Goal: Information Seeking & Learning: Understand process/instructions

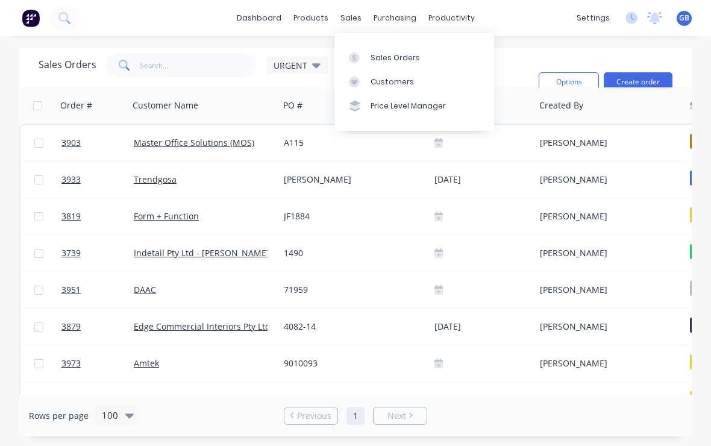
click at [376, 61] on div "Sales Orders" at bounding box center [395, 57] width 49 height 11
click at [391, 60] on div "Sales Orders" at bounding box center [395, 57] width 49 height 11
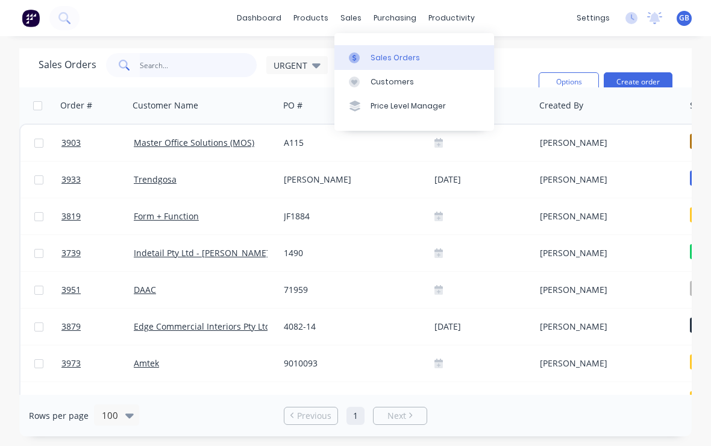
click at [195, 64] on input "text" at bounding box center [198, 65] width 117 height 24
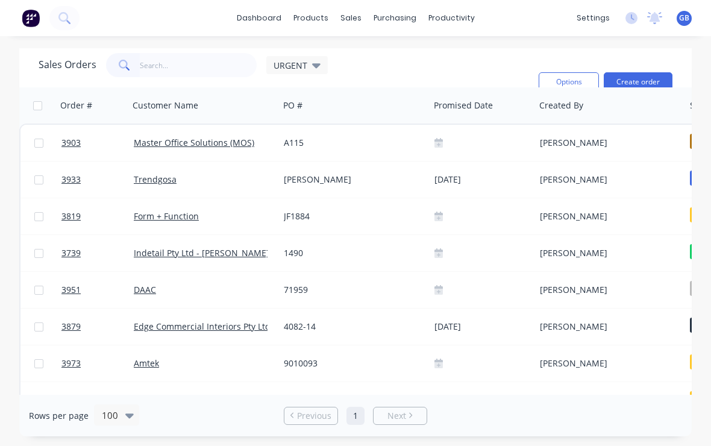
click at [305, 70] on span "URGENT" at bounding box center [291, 65] width 34 height 13
click at [220, 66] on input "text" at bounding box center [198, 65] width 117 height 24
click at [478, 70] on div "Sales Orders URGENT Filters: Status Reset" at bounding box center [284, 82] width 490 height 58
click at [355, 65] on div "Sales Orders URGENT Filters: Status Reset" at bounding box center [284, 82] width 490 height 58
click at [355, 64] on div "Sales Orders URGENT Filters: Status Reset" at bounding box center [284, 82] width 490 height 58
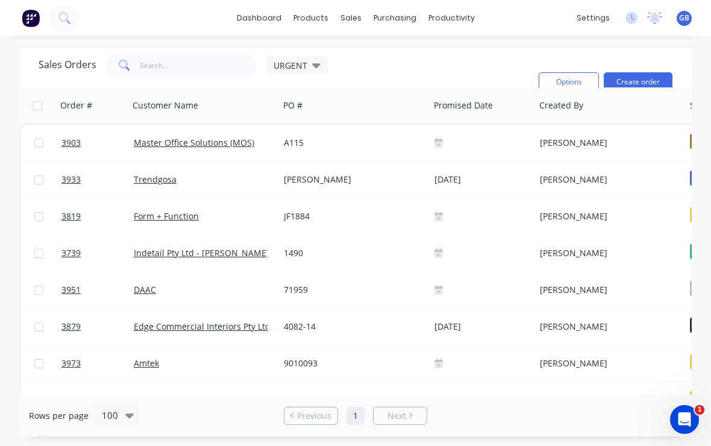
click at [338, 73] on div "Sales Orders URGENT Filters: Status Reset" at bounding box center [284, 82] width 490 height 58
click at [337, 72] on div "Sales Orders URGENT Filters: Status Reset" at bounding box center [284, 82] width 490 height 58
click at [380, 73] on div "Sales Orders URGENT Filters: Status Reset" at bounding box center [284, 82] width 490 height 58
click at [414, 71] on div "Sales Orders URGENT Filters: Status Reset" at bounding box center [284, 82] width 490 height 58
click at [446, 66] on div "Sales Orders URGENT Filters: Status Reset" at bounding box center [284, 82] width 490 height 58
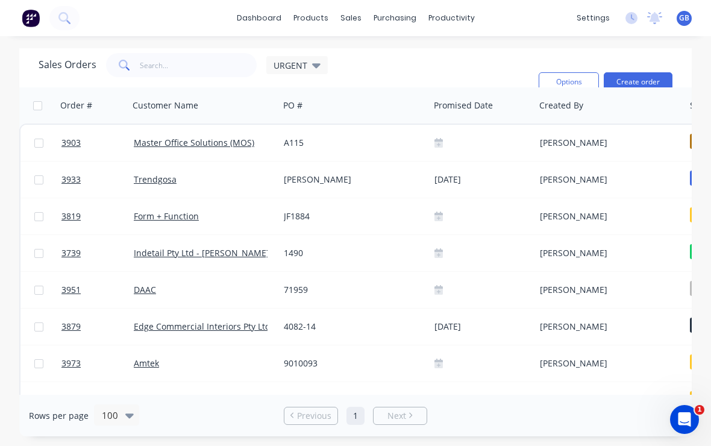
click at [61, 66] on h1 "Sales Orders" at bounding box center [68, 64] width 58 height 11
click at [336, 58] on div "Product Catalogue" at bounding box center [364, 57] width 75 height 11
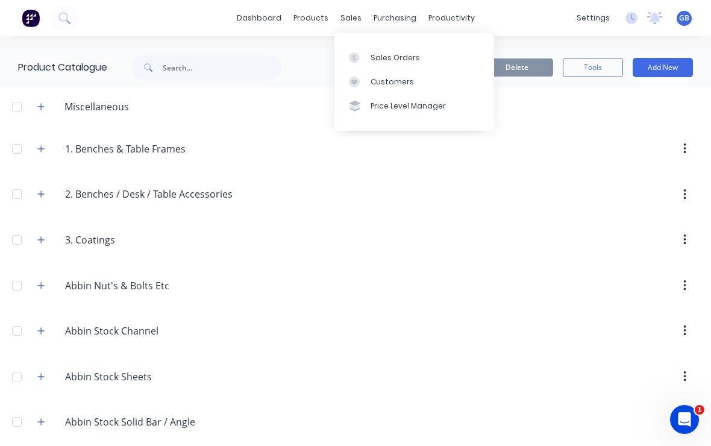
click at [383, 58] on div "Sales Orders" at bounding box center [395, 57] width 49 height 11
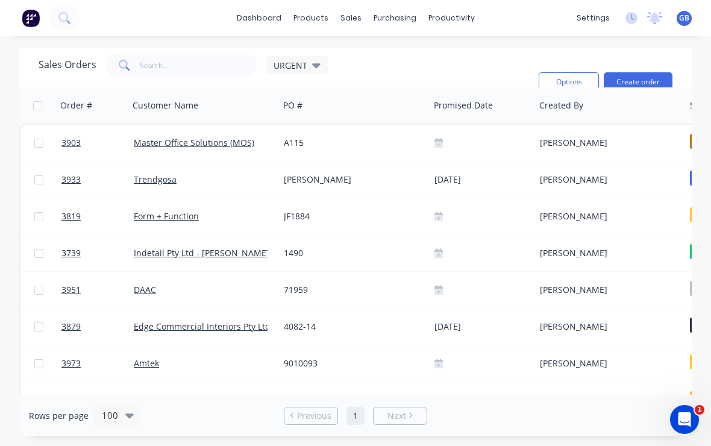
click at [289, 62] on span "URGENT" at bounding box center [291, 65] width 34 height 13
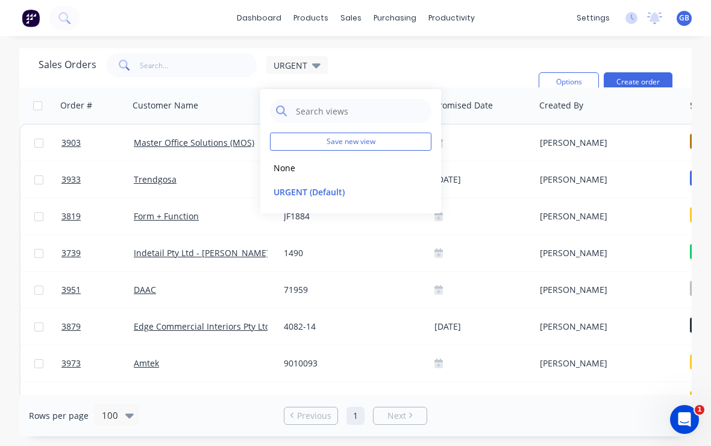
click at [284, 168] on button "None" at bounding box center [338, 168] width 137 height 14
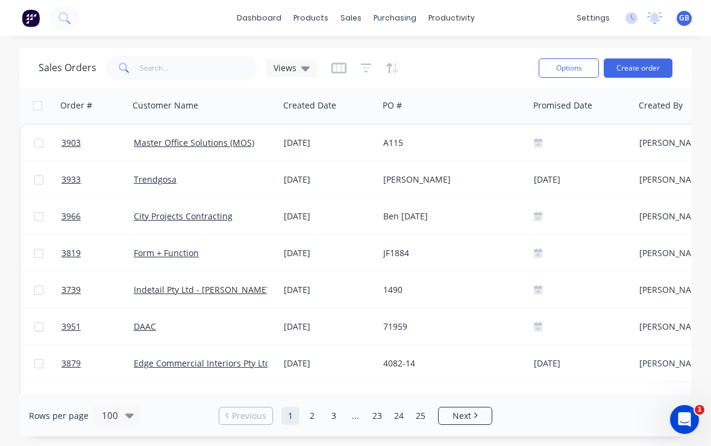
click at [280, 73] on div "Views" at bounding box center [291, 68] width 51 height 18
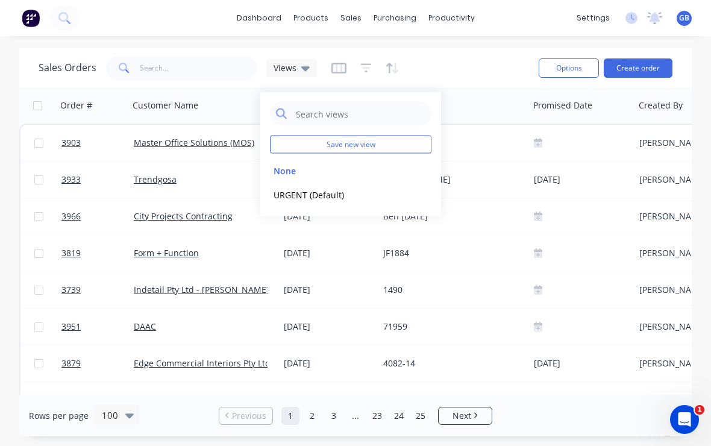
click at [293, 199] on button "URGENT (Default)" at bounding box center [338, 194] width 137 height 14
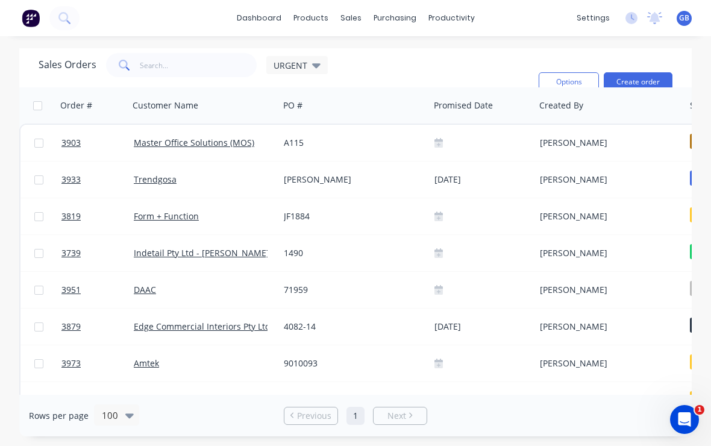
click at [345, 73] on div "Sales Orders URGENT Filters: Status Reset" at bounding box center [284, 82] width 490 height 58
click at [295, 72] on div "URGENT" at bounding box center [296, 65] width 61 height 18
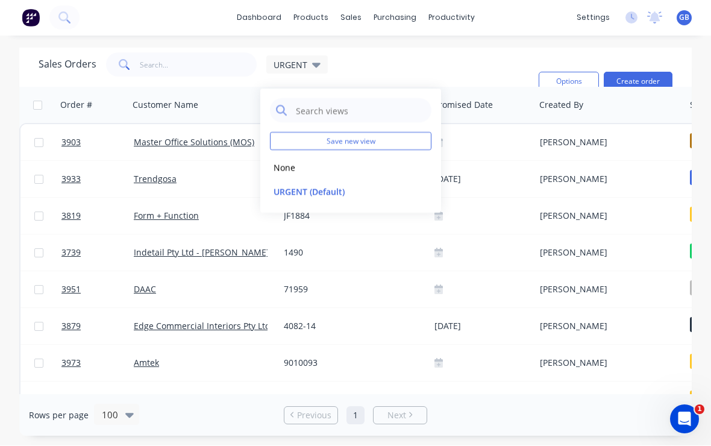
click at [358, 194] on button "URGENT (Default)" at bounding box center [338, 192] width 137 height 14
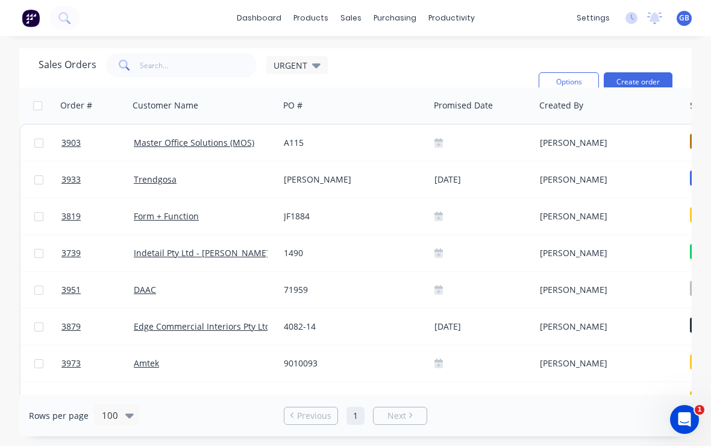
click at [341, 71] on div "Sales Orders URGENT Filters: Status Reset" at bounding box center [284, 82] width 490 height 58
click at [340, 71] on div "Sales Orders URGENT Filters: Status Reset" at bounding box center [284, 82] width 490 height 58
click at [354, 69] on div "Sales Orders URGENT Filters: Status Reset" at bounding box center [284, 82] width 490 height 58
click at [296, 66] on span "URGENT" at bounding box center [291, 65] width 34 height 13
click at [360, 64] on div "Sales Orders URGENT Filters: Status Reset" at bounding box center [284, 82] width 490 height 58
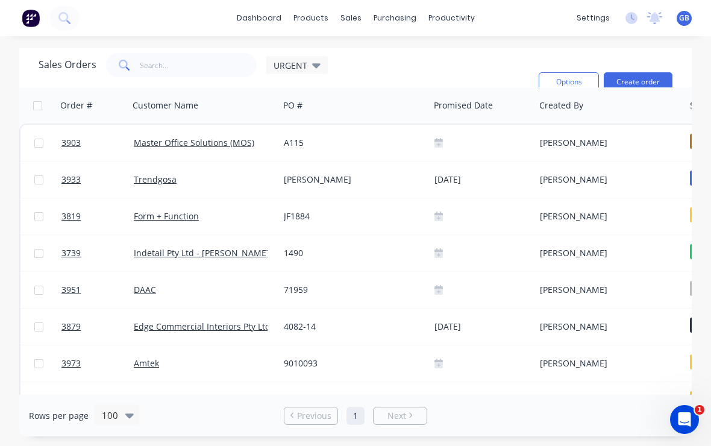
click at [296, 64] on span "URGENT" at bounding box center [291, 65] width 34 height 13
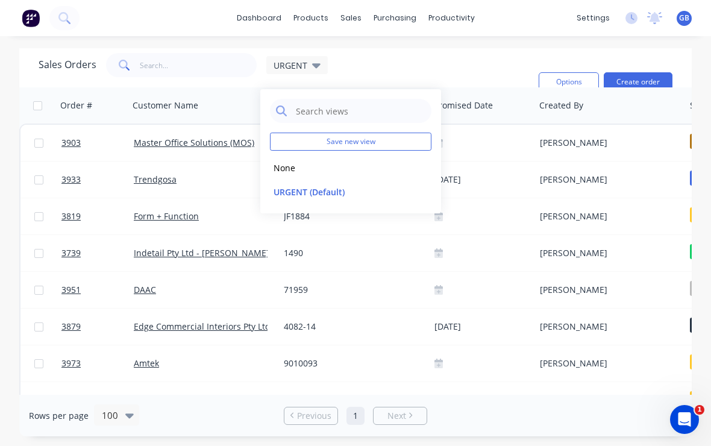
click at [286, 169] on button "None" at bounding box center [338, 168] width 137 height 14
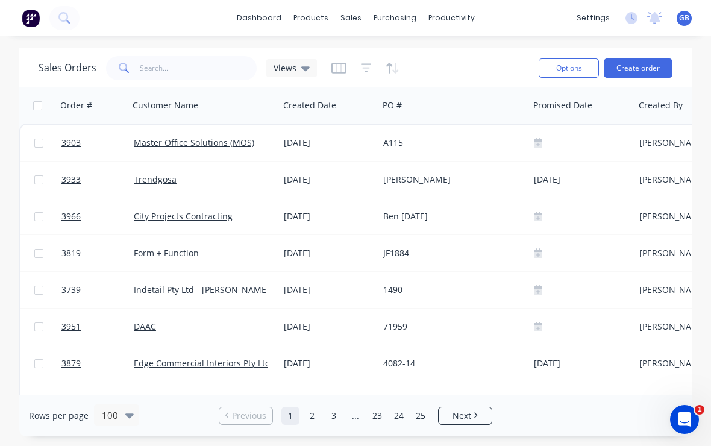
click at [364, 69] on icon "button" at bounding box center [366, 68] width 11 height 12
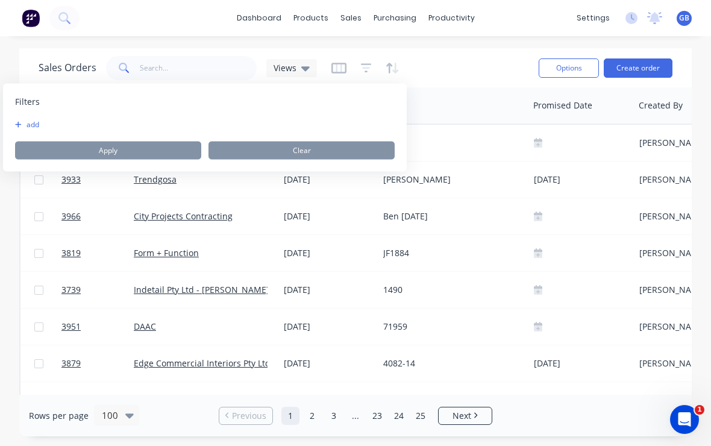
click at [30, 124] on button "add" at bounding box center [30, 125] width 30 height 10
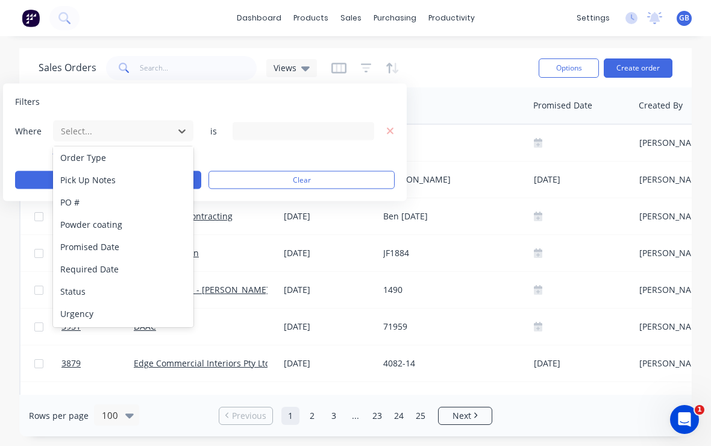
scroll to position [337, 0]
click at [74, 296] on div "Status" at bounding box center [123, 291] width 140 height 22
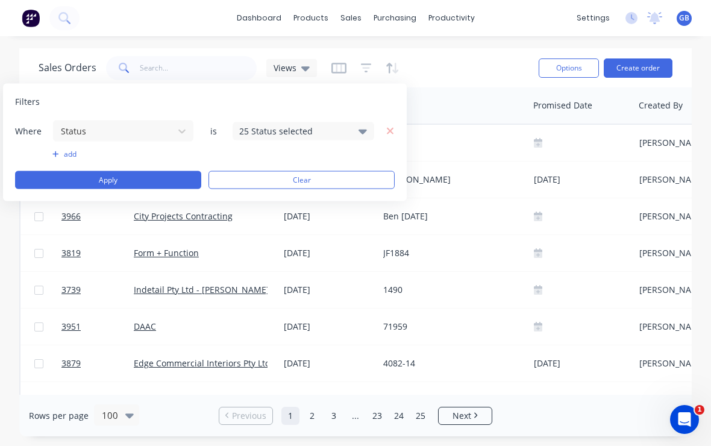
click at [277, 134] on div "25 Status selected" at bounding box center [293, 131] width 109 height 13
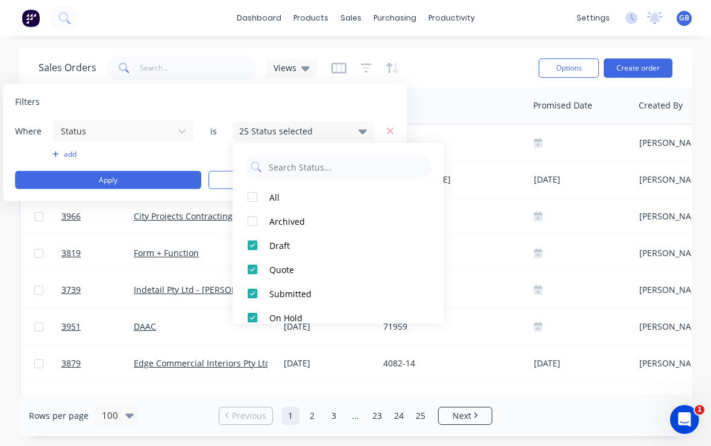
click at [251, 198] on div at bounding box center [252, 197] width 24 height 24
click at [255, 225] on div at bounding box center [252, 221] width 24 height 24
click at [258, 225] on div at bounding box center [252, 221] width 24 height 24
click at [258, 245] on div at bounding box center [252, 245] width 24 height 24
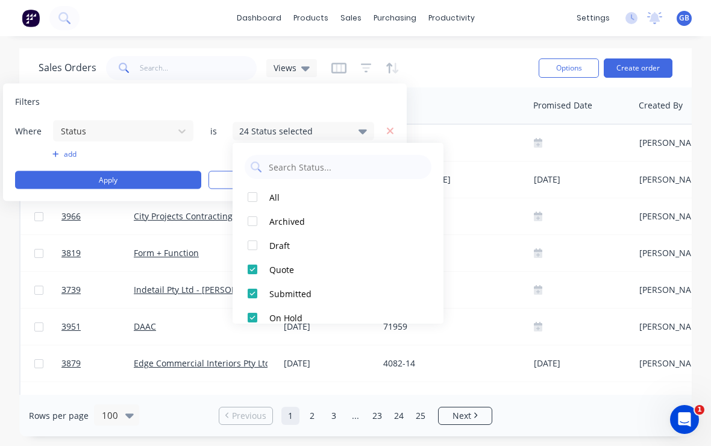
click at [254, 277] on div at bounding box center [252, 269] width 24 height 24
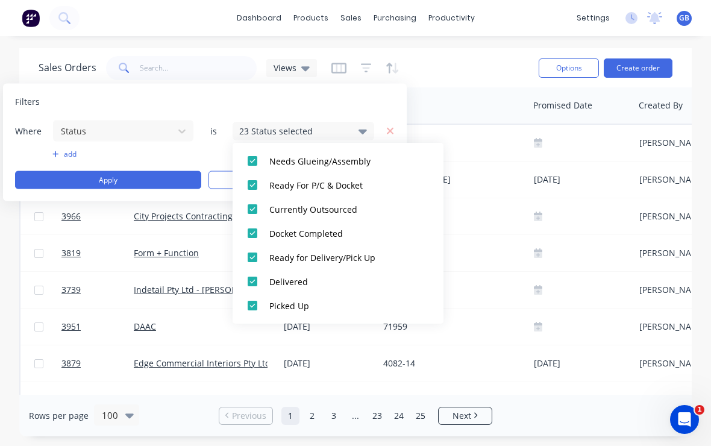
scroll to position [518, 0]
click at [253, 284] on div at bounding box center [252, 281] width 24 height 24
click at [255, 310] on div at bounding box center [252, 305] width 24 height 24
click at [114, 182] on button "Apply" at bounding box center [108, 180] width 186 height 18
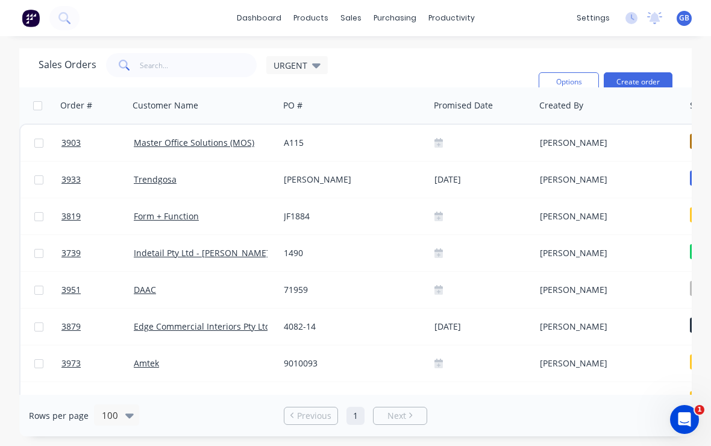
click at [291, 63] on span "URGENT" at bounding box center [291, 65] width 34 height 13
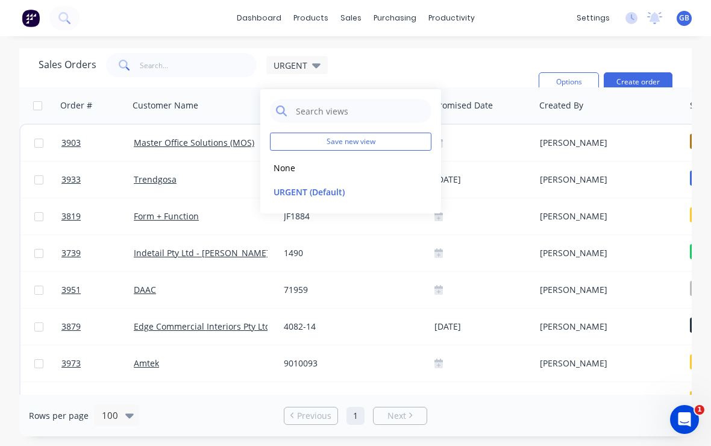
click at [287, 173] on button "None" at bounding box center [338, 168] width 137 height 14
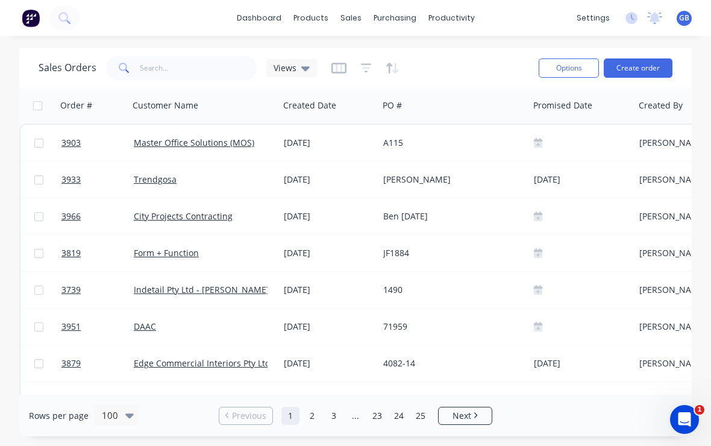
click at [389, 68] on icon "button" at bounding box center [393, 68] width 14 height 12
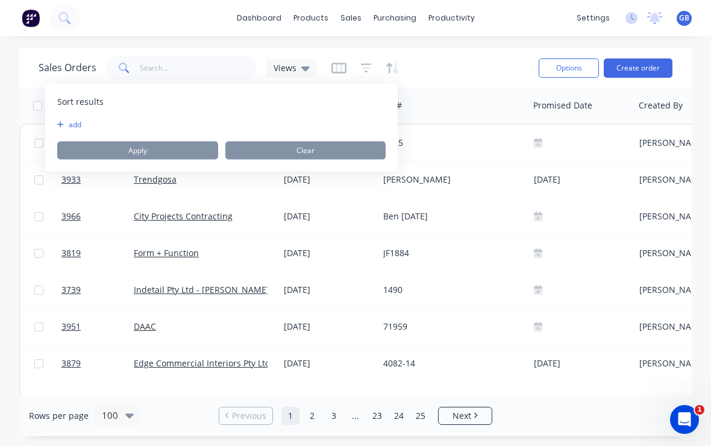
click at [71, 124] on button "add" at bounding box center [64, 125] width 15 height 10
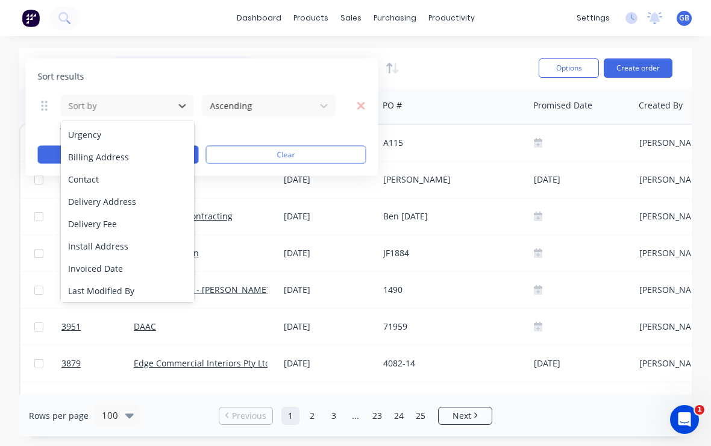
scroll to position [217, 0]
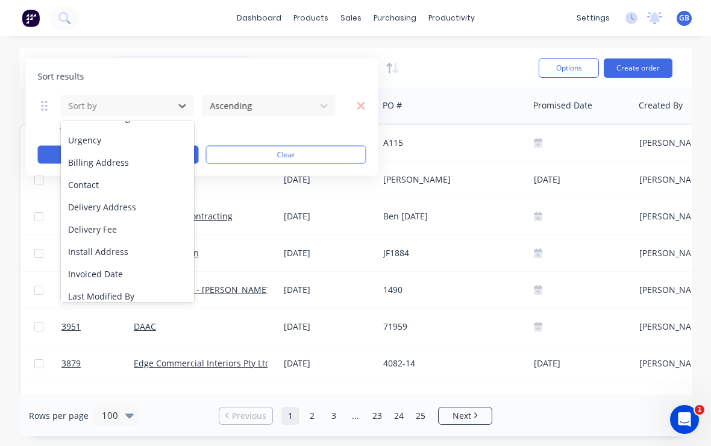
click at [90, 132] on div "Urgency" at bounding box center [127, 140] width 133 height 22
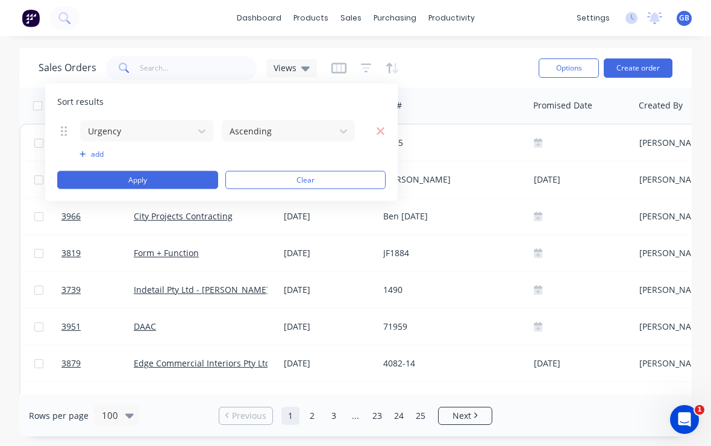
click at [89, 180] on button "Apply" at bounding box center [137, 180] width 161 height 18
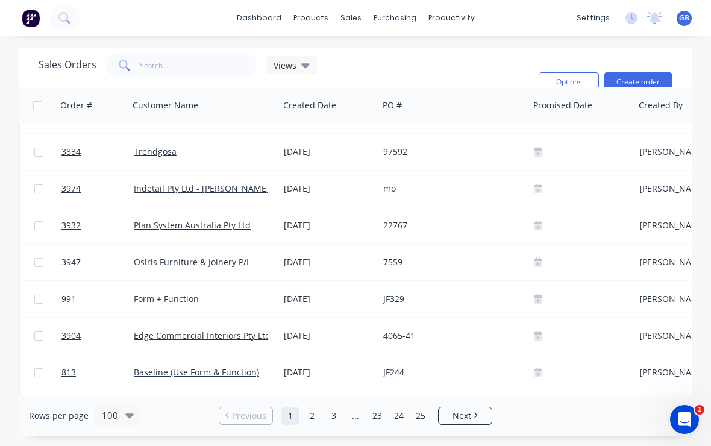
scroll to position [32, -1]
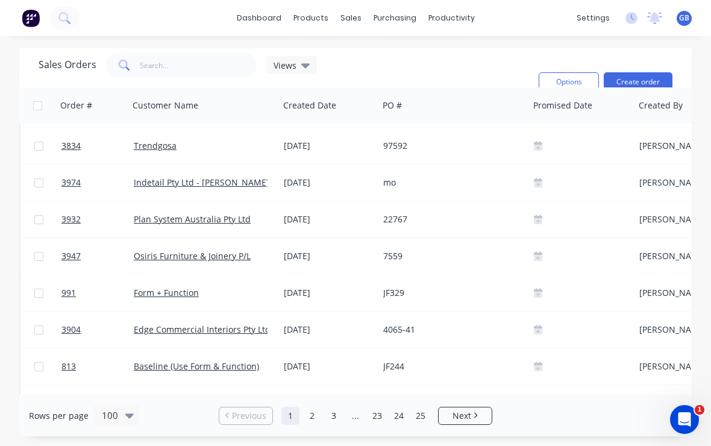
click at [282, 61] on span "Views" at bounding box center [285, 65] width 23 height 13
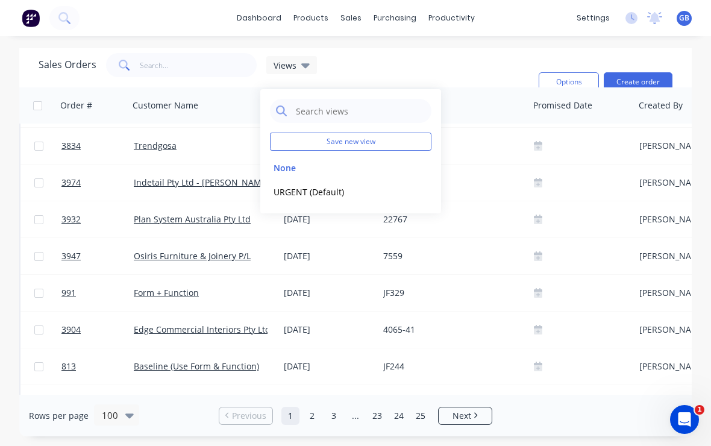
scroll to position [35, 0]
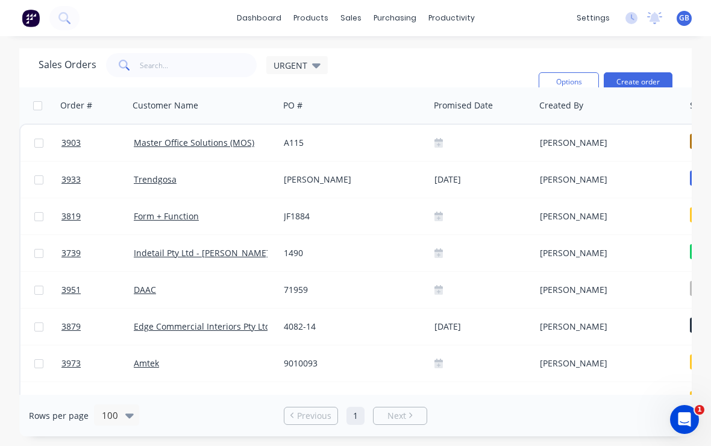
click at [55, 66] on h1 "Sales Orders" at bounding box center [68, 64] width 58 height 11
click at [290, 63] on span "URGENT" at bounding box center [291, 65] width 34 height 13
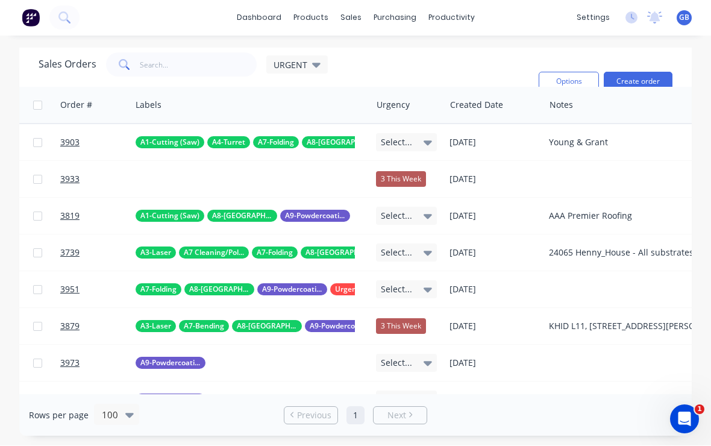
scroll to position [0, 675]
click at [474, 184] on div "[DATE]" at bounding box center [494, 180] width 90 height 12
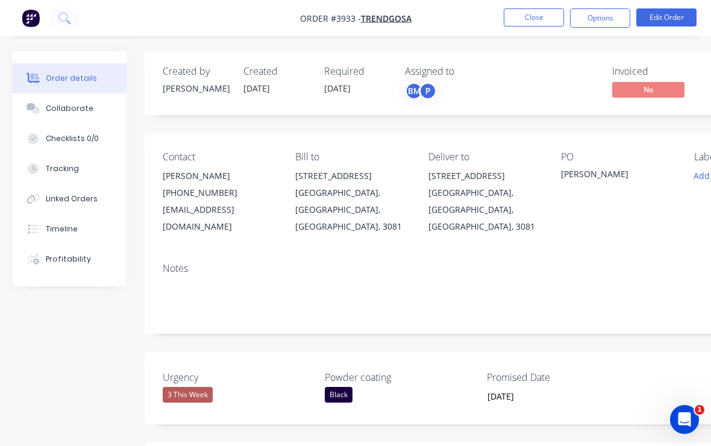
click at [521, 19] on button "Close" at bounding box center [534, 17] width 60 height 18
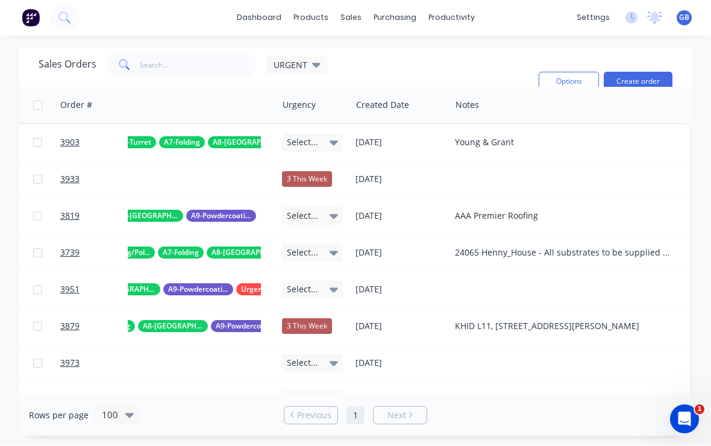
click at [683, 420] on icon "Open Intercom Messenger" at bounding box center [684, 419] width 8 height 10
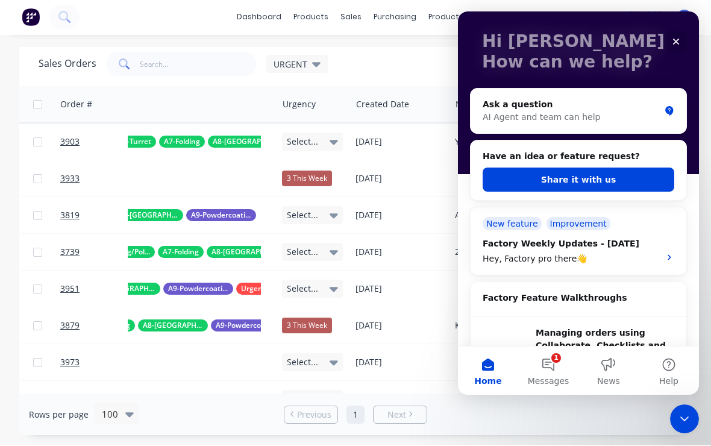
scroll to position [73, 0]
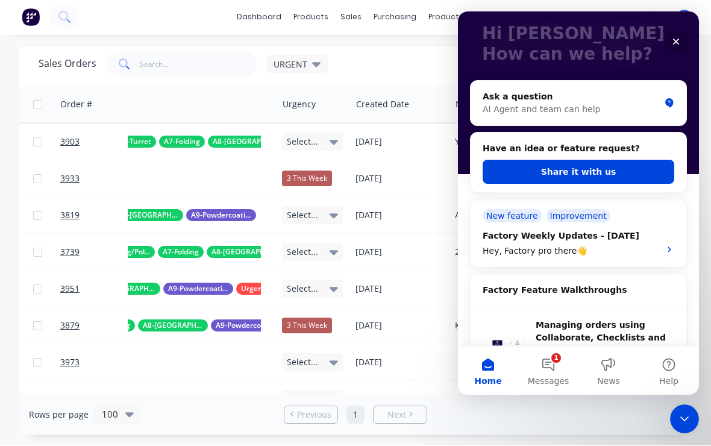
click at [548, 363] on button "1 Messages" at bounding box center [548, 370] width 60 height 48
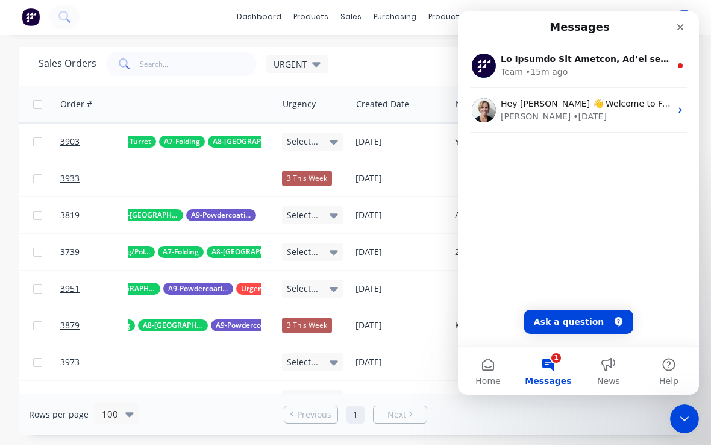
click at [607, 115] on div "[PERSON_NAME] • [DATE]" at bounding box center [586, 116] width 170 height 13
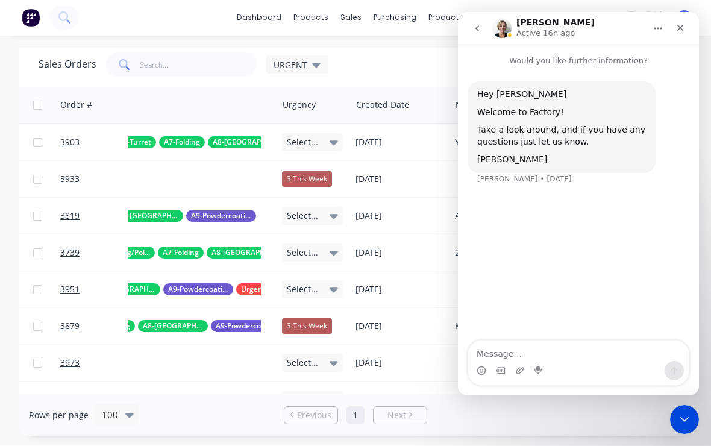
click at [479, 31] on icon "go back" at bounding box center [477, 28] width 10 height 10
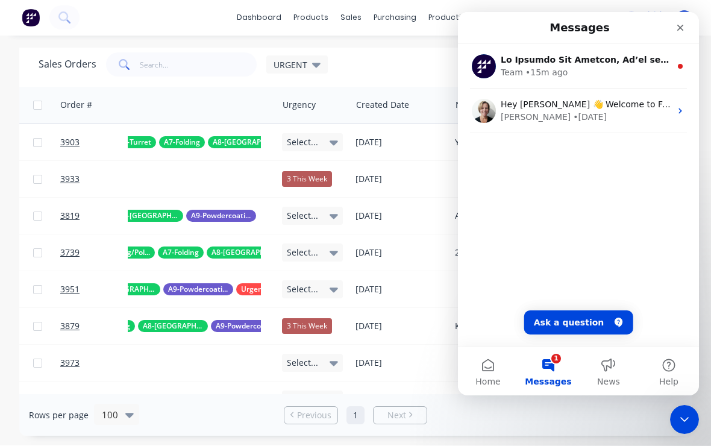
click at [615, 70] on div "Team • 15m ago" at bounding box center [586, 72] width 170 height 13
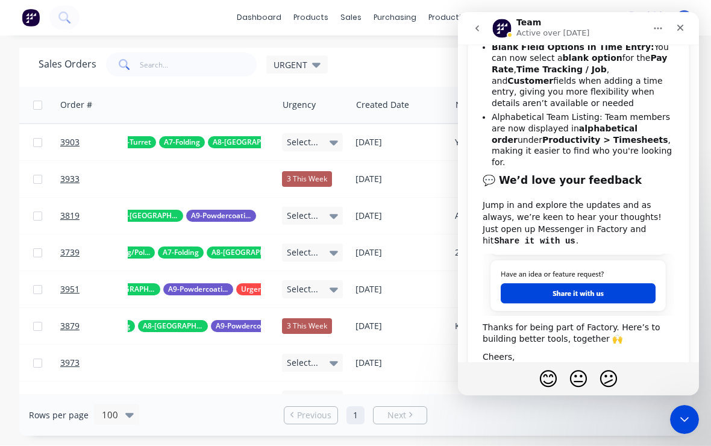
scroll to position [443, 0]
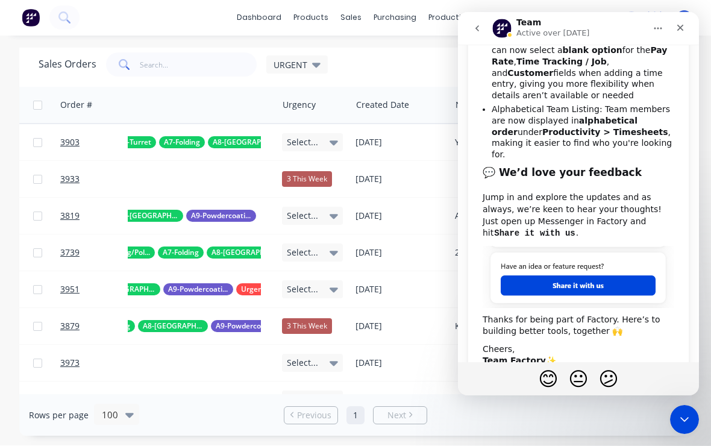
click at [481, 28] on icon "go back" at bounding box center [477, 28] width 10 height 10
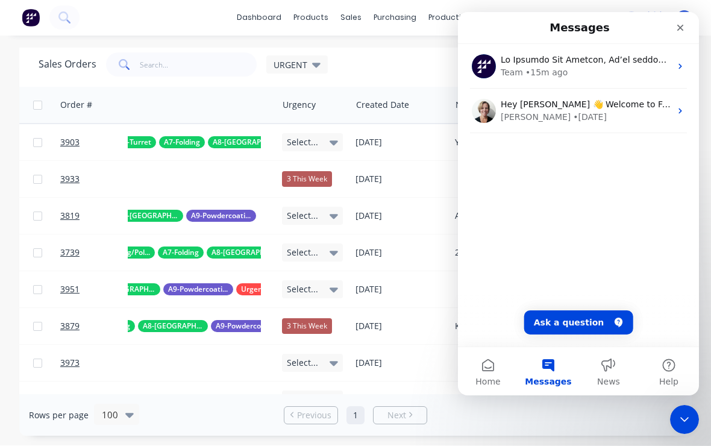
scroll to position [0, 0]
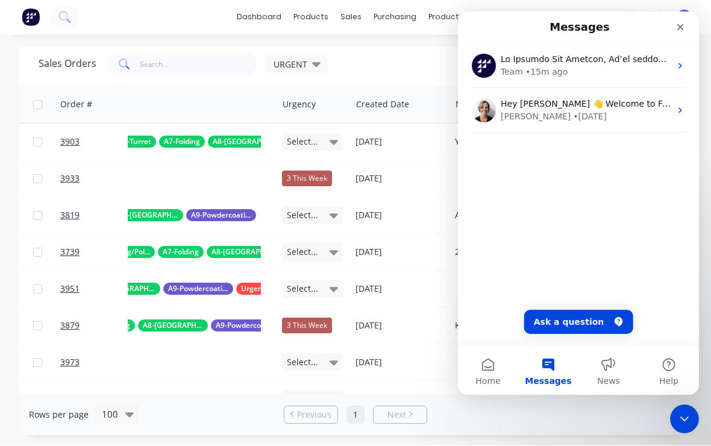
click at [599, 110] on div "Cathy • 102w ago" at bounding box center [586, 116] width 170 height 13
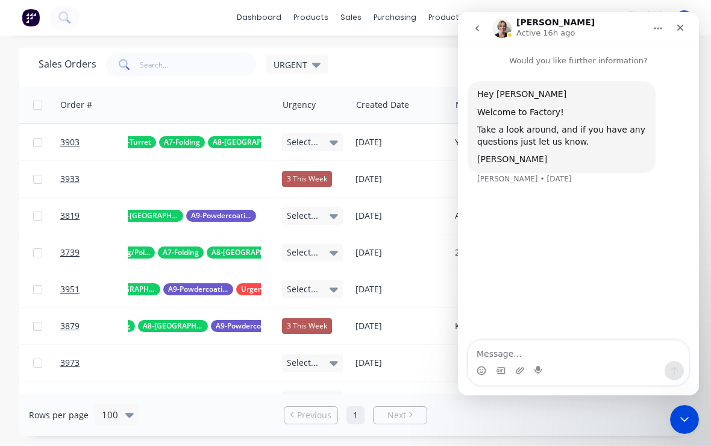
click at [477, 34] on button "go back" at bounding box center [477, 28] width 23 height 23
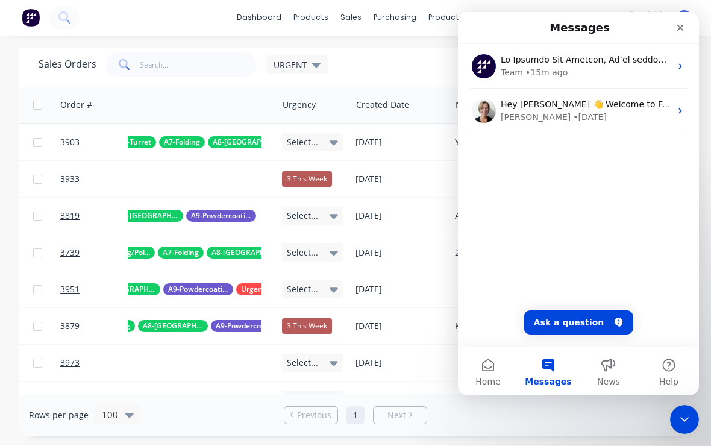
click at [578, 322] on button "Ask a question" at bounding box center [578, 322] width 109 height 24
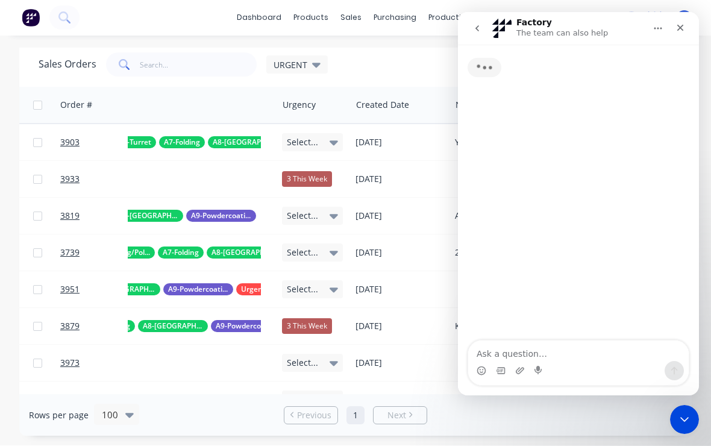
click at [574, 359] on textarea "Ask a question…" at bounding box center [578, 350] width 220 height 20
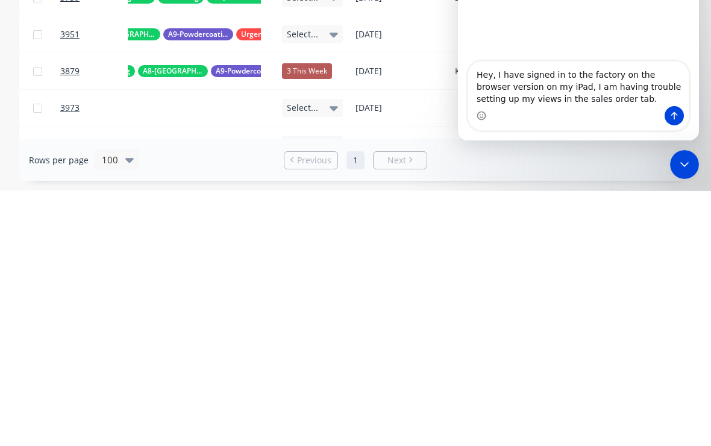
type textarea "Hey, I have signed in to the factory on the browser version on my iPad, I am ha…"
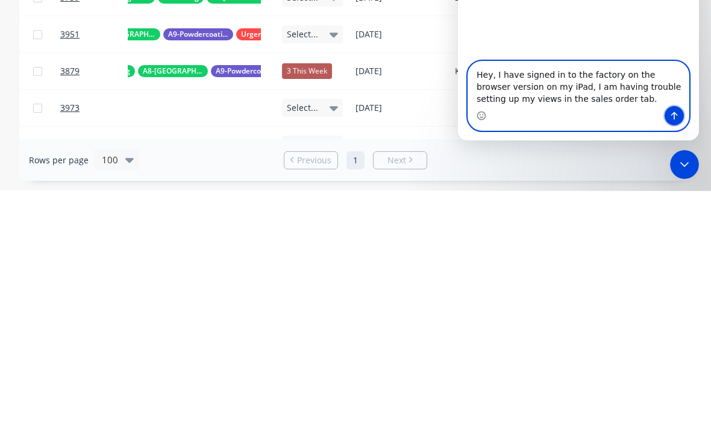
click at [677, 114] on icon "Send a message…" at bounding box center [674, 116] width 10 height 10
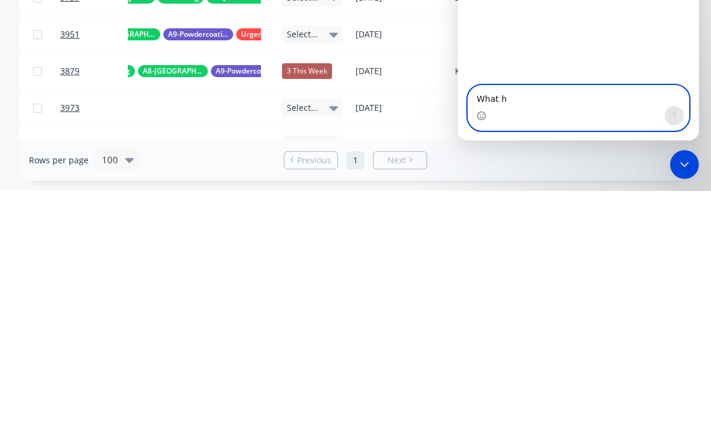
type textarea "What ha"
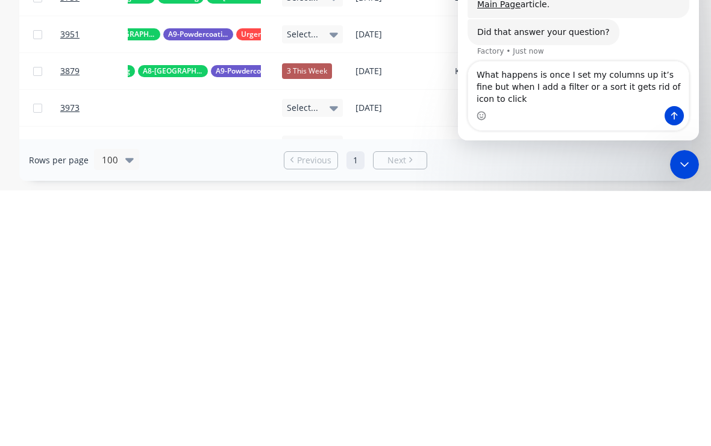
scroll to position [170, 0]
type textarea "What happens is once I set my columns up it’s fine but when I add a filter or a…"
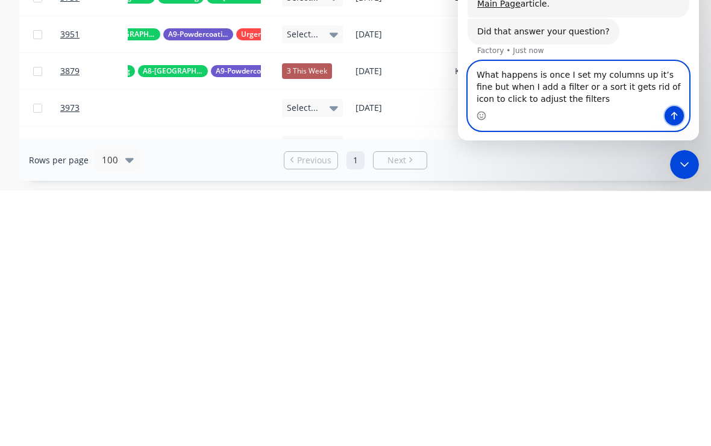
click at [669, 121] on button "Send a message…" at bounding box center [674, 115] width 19 height 19
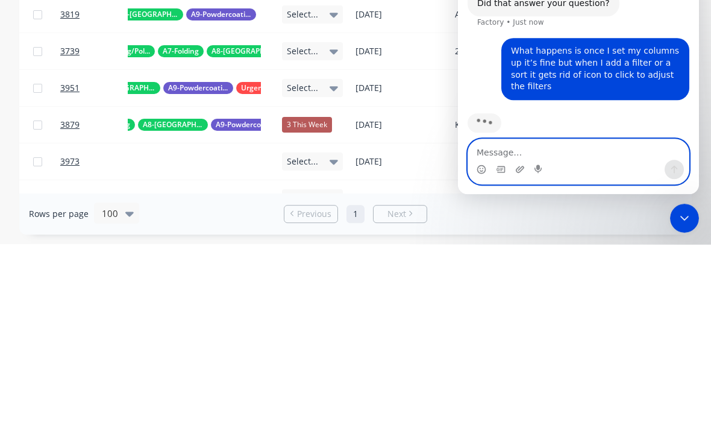
scroll to position [255, 0]
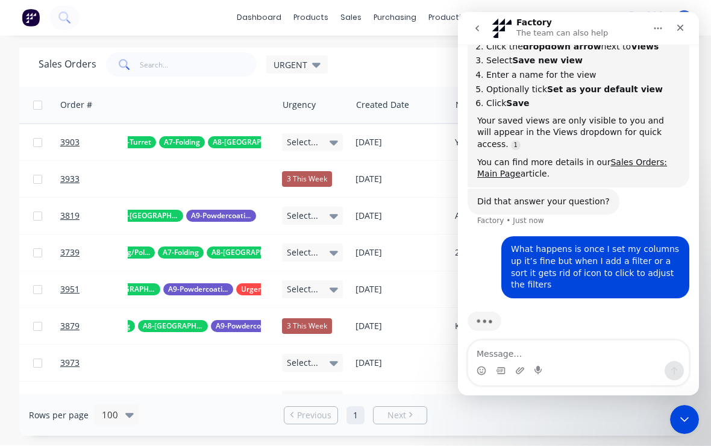
click at [681, 31] on icon "Close" at bounding box center [680, 28] width 10 height 10
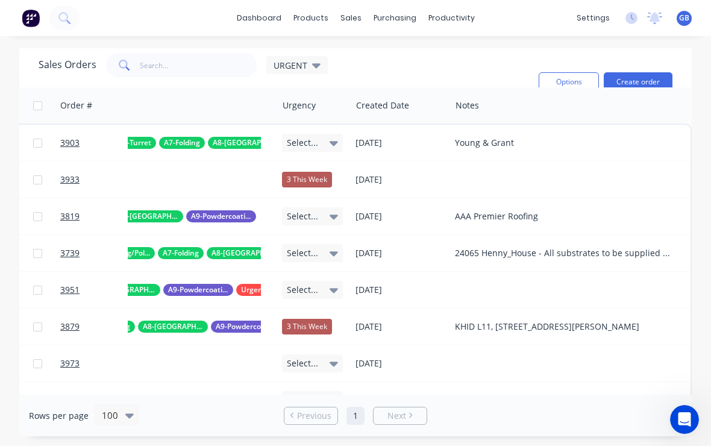
scroll to position [0, 0]
click at [290, 67] on span "URGENT" at bounding box center [291, 65] width 34 height 13
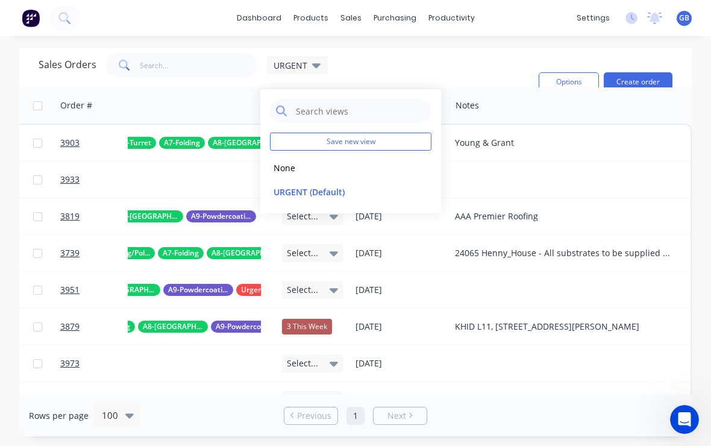
click at [300, 166] on button "None" at bounding box center [338, 168] width 137 height 14
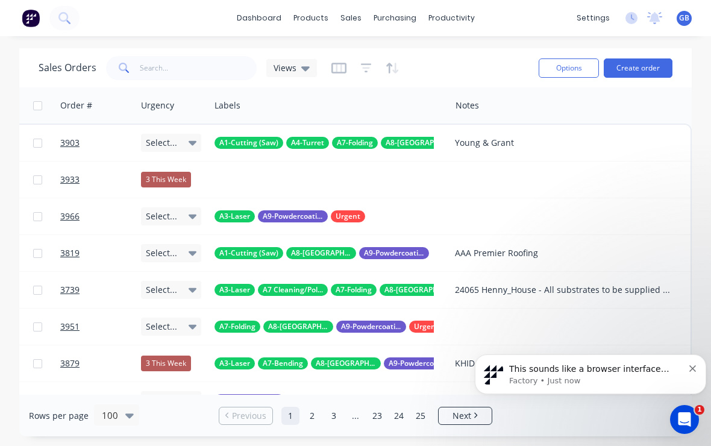
click at [686, 367] on div "This sounds like a browser interface issue specific to iPad. The filter icon sh…" at bounding box center [590, 374] width 213 height 24
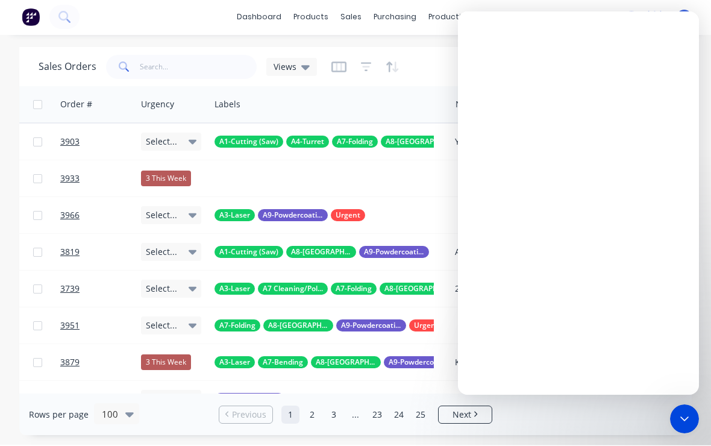
click at [681, 425] on icon "Close Intercom Messenger" at bounding box center [684, 418] width 14 height 14
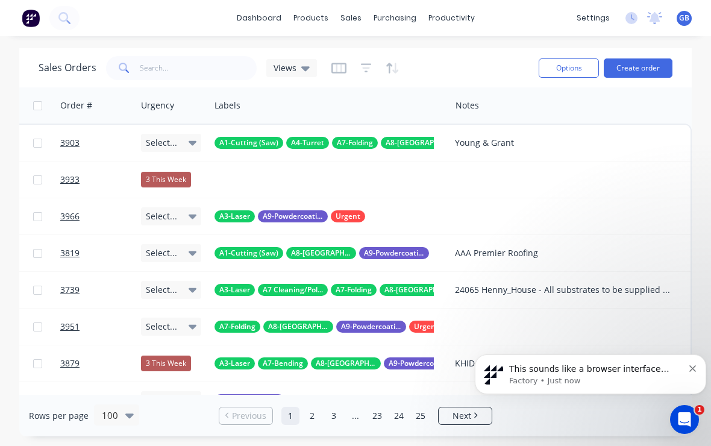
click at [680, 424] on icon "Open Intercom Messenger" at bounding box center [685, 420] width 20 height 20
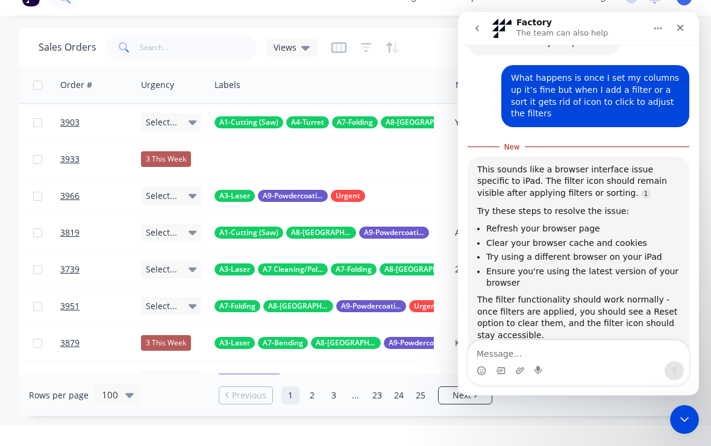
scroll to position [474, 0]
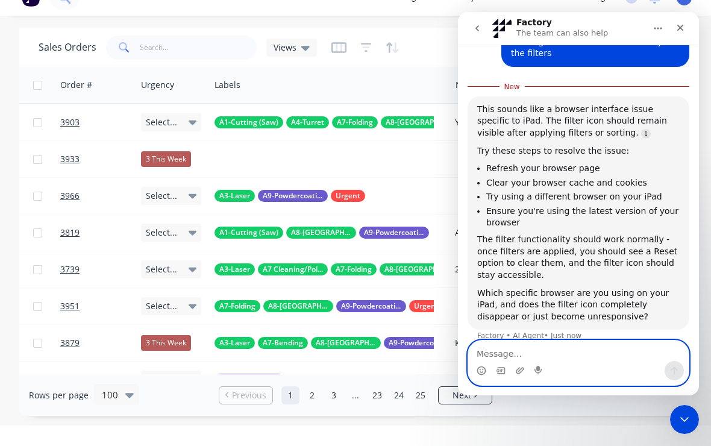
click at [518, 373] on icon "Upload attachment" at bounding box center [520, 371] width 10 height 10
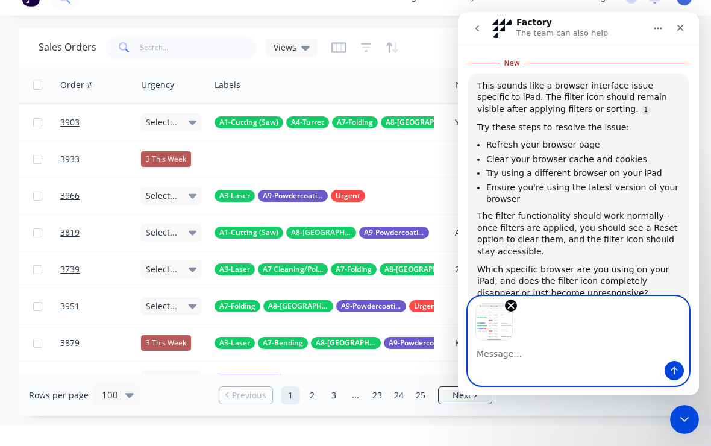
scroll to position [498, 0]
click at [548, 379] on div "Intercom messenger" at bounding box center [578, 370] width 220 height 19
click at [580, 317] on div "Image previews" at bounding box center [578, 318] width 220 height 44
click at [564, 383] on div "Intercom messenger" at bounding box center [578, 340] width 220 height 89
click at [543, 359] on textarea "Message…" at bounding box center [578, 350] width 220 height 20
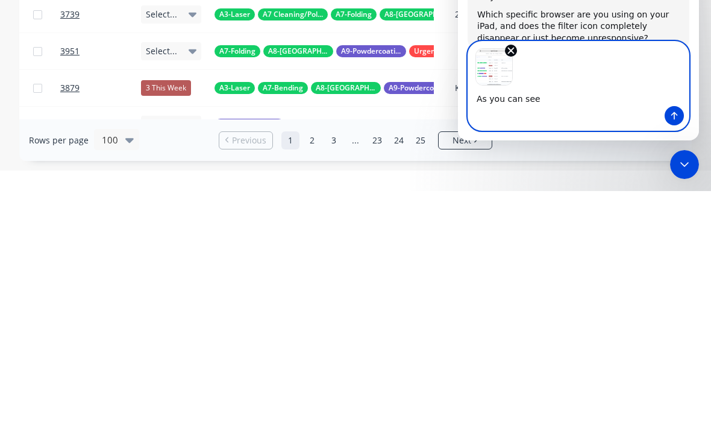
type textarea "As you can see"
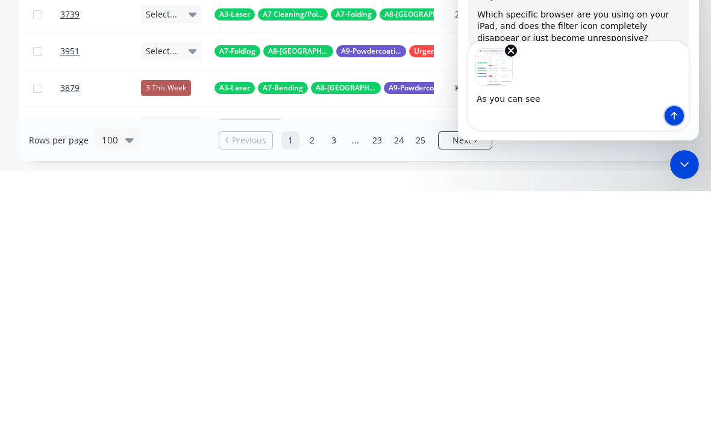
click at [672, 123] on button "Send a message…" at bounding box center [674, 115] width 19 height 19
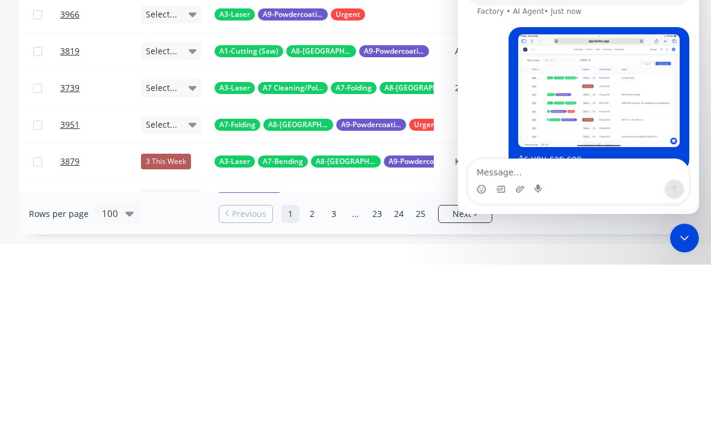
scroll to position [600, 0]
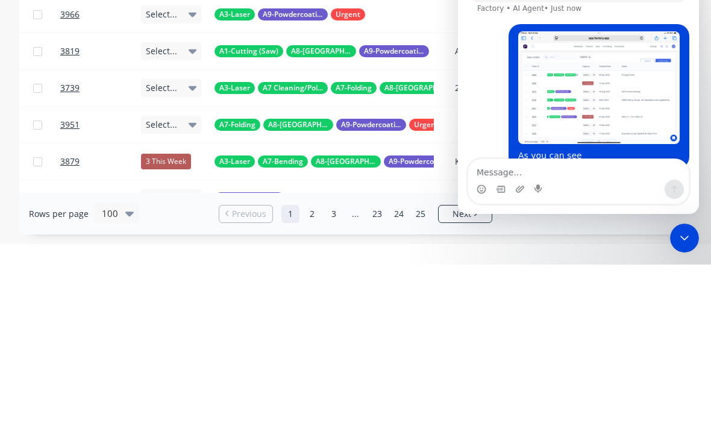
click at [643, 31] on img "user says…" at bounding box center [598, 87] width 161 height 112
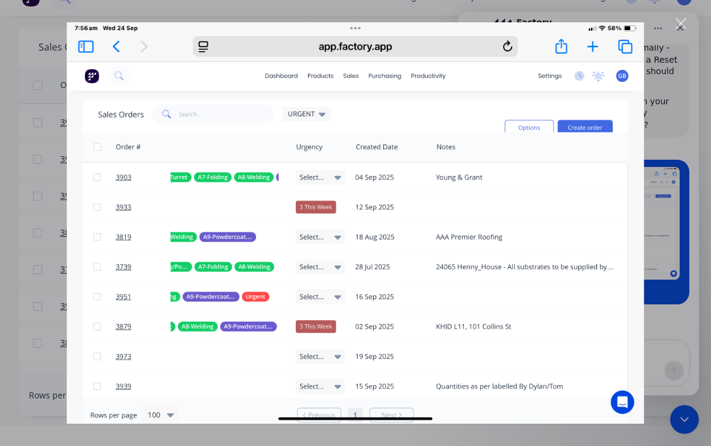
scroll to position [647, 0]
click at [665, 130] on div "Intercom messenger" at bounding box center [355, 223] width 711 height 446
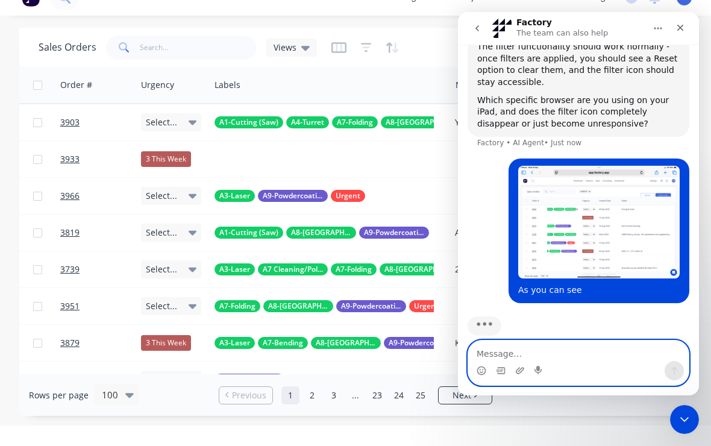
click at [521, 375] on icon "Upload attachment" at bounding box center [520, 371] width 10 height 10
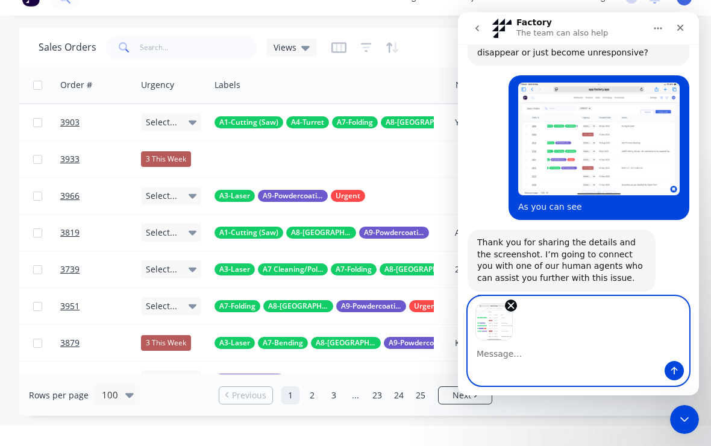
scroll to position [722, 0]
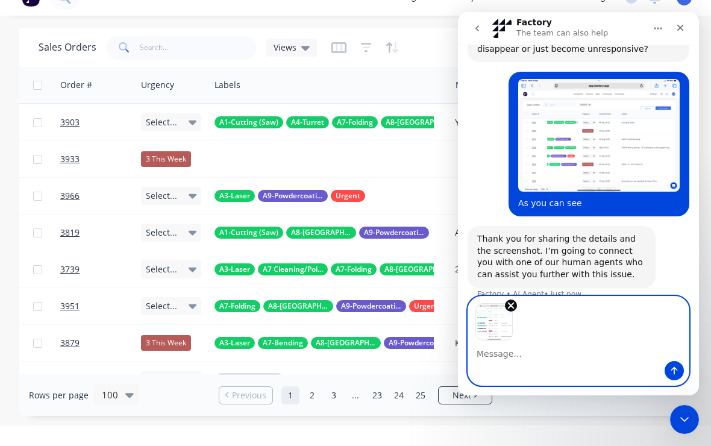
click at [506, 304] on icon "Remove image 1" at bounding box center [510, 305] width 11 height 11
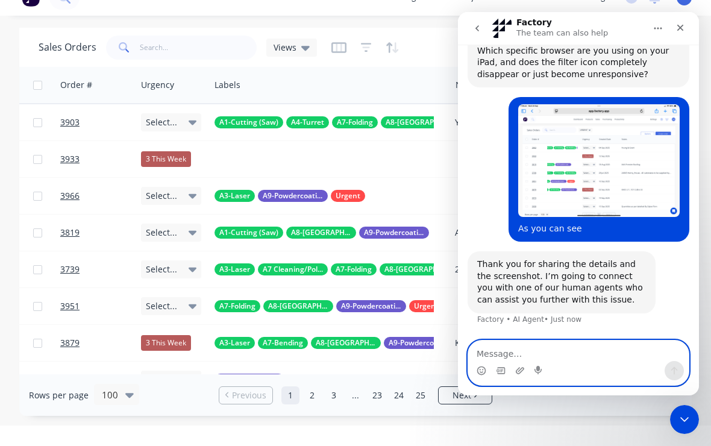
scroll to position [678, 0]
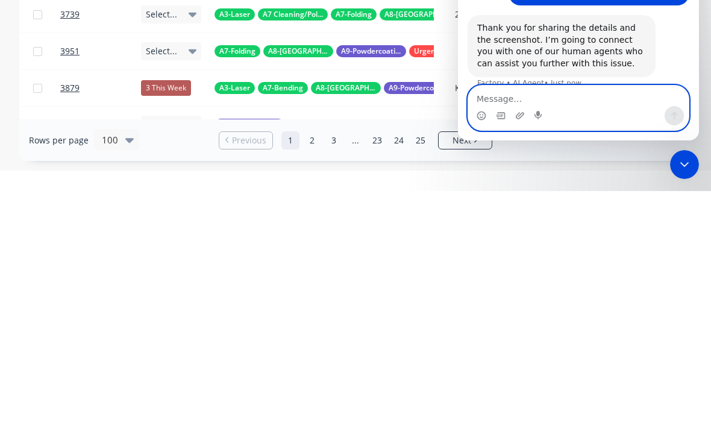
click at [516, 119] on icon "Upload attachment" at bounding box center [520, 116] width 10 height 10
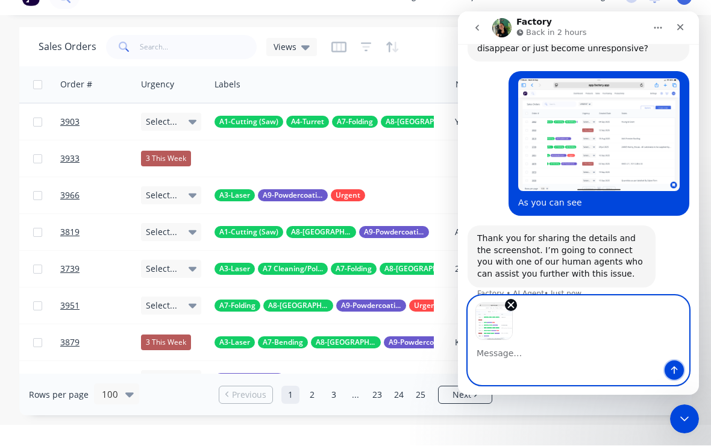
click at [671, 370] on icon "Send a message…" at bounding box center [674, 370] width 10 height 10
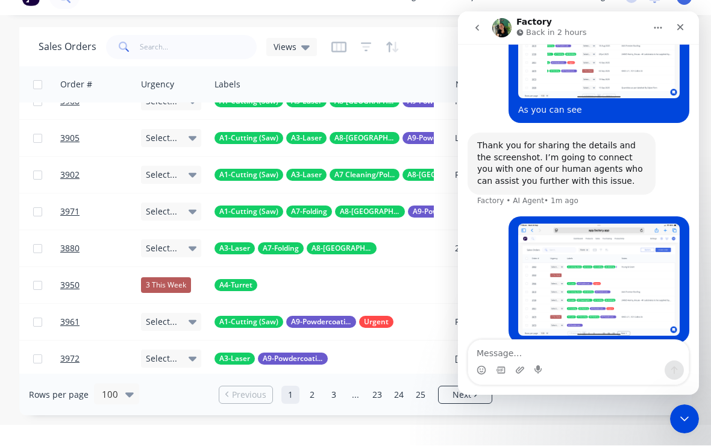
scroll to position [815, 0]
click at [495, 345] on textarea "Message…" at bounding box center [578, 350] width 220 height 20
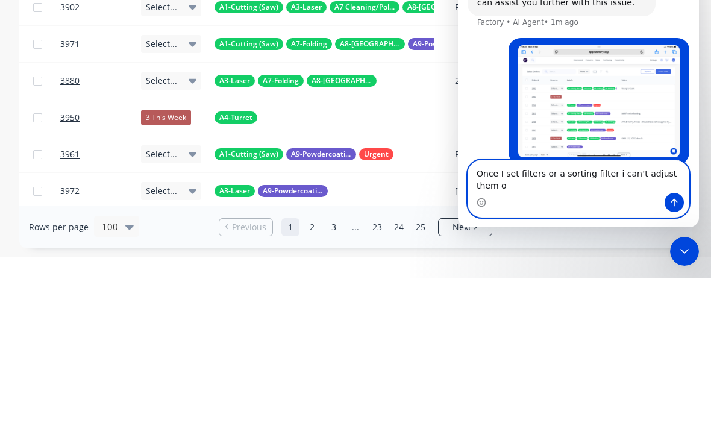
scroll to position [827, 0]
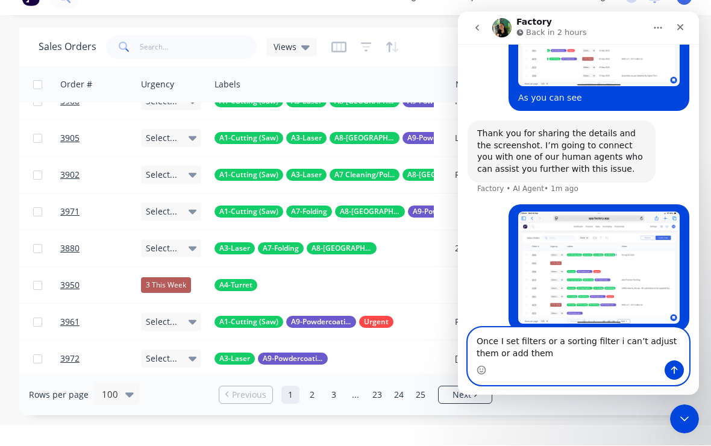
type textarea "Once I set filters or a sorting filter i can’t adjust them or add them"
click at [680, 365] on button "Send a message…" at bounding box center [674, 369] width 19 height 19
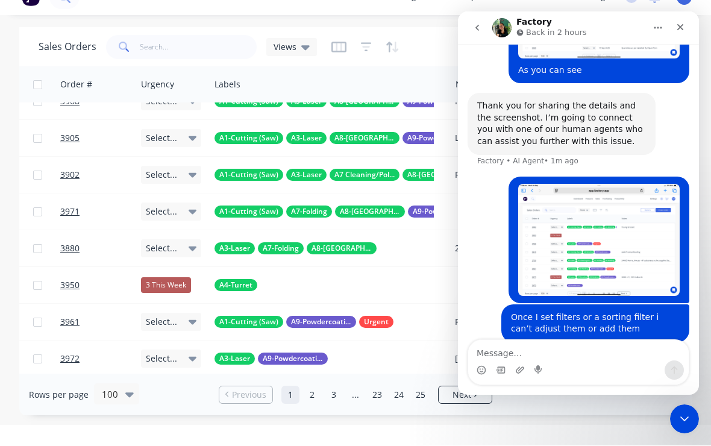
scroll to position [854, 0]
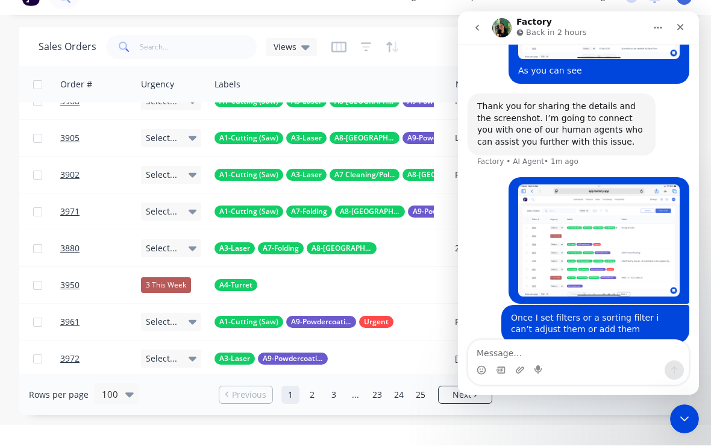
click at [476, 26] on icon "go back" at bounding box center [477, 28] width 10 height 10
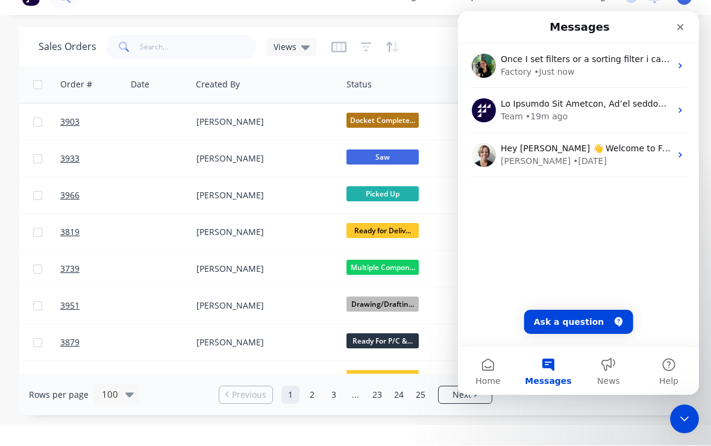
scroll to position [0, 423]
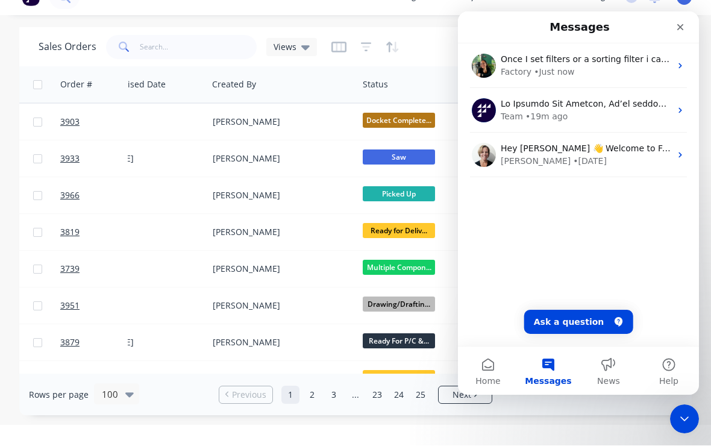
click at [683, 27] on icon "Close" at bounding box center [680, 27] width 10 height 10
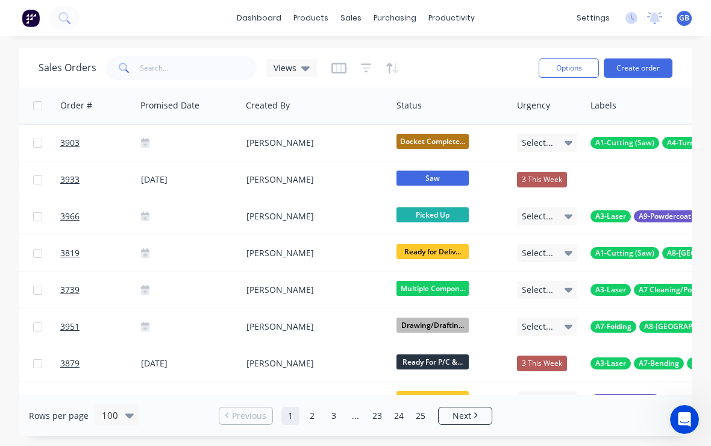
scroll to position [0, 0]
click at [394, 60] on button "button" at bounding box center [393, 67] width 14 height 19
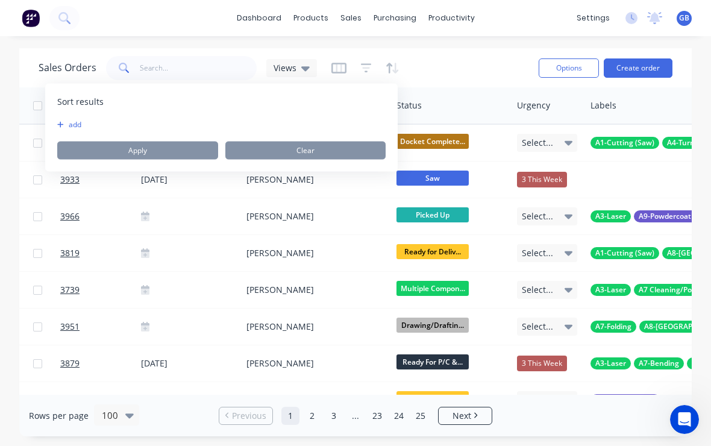
click at [69, 124] on button "add" at bounding box center [64, 125] width 15 height 10
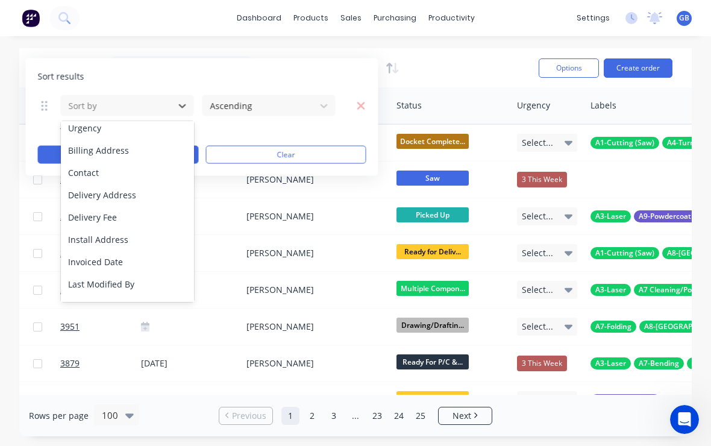
scroll to position [217, 0]
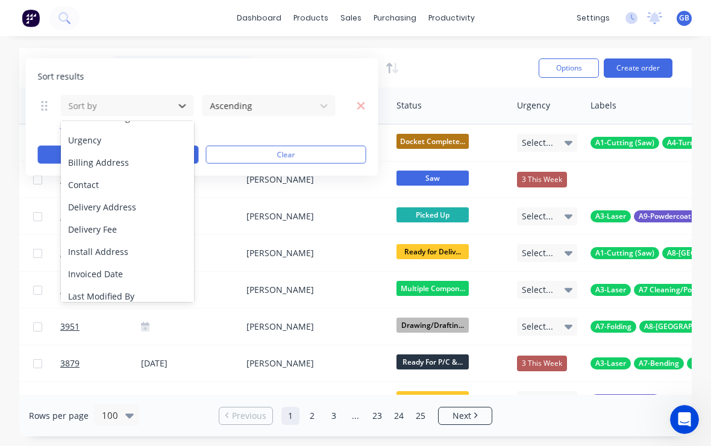
click at [86, 131] on div "Urgency" at bounding box center [127, 140] width 133 height 22
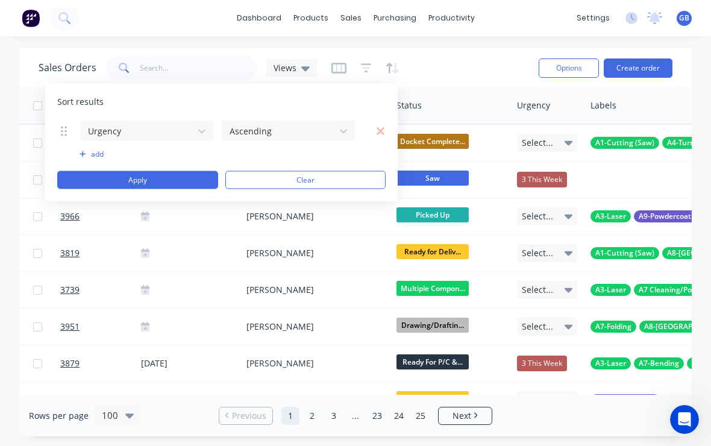
click at [127, 185] on button "Apply" at bounding box center [137, 180] width 161 height 18
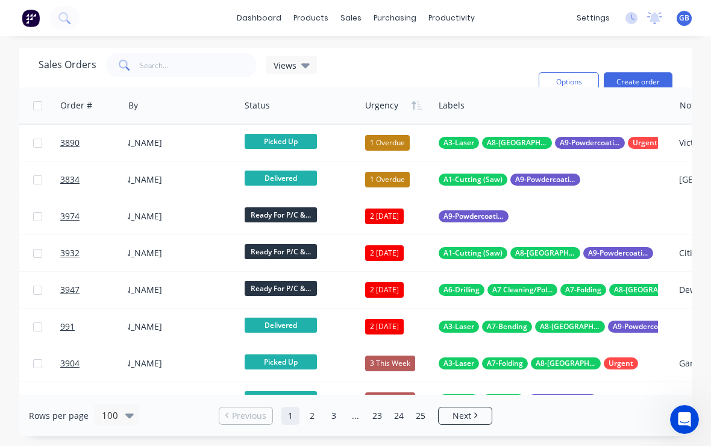
scroll to position [0, 545]
click at [410, 104] on button "button" at bounding box center [417, 105] width 18 height 18
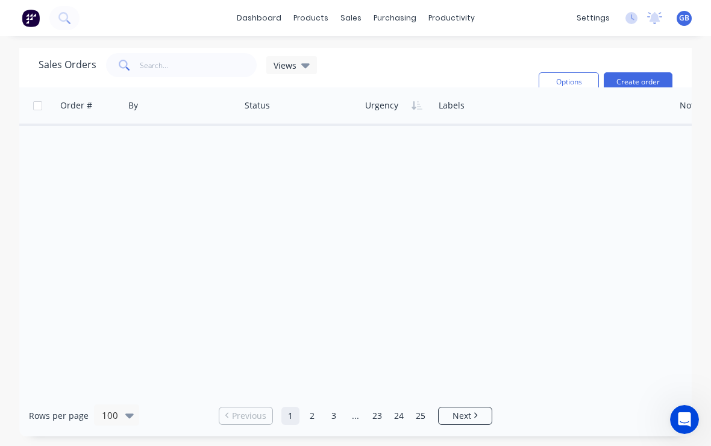
click at [0, 0] on div at bounding box center [0, 0] width 0 height 0
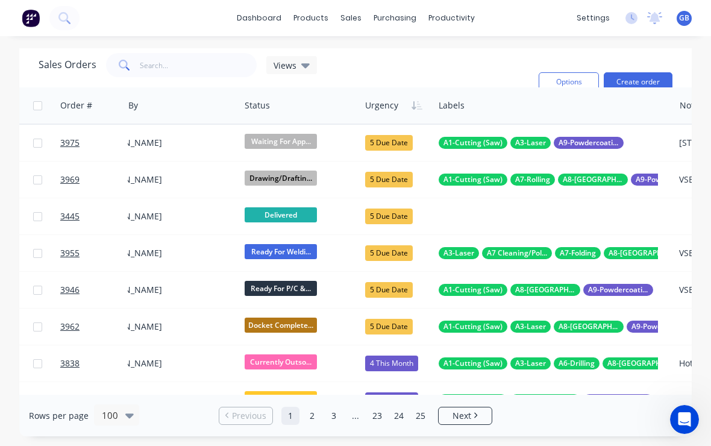
click at [0, 0] on div at bounding box center [0, 0] width 0 height 0
click at [411, 107] on icon "button" at bounding box center [416, 106] width 11 height 10
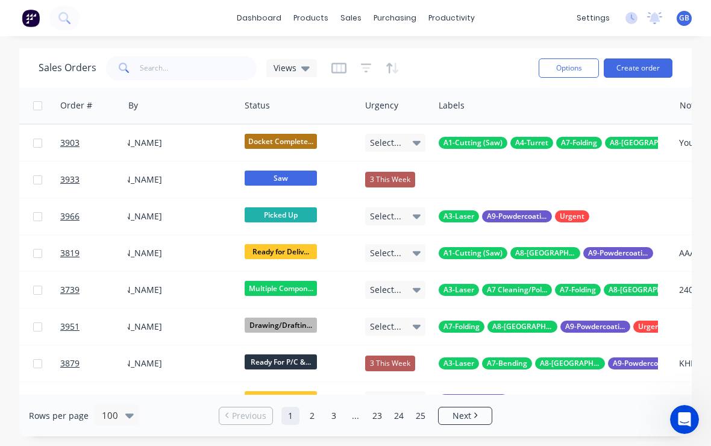
click at [281, 67] on span "Views" at bounding box center [285, 67] width 23 height 13
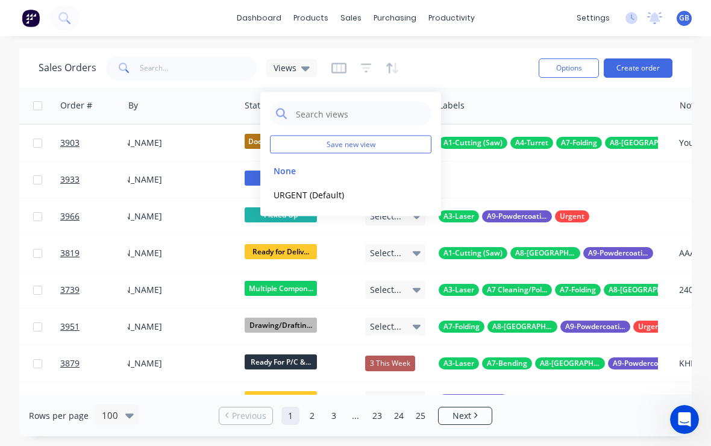
click at [300, 190] on button "URGENT (Default)" at bounding box center [338, 194] width 137 height 14
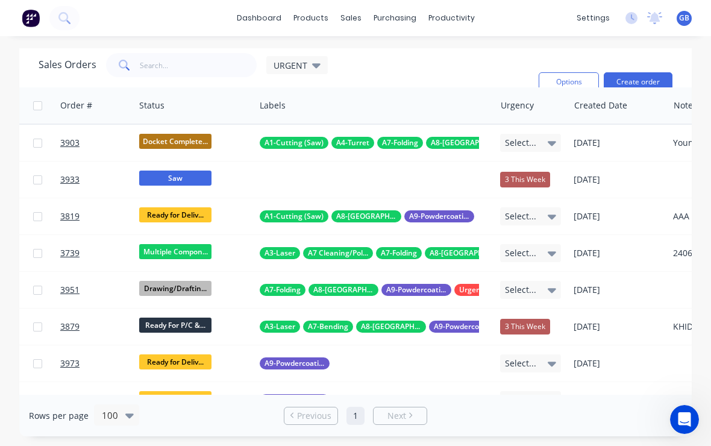
scroll to position [0, 551]
click at [116, 107] on icon "button" at bounding box center [113, 105] width 5 height 8
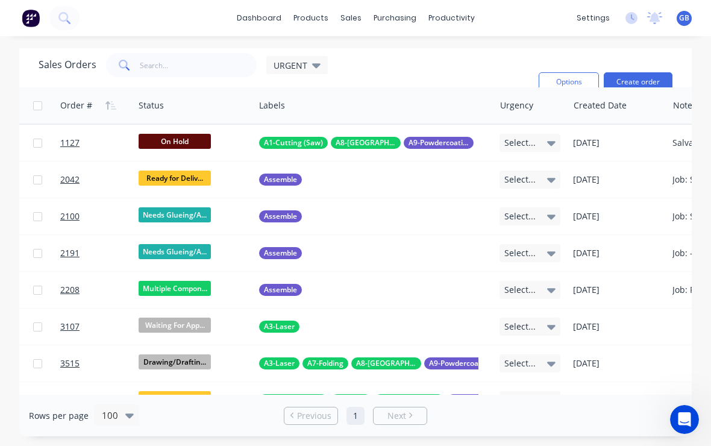
click at [111, 103] on icon "button" at bounding box center [110, 106] width 11 height 10
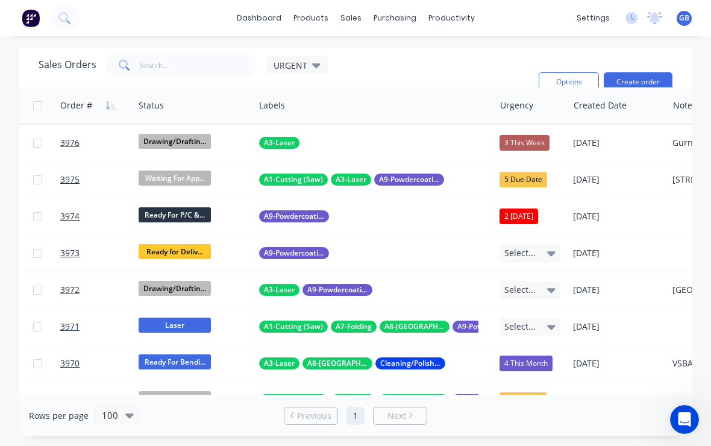
click at [111, 102] on icon "button" at bounding box center [110, 106] width 11 height 10
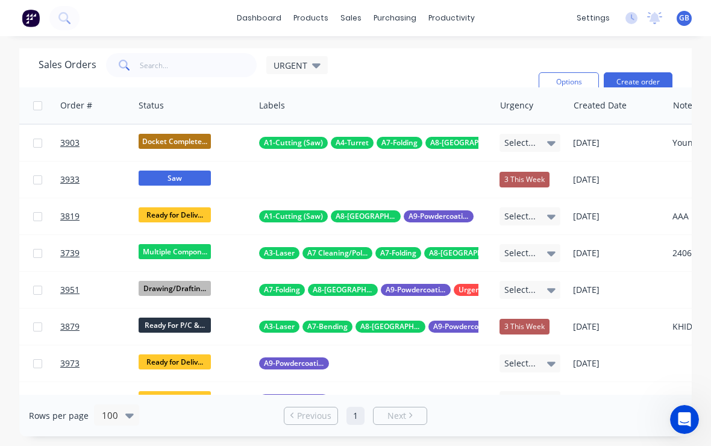
click at [110, 104] on icon "button" at bounding box center [110, 106] width 11 height 10
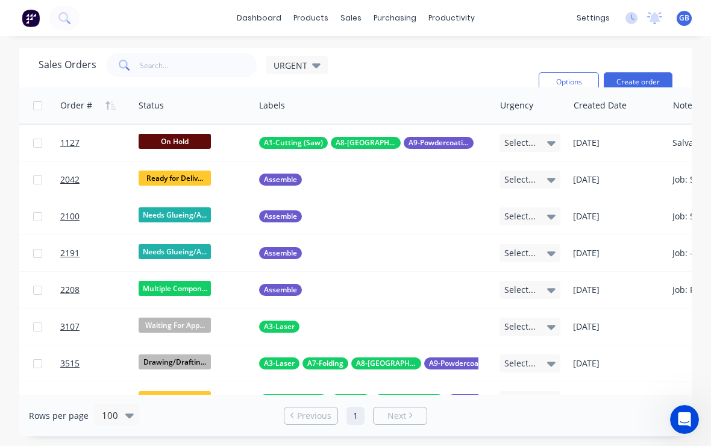
click at [105, 102] on icon "button" at bounding box center [110, 106] width 11 height 10
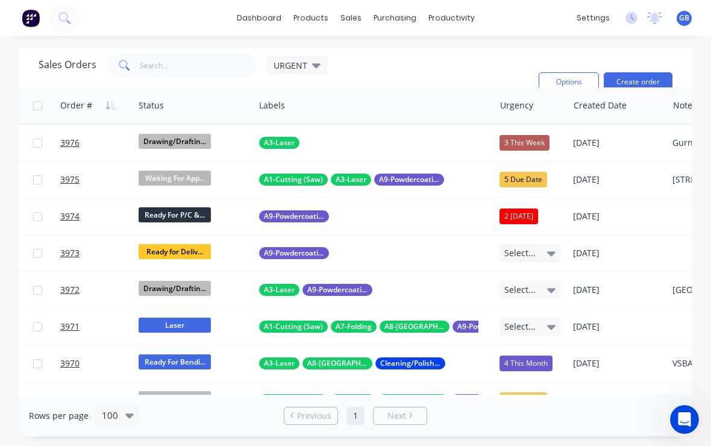
click at [113, 107] on icon "button" at bounding box center [113, 105] width 5 height 8
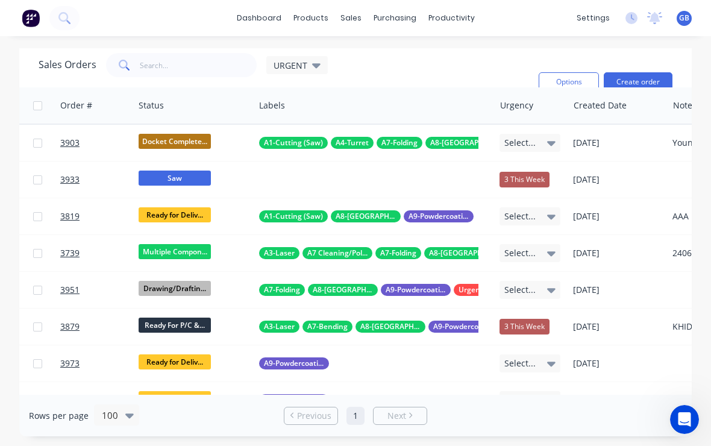
click at [102, 102] on button "button" at bounding box center [111, 105] width 18 height 18
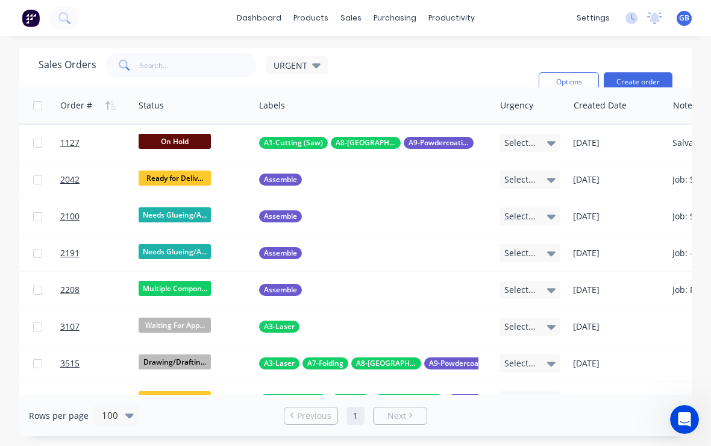
scroll to position [0, 0]
click at [110, 104] on icon "button" at bounding box center [107, 105] width 4 height 8
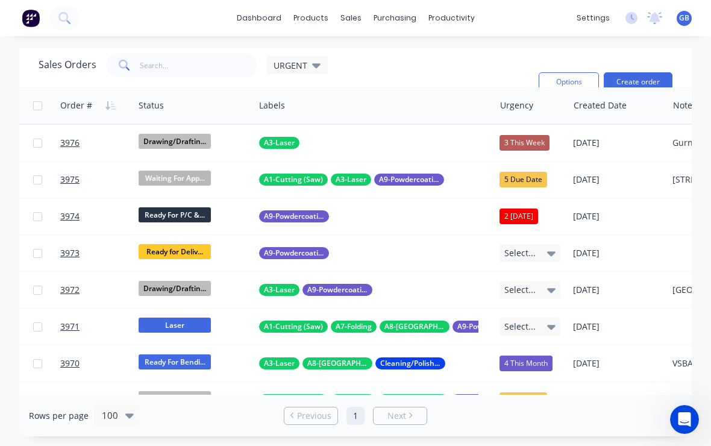
click at [114, 104] on icon "button" at bounding box center [110, 106] width 11 height 10
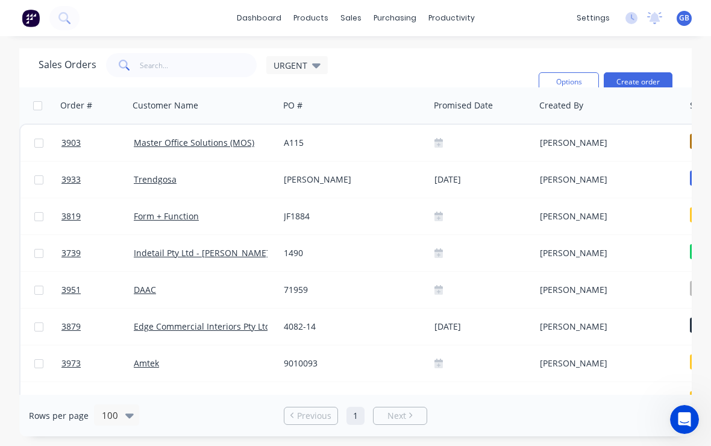
click at [312, 67] on icon at bounding box center [316, 64] width 8 height 13
click at [351, 68] on div "Sales Orders URGENT Filters: Status Reset" at bounding box center [284, 82] width 490 height 58
click at [287, 63] on span "URGENT" at bounding box center [291, 65] width 34 height 13
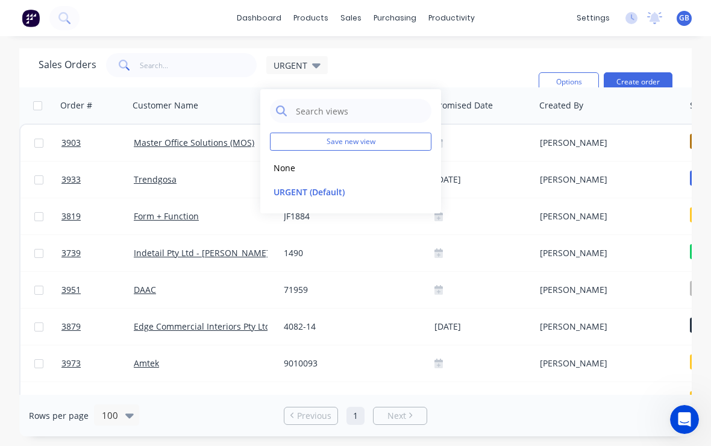
click at [284, 166] on button "None" at bounding box center [338, 168] width 137 height 14
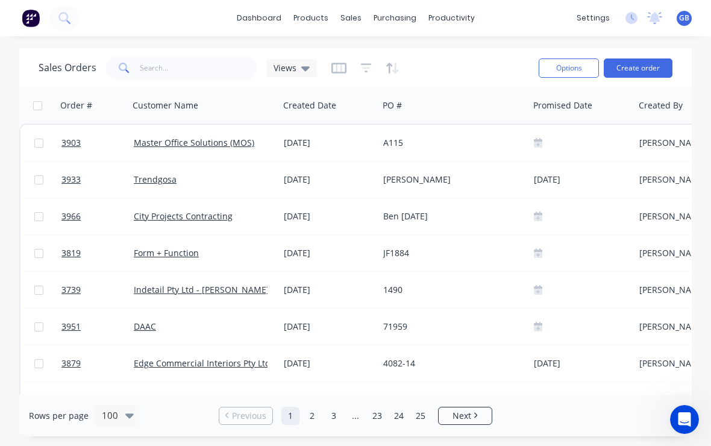
click at [286, 71] on span "Views" at bounding box center [285, 67] width 23 height 13
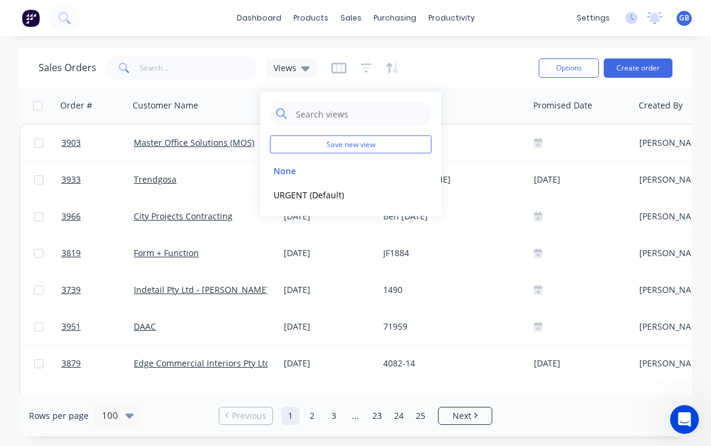
click at [439, 63] on div "Sales Orders Views" at bounding box center [284, 68] width 490 height 30
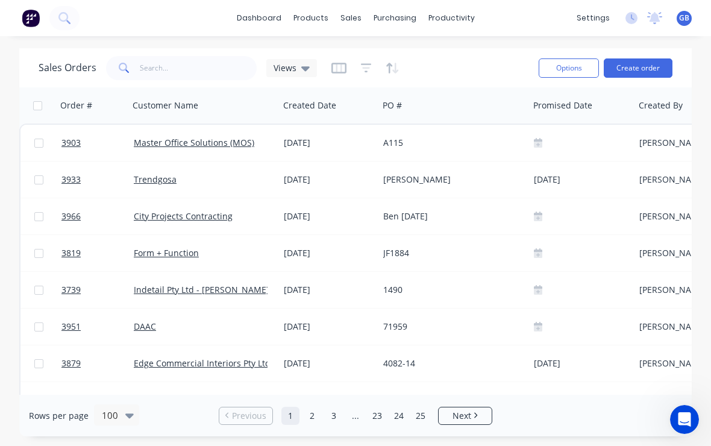
click at [337, 69] on icon "button" at bounding box center [338, 68] width 15 height 12
click at [114, 26] on div "dashboard products sales purchasing productivity dashboard products Product Cat…" at bounding box center [355, 18] width 711 height 36
click at [690, 421] on icon "Open Intercom Messenger" at bounding box center [685, 420] width 20 height 20
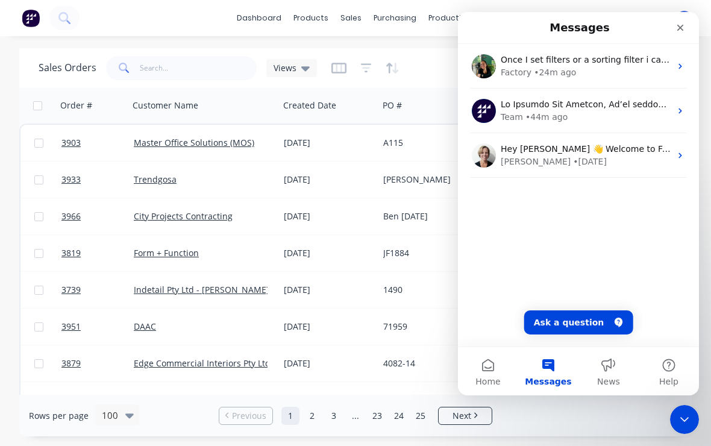
click at [685, 421] on icon "Close Intercom Messenger" at bounding box center [684, 419] width 8 height 5
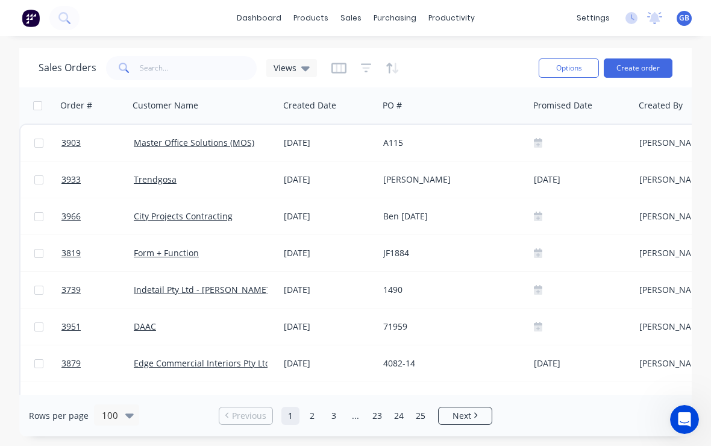
click at [337, 64] on icon "button" at bounding box center [338, 68] width 15 height 11
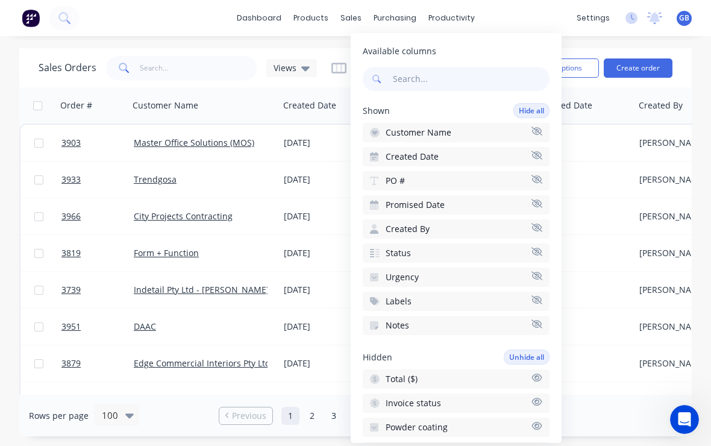
click at [400, 223] on span "Created By" at bounding box center [408, 229] width 44 height 12
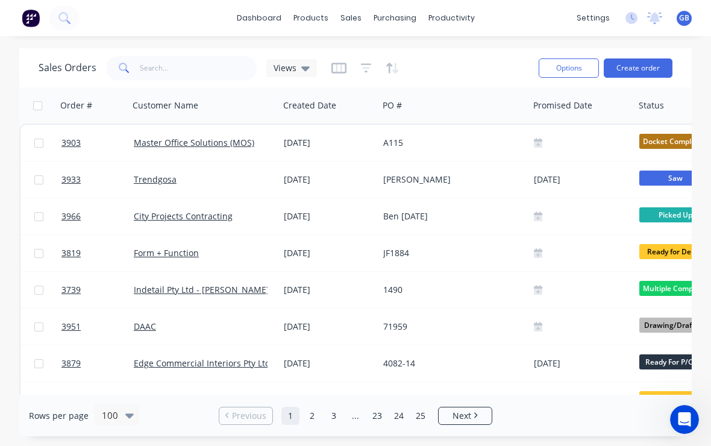
click at [282, 43] on div "dashboard products sales purchasing productivity dashboard products Product Cat…" at bounding box center [355, 223] width 711 height 446
click at [363, 69] on icon "button" at bounding box center [366, 68] width 11 height 12
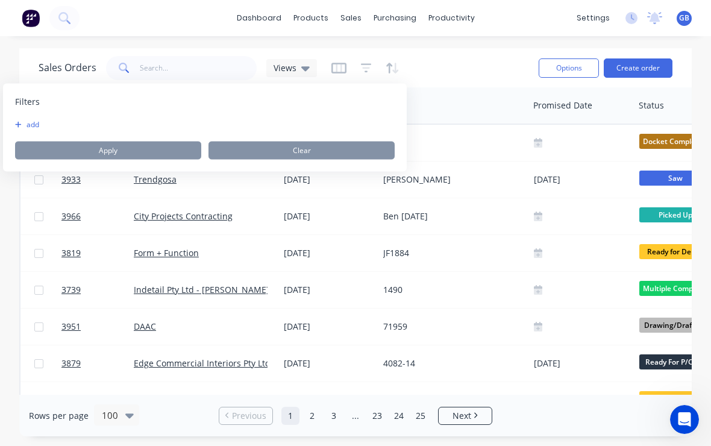
click at [428, 56] on div "Sales Orders Views" at bounding box center [284, 68] width 490 height 30
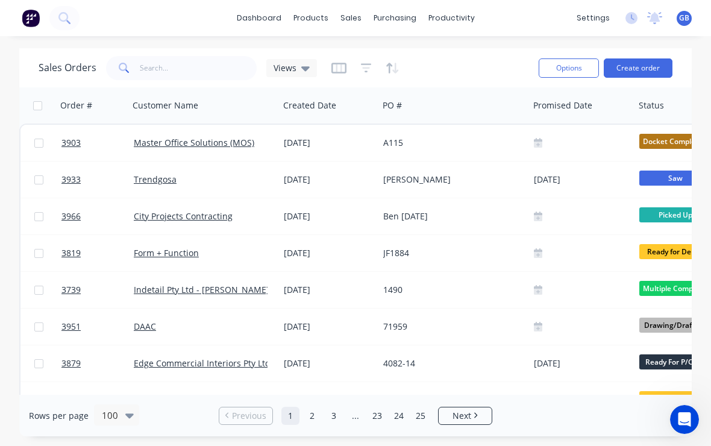
click at [391, 73] on icon "button" at bounding box center [393, 68] width 14 height 12
click at [481, 67] on div "Sales Orders Views" at bounding box center [284, 68] width 490 height 30
click at [279, 60] on div "Views" at bounding box center [291, 68] width 51 height 18
click at [445, 57] on div "Sales Orders Views" at bounding box center [284, 68] width 490 height 30
click at [565, 155] on div at bounding box center [581, 143] width 105 height 36
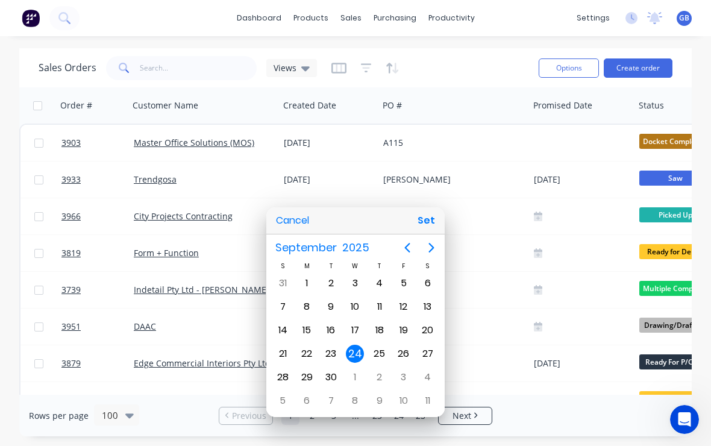
click at [582, 104] on div at bounding box center [356, 223] width 904 height 639
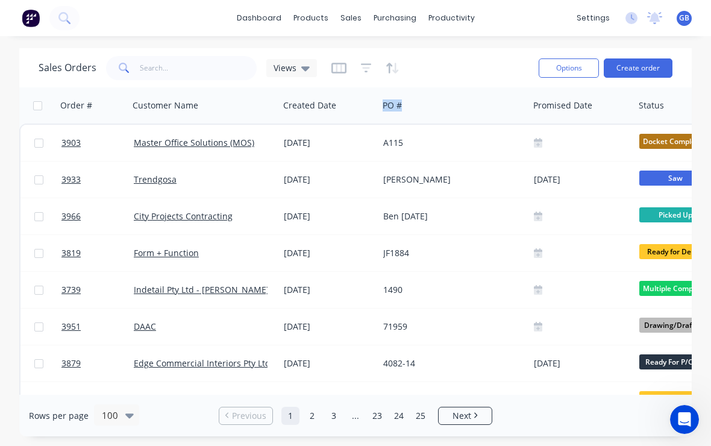
click at [514, 34] on div "dashboard products sales purchasing productivity dashboard products Product Cat…" at bounding box center [355, 18] width 711 height 36
click at [537, 12] on div "dashboard products sales purchasing productivity dashboard products Product Cat…" at bounding box center [355, 18] width 711 height 36
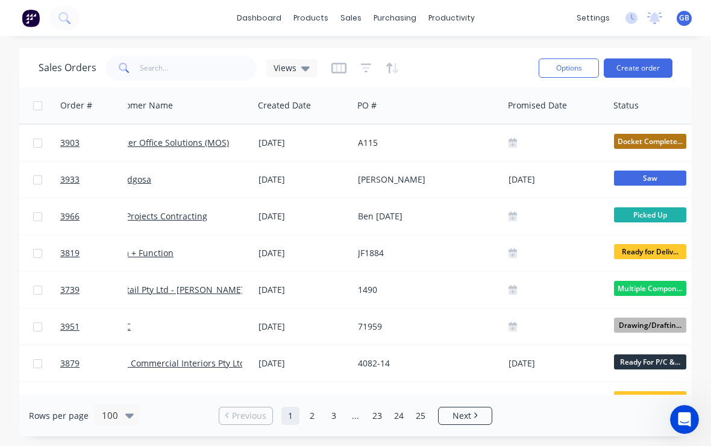
scroll to position [0, 23]
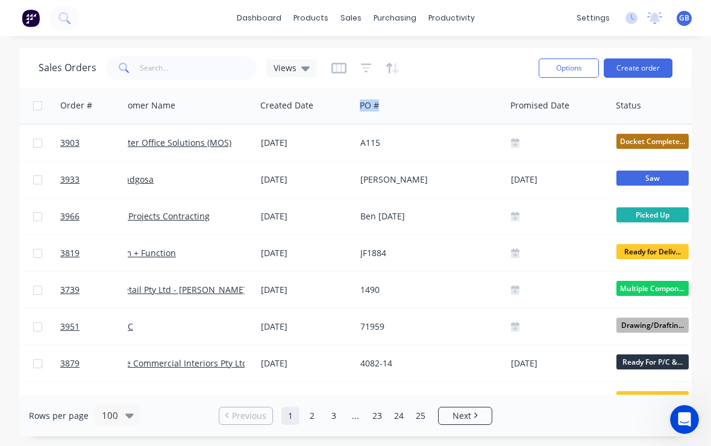
click at [575, 169] on div "[DATE]" at bounding box center [558, 179] width 105 height 36
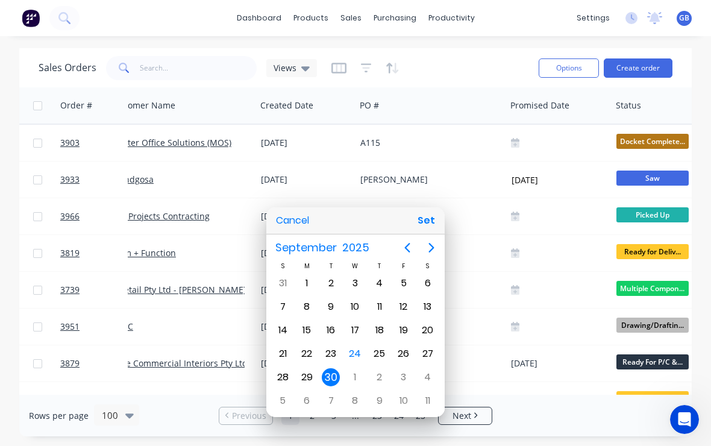
click at [573, 107] on div at bounding box center [356, 223] width 904 height 639
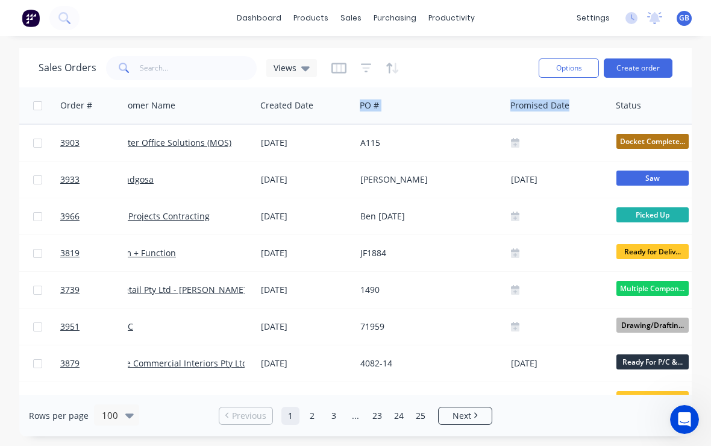
click at [501, 66] on div "Sales Orders Views" at bounding box center [284, 68] width 490 height 30
click at [535, 23] on div "dashboard products sales purchasing productivity dashboard products Product Cat…" at bounding box center [355, 18] width 711 height 36
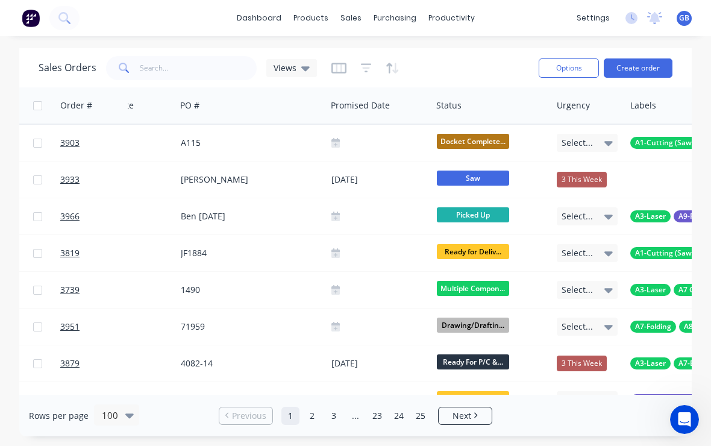
scroll to position [0, 204]
click at [468, 67] on div "Sales Orders Views" at bounding box center [284, 68] width 490 height 30
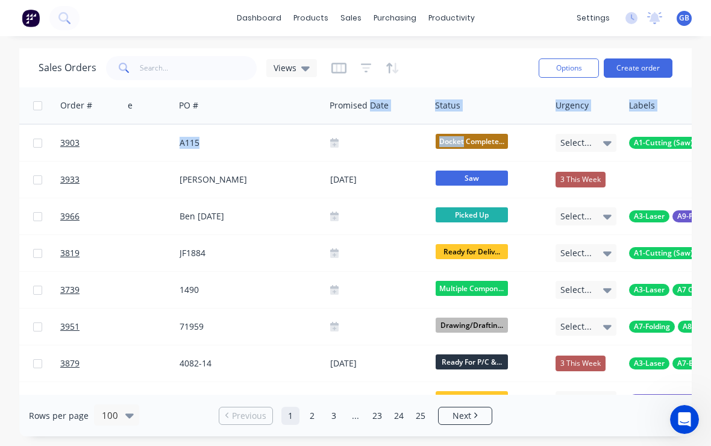
click at [468, 66] on div "Sales Orders Views" at bounding box center [284, 68] width 490 height 30
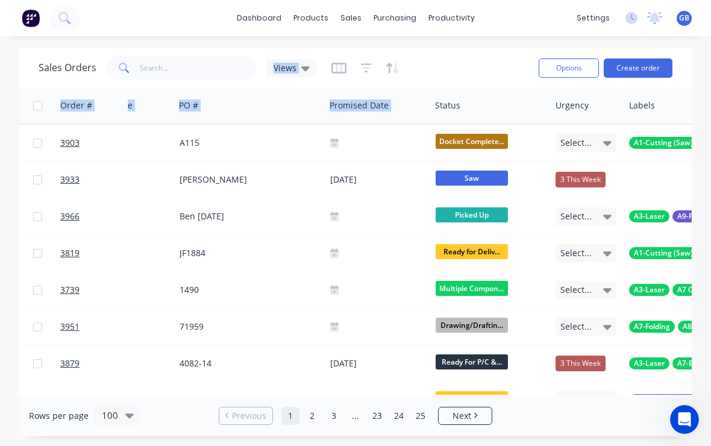
click at [484, 63] on div "Sales Orders Views" at bounding box center [284, 68] width 490 height 30
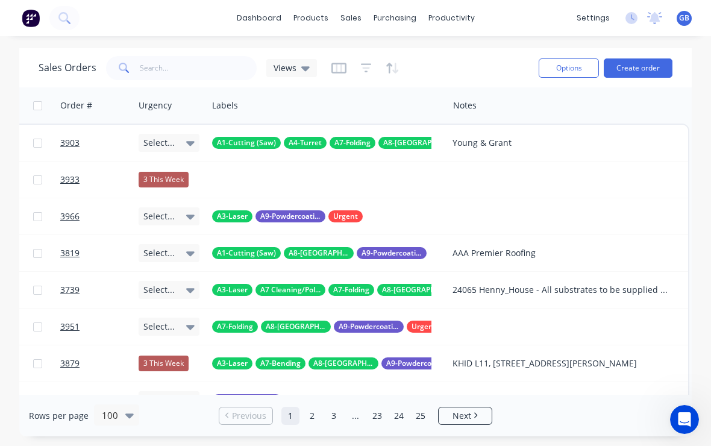
scroll to position [0, 618]
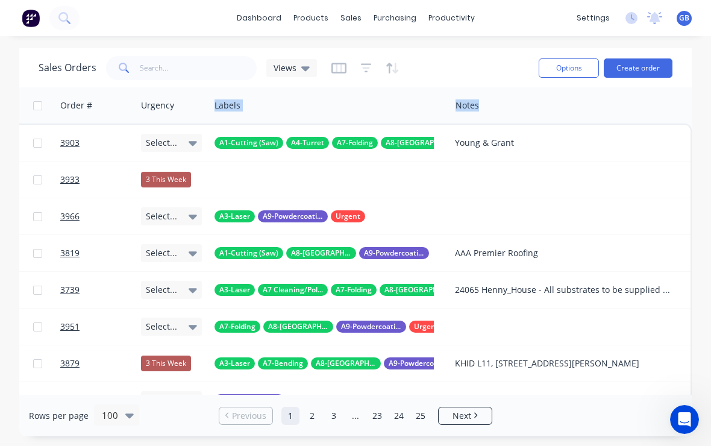
click at [582, 168] on div at bounding box center [570, 179] width 240 height 36
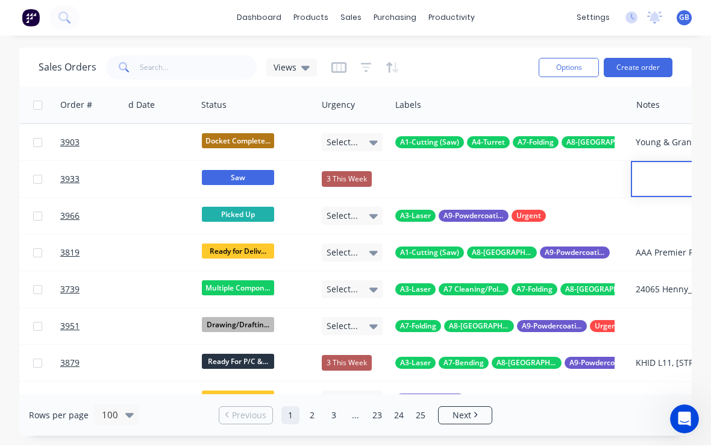
scroll to position [0, 0]
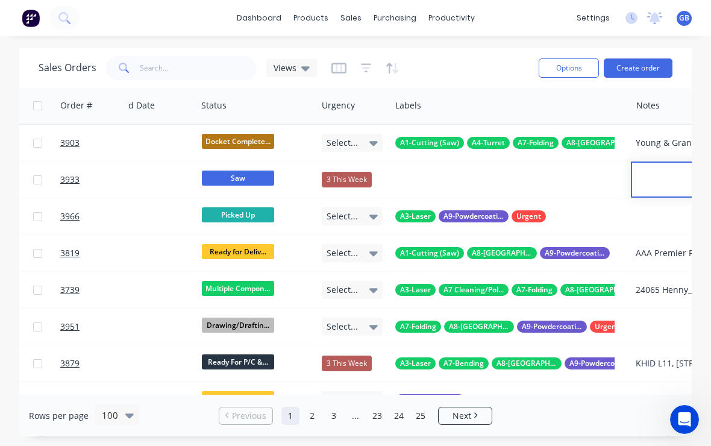
click at [562, 69] on button "Options" at bounding box center [569, 67] width 60 height 19
click at [451, 81] on div "Sales Orders Views" at bounding box center [284, 68] width 490 height 30
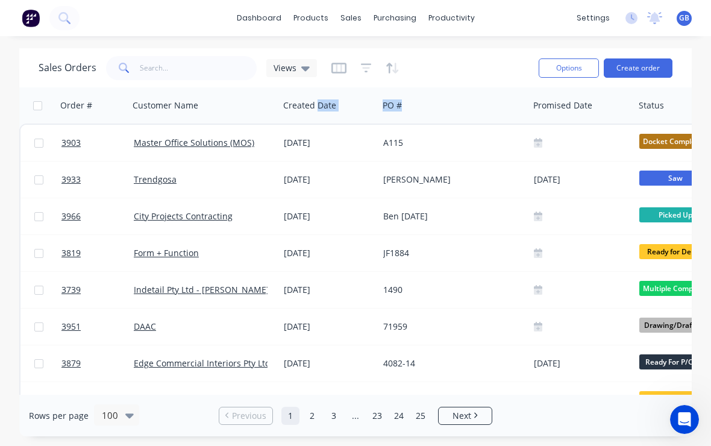
click at [456, 60] on div "Sales Orders Views" at bounding box center [284, 68] width 490 height 30
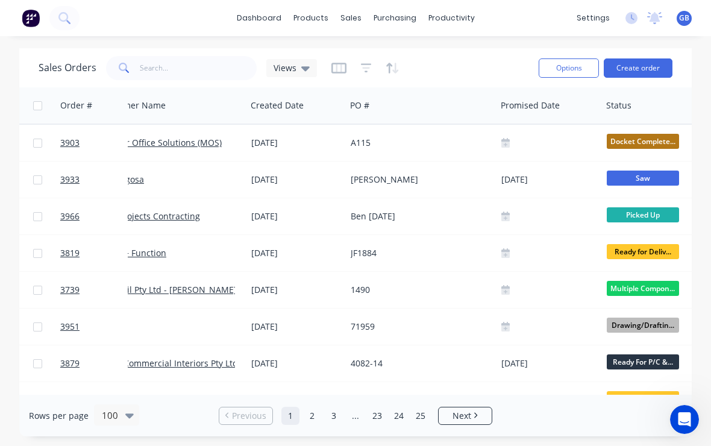
scroll to position [0, 30]
click at [499, 104] on div "Promised Date" at bounding box center [550, 105] width 105 height 36
click at [0, 0] on div at bounding box center [0, 0] width 0 height 0
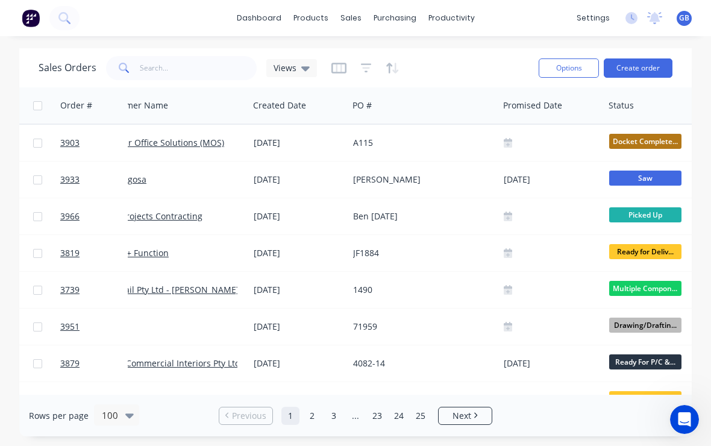
click at [0, 0] on div at bounding box center [0, 0] width 0 height 0
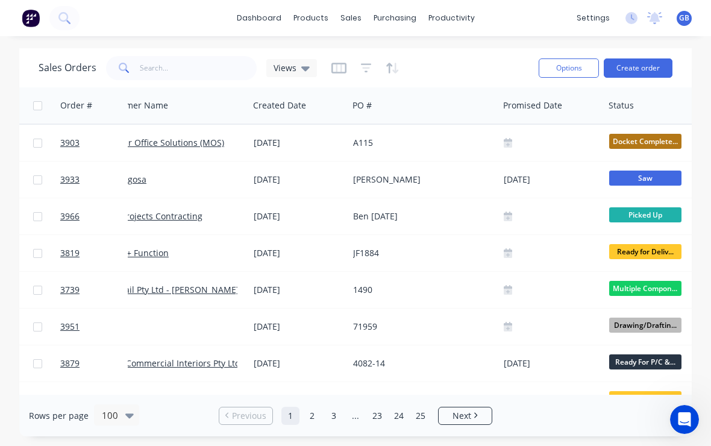
click at [0, 0] on div at bounding box center [0, 0] width 0 height 0
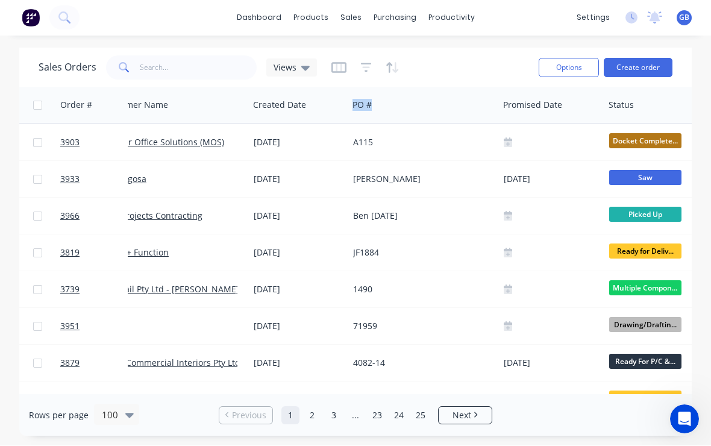
scroll to position [20, 0]
click at [287, 61] on span "Views" at bounding box center [285, 67] width 23 height 13
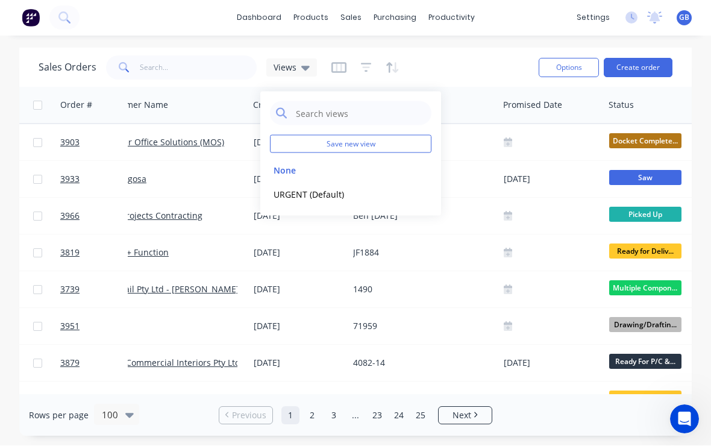
click at [293, 187] on button "URGENT (Default)" at bounding box center [338, 194] width 137 height 14
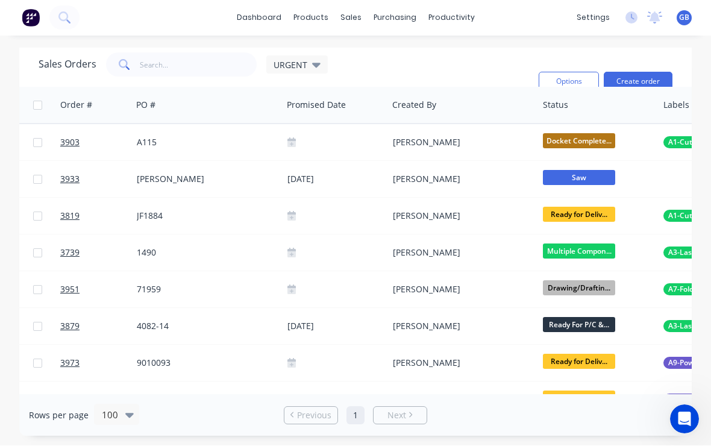
scroll to position [0, 148]
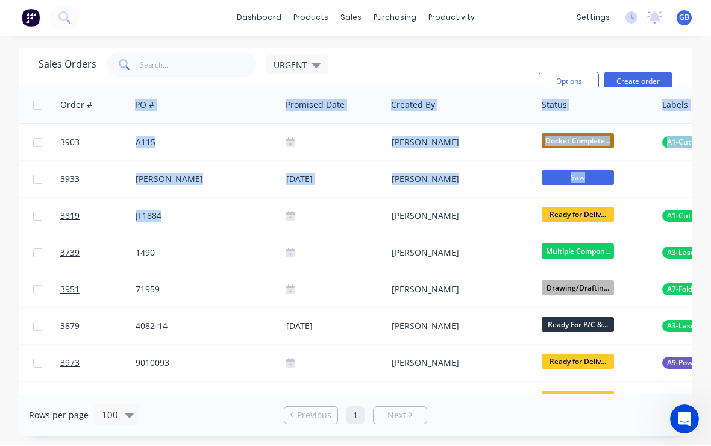
click at [427, 53] on div "Sales Orders URGENT Filters: Status Reset" at bounding box center [284, 82] width 490 height 58
click at [455, 53] on div "Sales Orders URGENT Filters: Status Reset" at bounding box center [284, 82] width 490 height 58
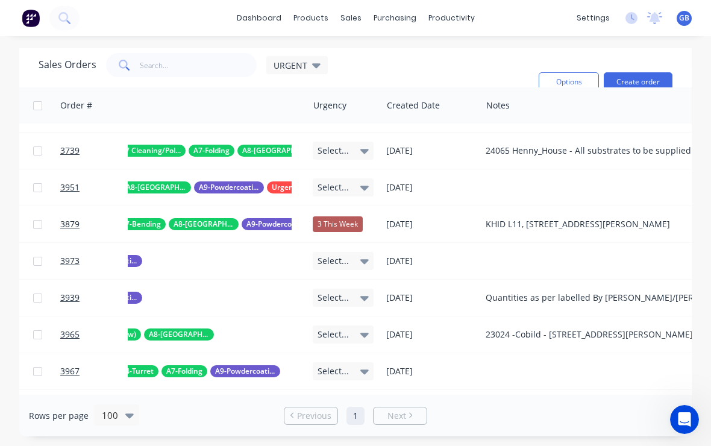
scroll to position [102, 734]
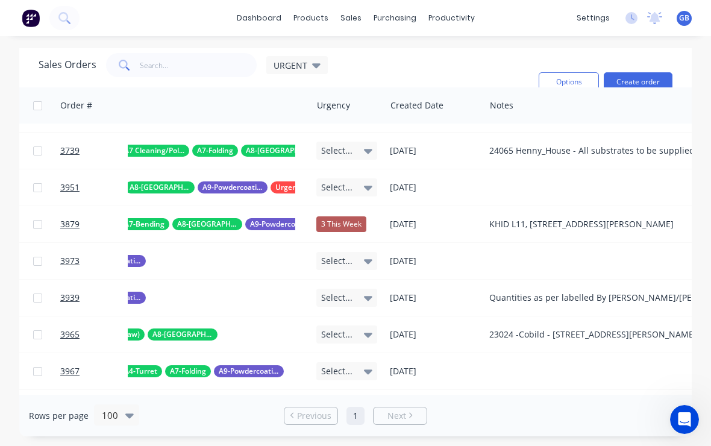
click at [290, 66] on span "URGENT" at bounding box center [291, 65] width 34 height 13
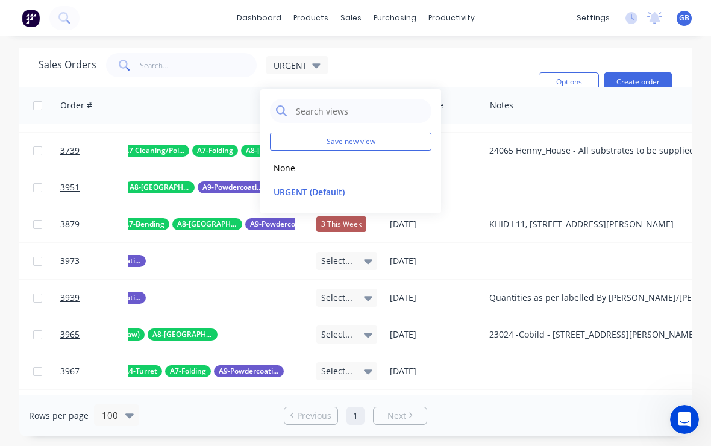
click at [290, 166] on button "None" at bounding box center [338, 168] width 137 height 14
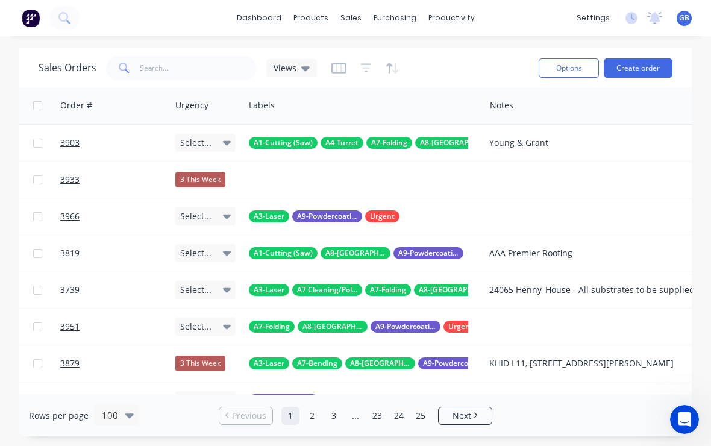
click at [280, 67] on span "Views" at bounding box center [285, 67] width 23 height 13
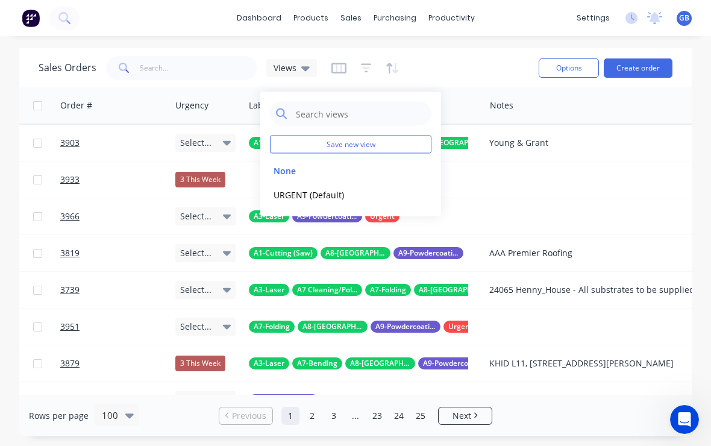
click at [343, 55] on div "Sales Orders Views" at bounding box center [284, 68] width 490 height 30
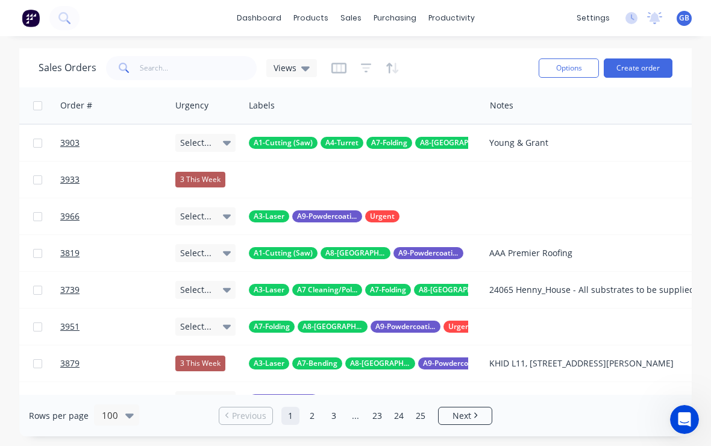
click at [334, 67] on icon "button" at bounding box center [338, 68] width 15 height 12
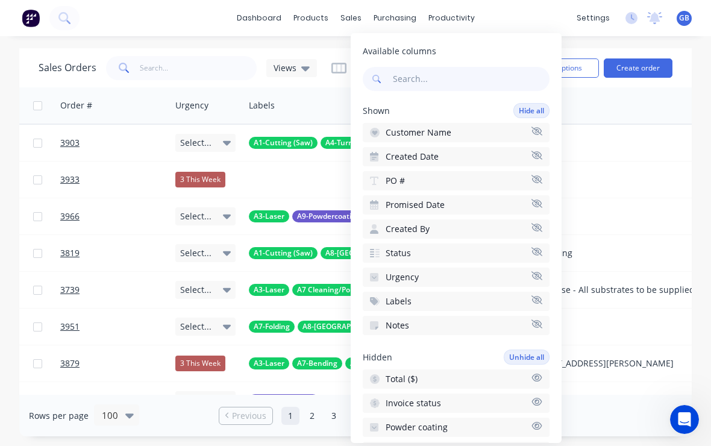
click at [406, 230] on button "Created By" at bounding box center [456, 228] width 187 height 19
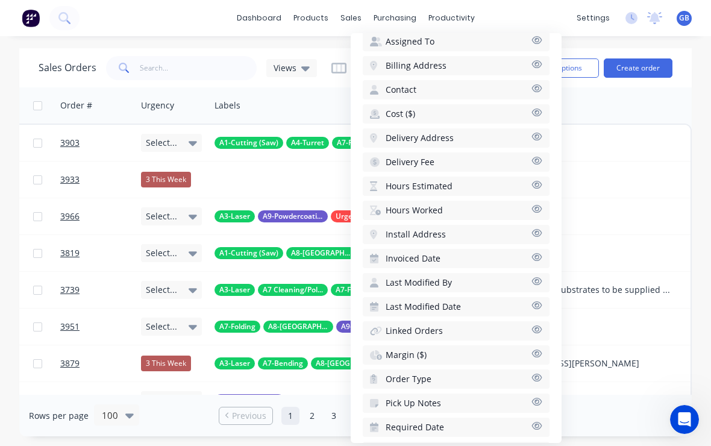
scroll to position [408, 0]
click at [0, 0] on div at bounding box center [0, 0] width 0 height 0
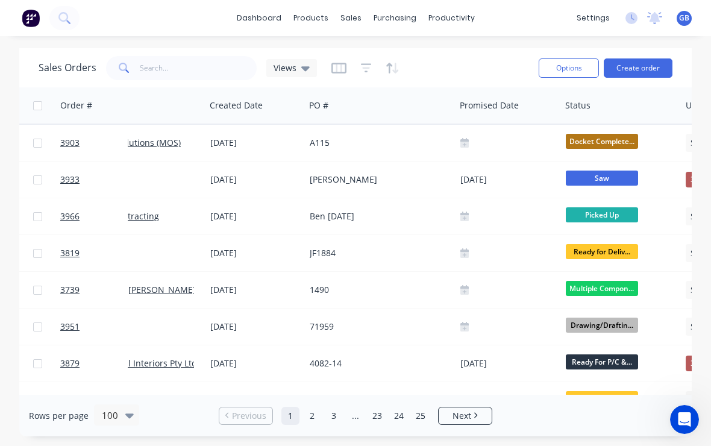
scroll to position [0, 74]
click at [369, 119] on div "PO #" at bounding box center [379, 105] width 151 height 36
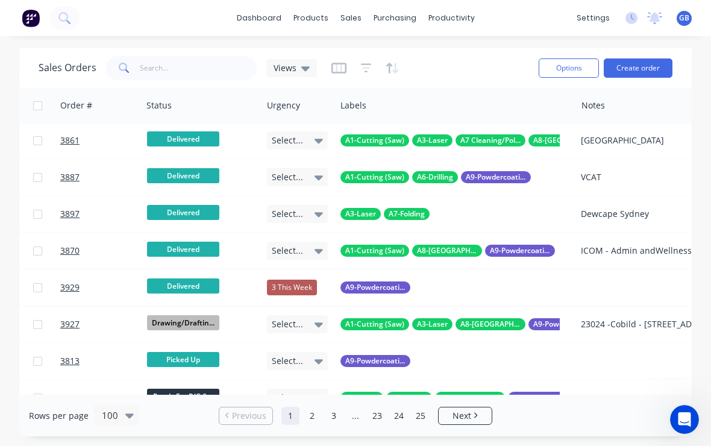
scroll to position [3383, 508]
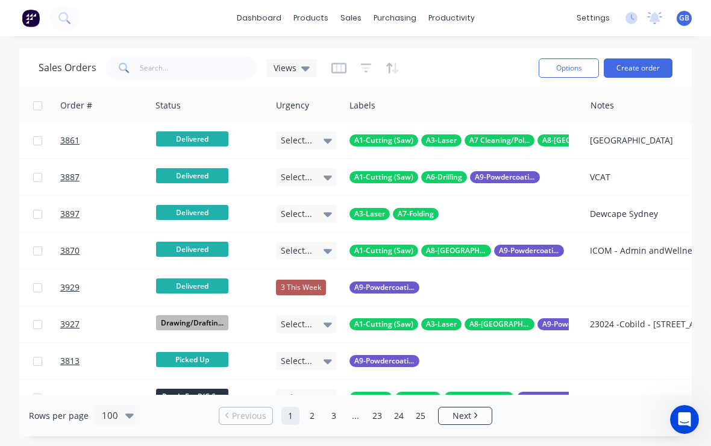
click at [586, 103] on div "Notes" at bounding box center [706, 105] width 241 height 36
click at [571, 104] on div "Labels" at bounding box center [465, 105] width 241 height 36
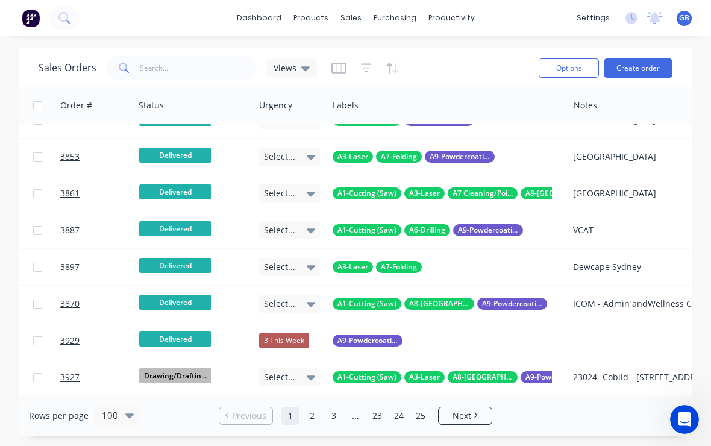
scroll to position [3330, 526]
click at [563, 106] on div "Labels" at bounding box center [447, 105] width 241 height 36
click at [564, 105] on div "Labels" at bounding box center [447, 105] width 241 height 36
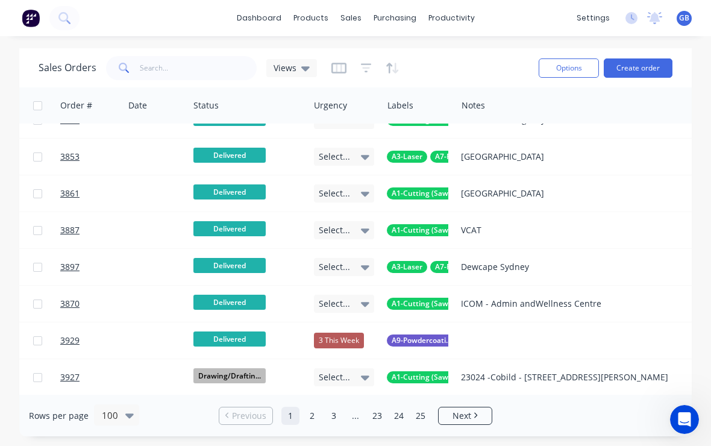
scroll to position [3330, 466]
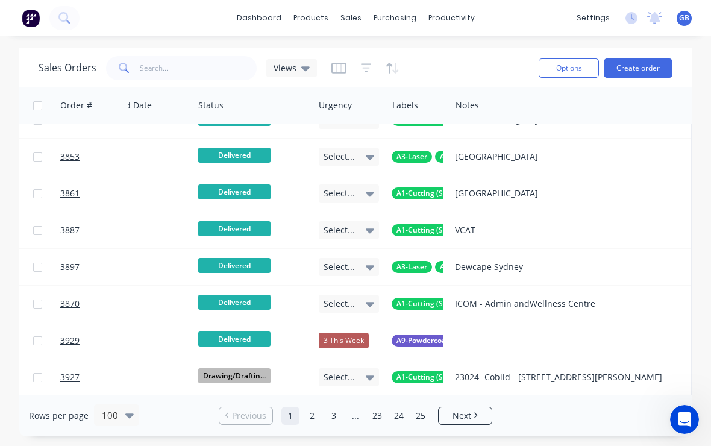
click at [0, 0] on div at bounding box center [0, 0] width 0 height 0
click at [446, 103] on div "Labels" at bounding box center [418, 105] width 63 height 36
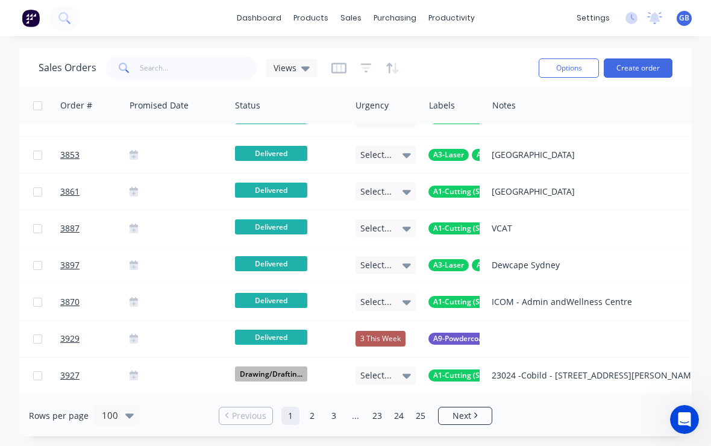
scroll to position [3332, 428]
click at [484, 105] on div "Labels" at bounding box center [456, 105] width 63 height 36
click at [491, 101] on div "Notes" at bounding box center [608, 105] width 241 height 36
click at [486, 107] on div at bounding box center [487, 106] width 2 height 22
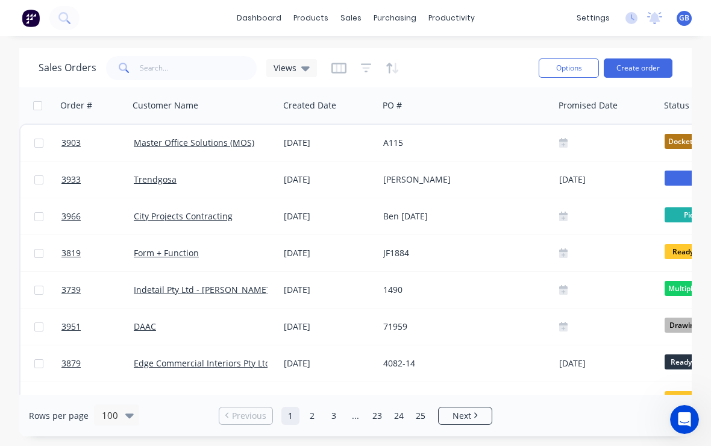
scroll to position [0, 0]
click at [466, 64] on div "Sales Orders Views" at bounding box center [284, 68] width 490 height 30
click at [511, 194] on div "[PERSON_NAME]" at bounding box center [465, 179] width 175 height 36
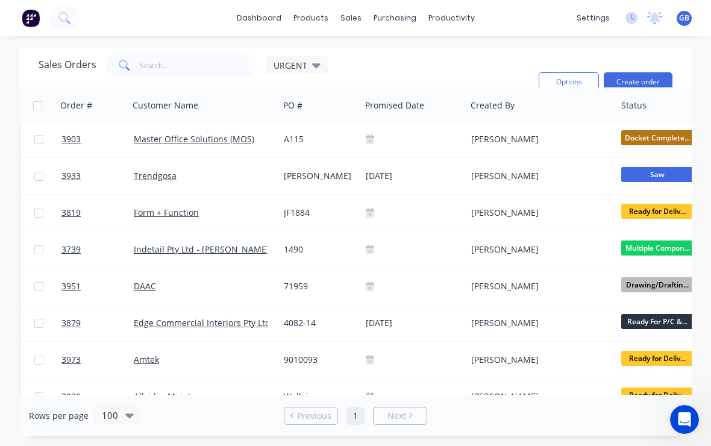
scroll to position [4, 0]
click at [0, 0] on div at bounding box center [0, 0] width 0 height 0
click at [127, 22] on div "dashboard products sales purchasing productivity dashboard products Product Cat…" at bounding box center [355, 18] width 711 height 36
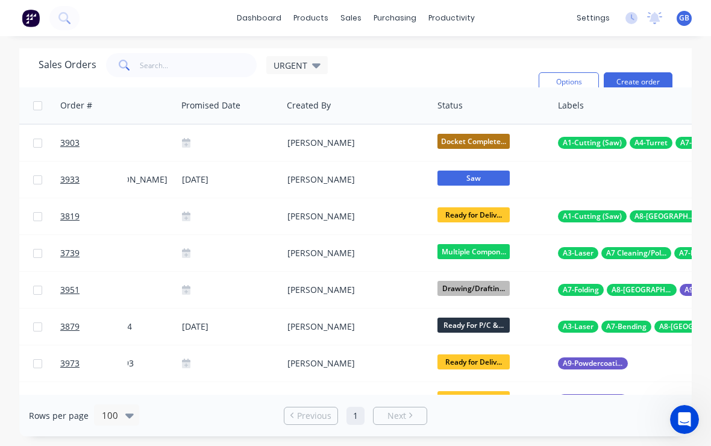
scroll to position [0, 184]
click at [283, 67] on span "URGENT" at bounding box center [291, 65] width 34 height 13
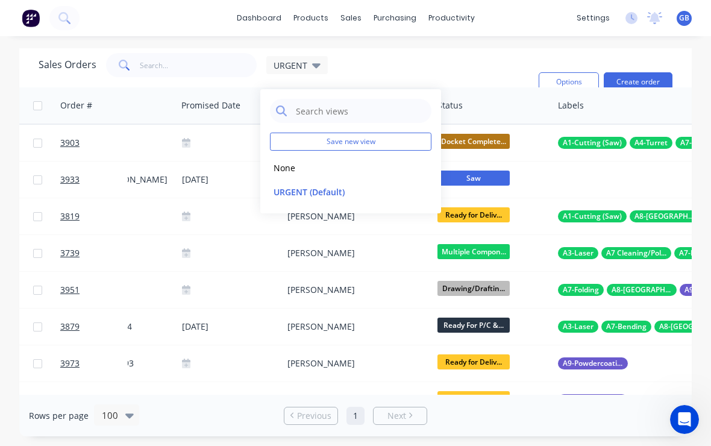
click at [290, 163] on button "None" at bounding box center [338, 168] width 137 height 14
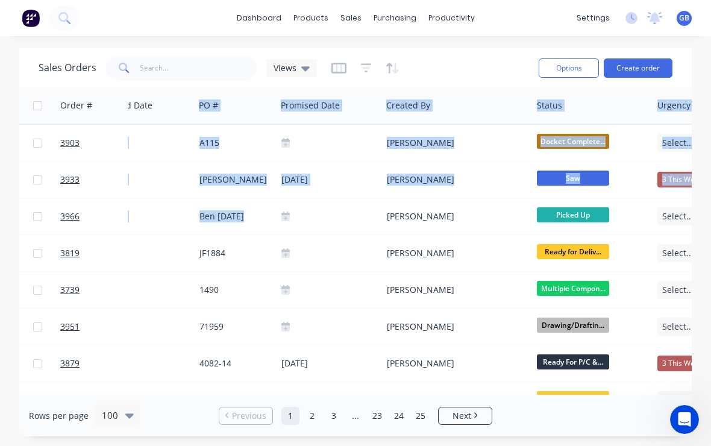
click at [437, 49] on div "Sales Orders Views Options Create order" at bounding box center [355, 67] width 672 height 39
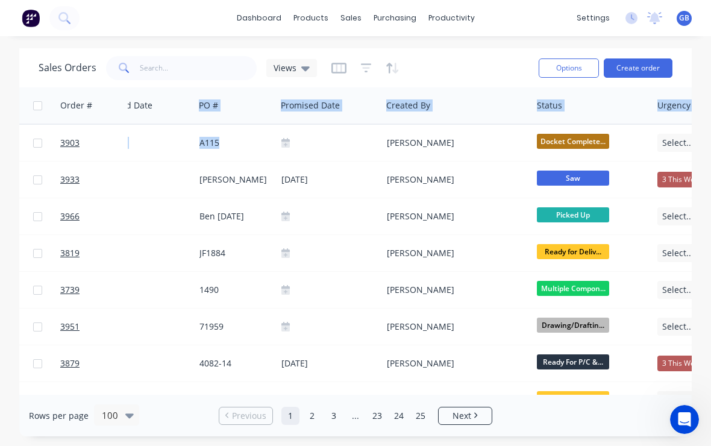
click at [457, 36] on div "dashboard products sales purchasing productivity dashboard products Product Cat…" at bounding box center [355, 18] width 711 height 36
click at [0, 0] on div at bounding box center [0, 0] width 0 height 0
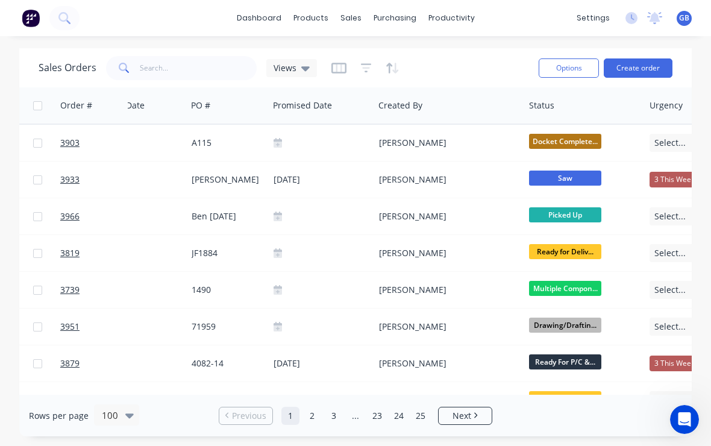
scroll to position [0, 192]
click at [0, 0] on div at bounding box center [0, 0] width 0 height 0
click at [438, 51] on div "Sales Orders Views Options Create order" at bounding box center [355, 67] width 672 height 39
click at [374, 105] on div "Created By" at bounding box center [449, 105] width 151 height 36
click at [372, 100] on div at bounding box center [373, 106] width 2 height 22
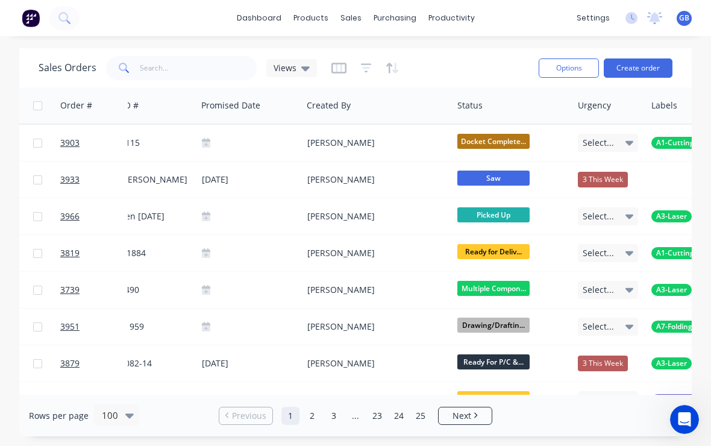
scroll to position [0, 265]
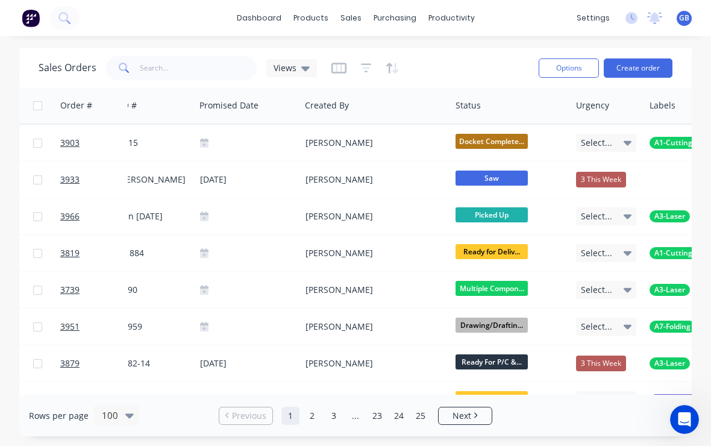
click at [445, 94] on div "Created By" at bounding box center [375, 105] width 151 height 36
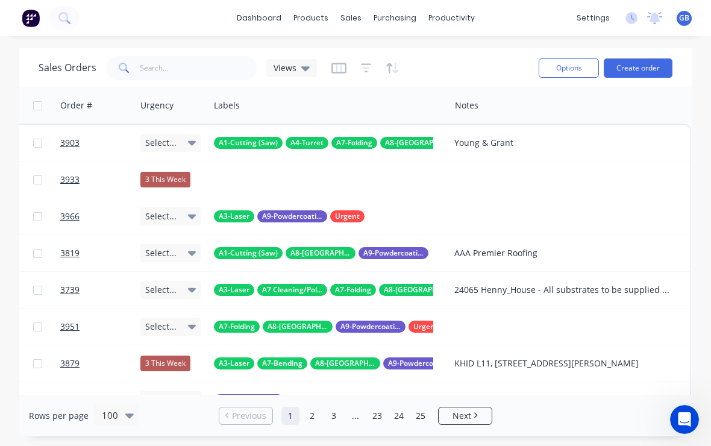
scroll to position [0, 700]
click at [505, 64] on div "Sales Orders Views" at bounding box center [284, 68] width 490 height 30
click at [0, 0] on div at bounding box center [0, 0] width 0 height 0
click at [686, 108] on div "Notes" at bounding box center [571, 105] width 241 height 36
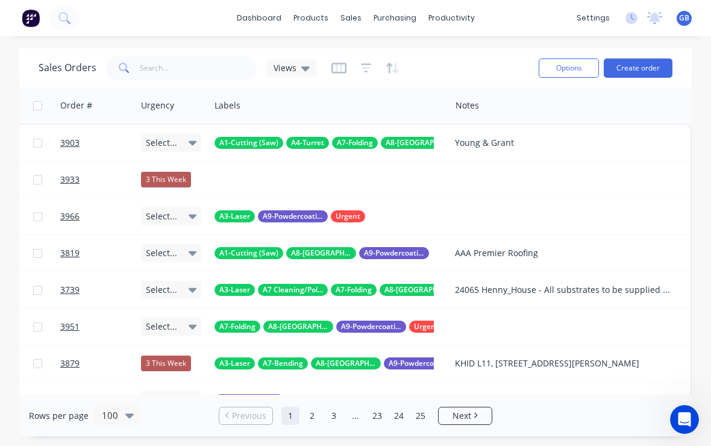
click at [689, 108] on div "Notes" at bounding box center [571, 105] width 241 height 36
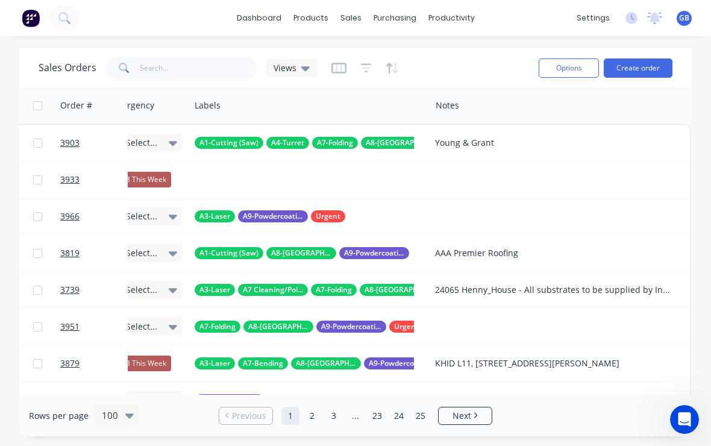
scroll to position [0, 719]
click at [291, 68] on span "Views" at bounding box center [285, 67] width 23 height 13
click at [339, 66] on icon "button" at bounding box center [339, 68] width 6 height 8
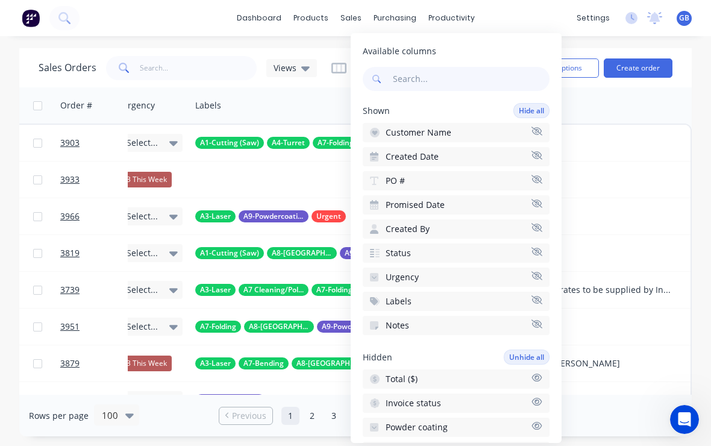
click at [390, 321] on button "Notes" at bounding box center [456, 325] width 187 height 19
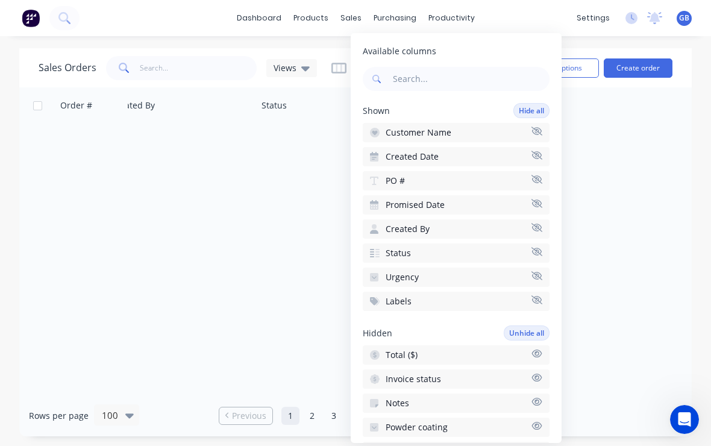
click at [393, 299] on button "Labels" at bounding box center [456, 301] width 187 height 19
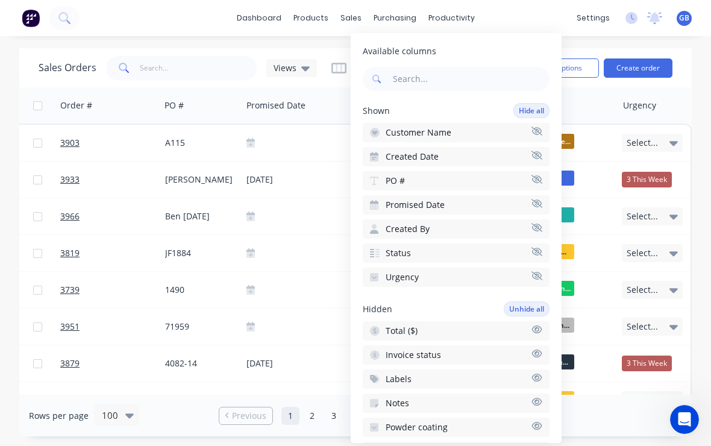
click at [396, 249] on span "Status" at bounding box center [398, 253] width 25 height 12
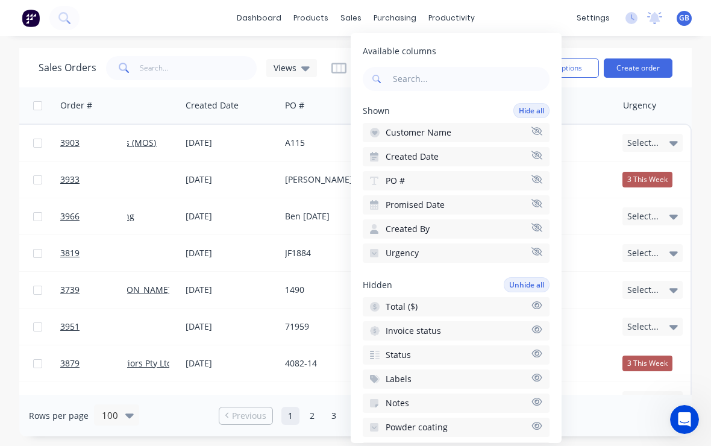
click at [397, 249] on span "Urgency" at bounding box center [402, 253] width 33 height 12
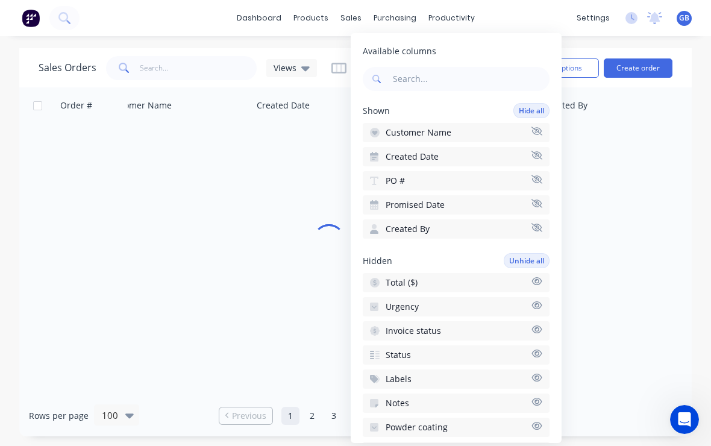
scroll to position [0, 24]
click at [399, 219] on button "Created By" at bounding box center [456, 228] width 187 height 19
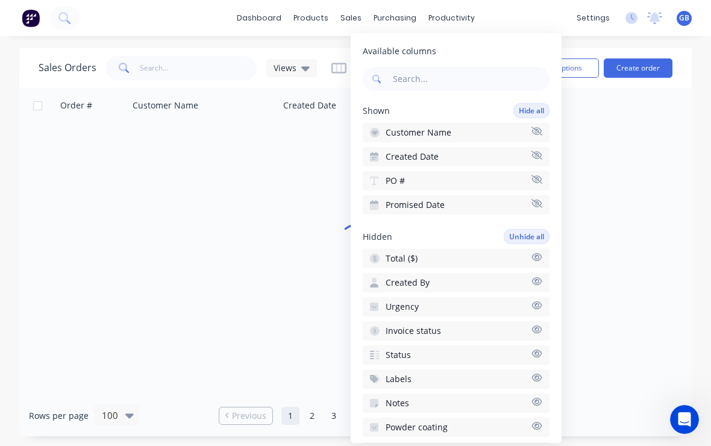
click at [398, 217] on div "Available columns Shown Hide all Customer Name Created Date PO # Promised Date …" at bounding box center [456, 238] width 211 height 410
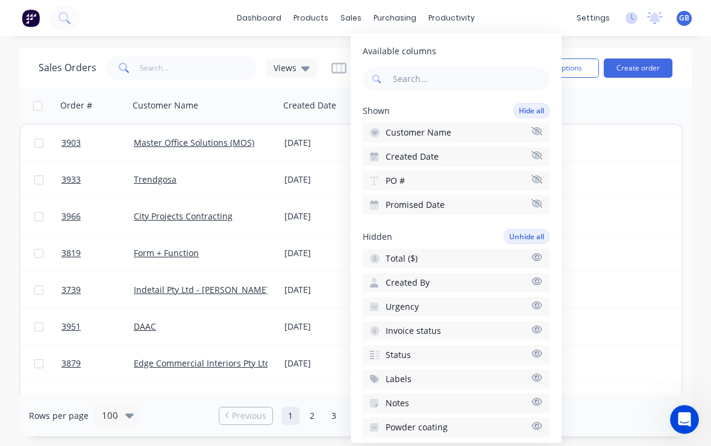
click at [409, 205] on span "Promised Date" at bounding box center [415, 205] width 59 height 12
click at [405, 301] on span "Urgency" at bounding box center [402, 307] width 33 height 12
click at [407, 204] on span "Urgency" at bounding box center [402, 205] width 33 height 12
click at [396, 254] on span "Urgency" at bounding box center [402, 258] width 33 height 12
click at [398, 203] on span "Urgency" at bounding box center [402, 205] width 33 height 12
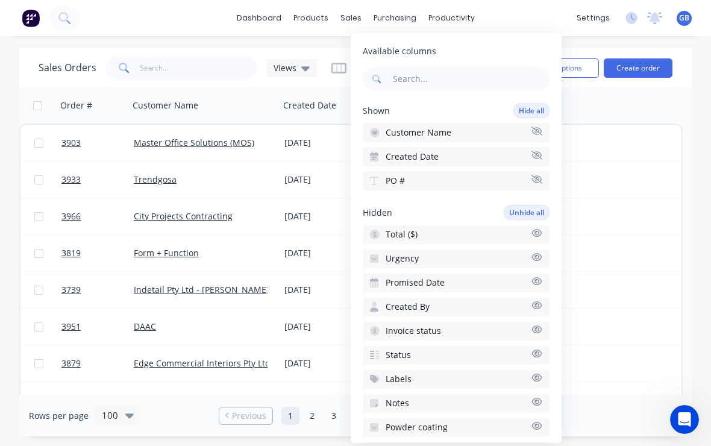
click at [399, 281] on span "Promised Date" at bounding box center [415, 283] width 59 height 12
click at [395, 277] on span "Urgency" at bounding box center [402, 283] width 33 height 12
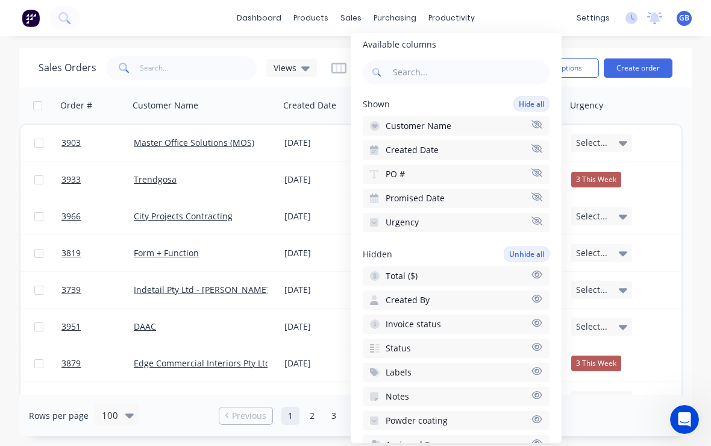
scroll to position [4, 0]
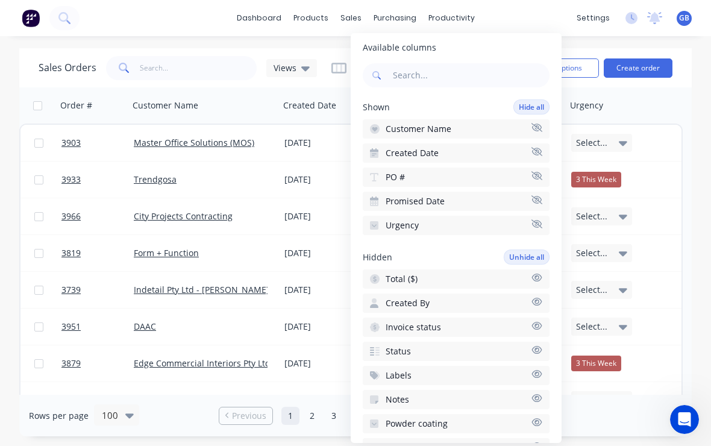
click at [534, 148] on icon "button" at bounding box center [536, 151] width 11 height 9
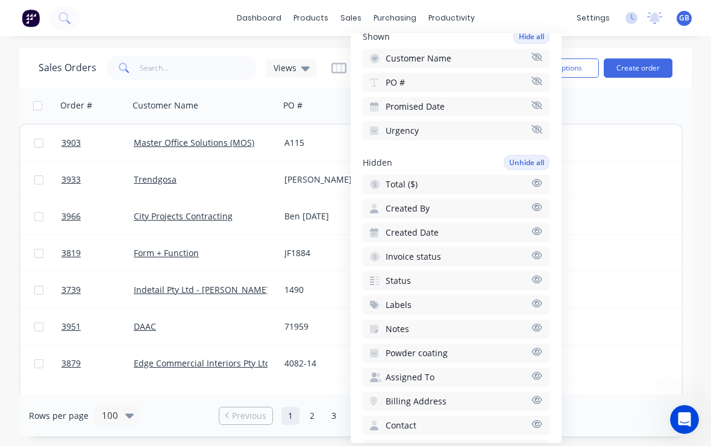
scroll to position [75, 0]
click at [489, 274] on button "Status" at bounding box center [456, 280] width 187 height 19
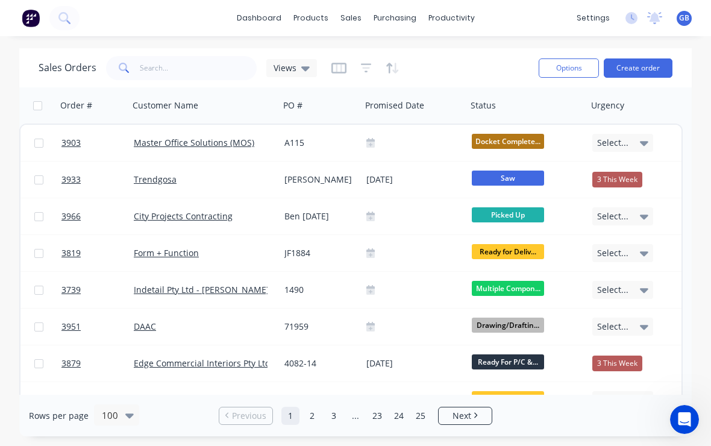
click at [283, 46] on div "dashboard products sales purchasing productivity dashboard products Product Cat…" at bounding box center [355, 223] width 711 height 446
click at [363, 66] on icon "button" at bounding box center [366, 68] width 11 height 12
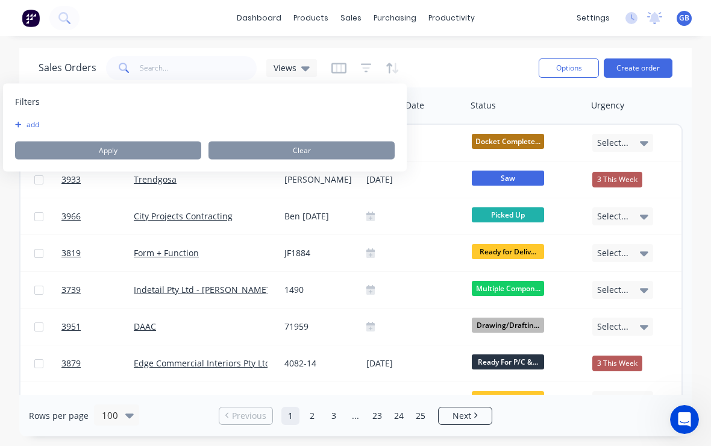
click at [25, 120] on button "add" at bounding box center [30, 125] width 30 height 10
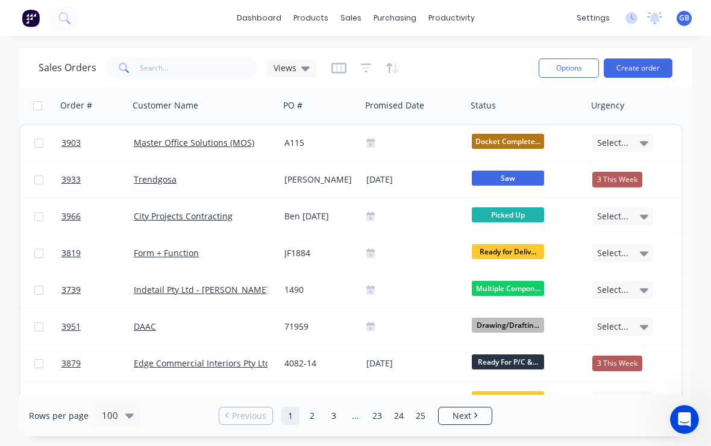
click at [439, 58] on div "Sales Orders Views" at bounding box center [284, 68] width 490 height 30
click at [391, 63] on icon "button" at bounding box center [393, 68] width 14 height 12
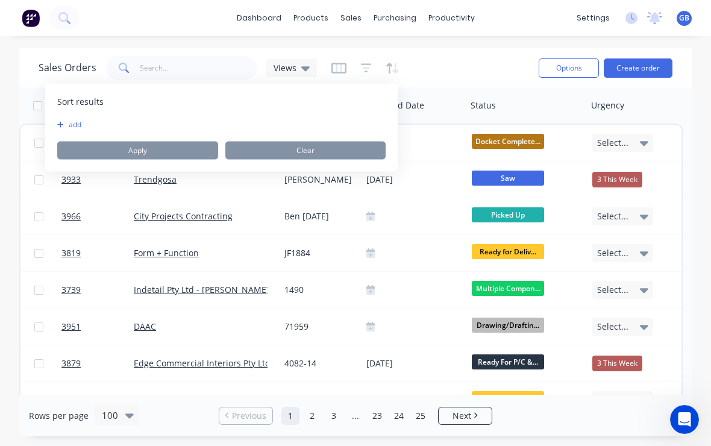
click at [72, 128] on button "add" at bounding box center [64, 125] width 15 height 10
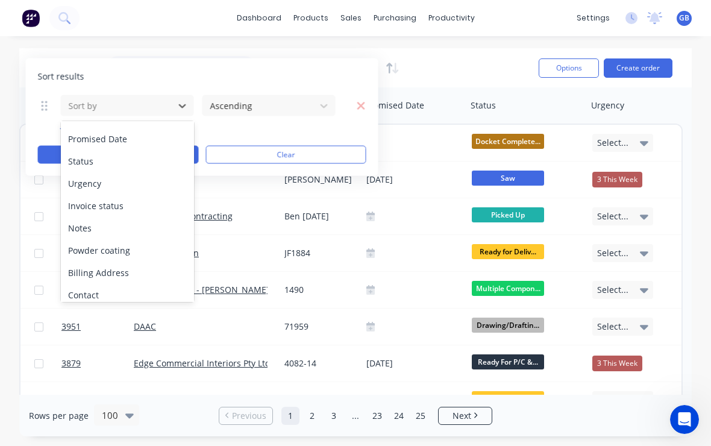
scroll to position [133, 0]
click at [87, 176] on div "Urgency" at bounding box center [127, 180] width 133 height 22
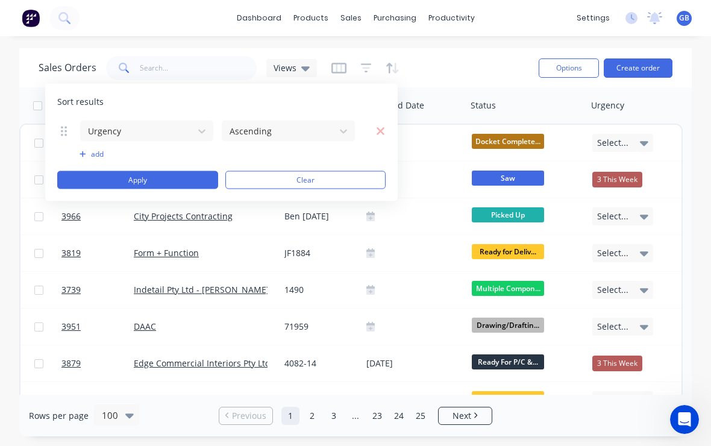
click at [111, 183] on button "Apply" at bounding box center [137, 180] width 161 height 18
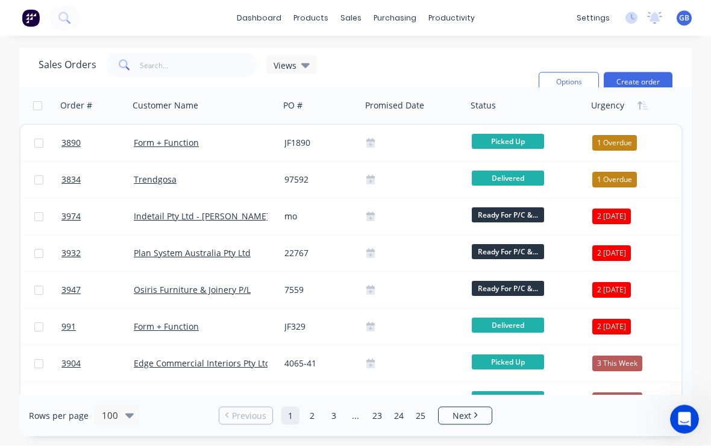
scroll to position [0, 0]
click at [355, 63] on div "Sales Orders Views Sorting: Urgency Reset" at bounding box center [284, 82] width 490 height 58
click at [296, 64] on div "Views" at bounding box center [292, 65] width 36 height 11
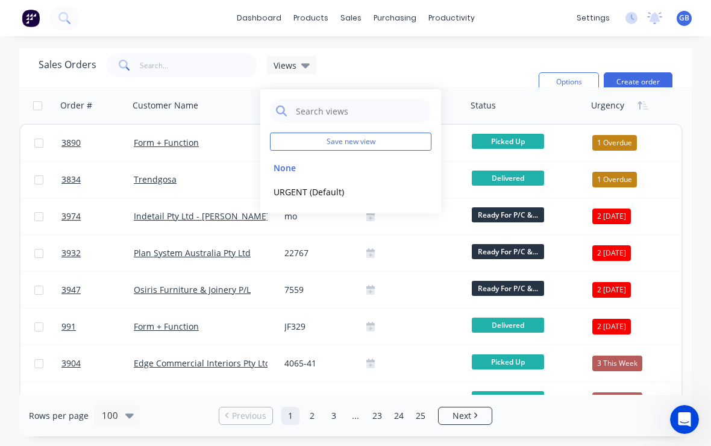
click at [0, 0] on button "edit" at bounding box center [0, 0] width 0 height 0
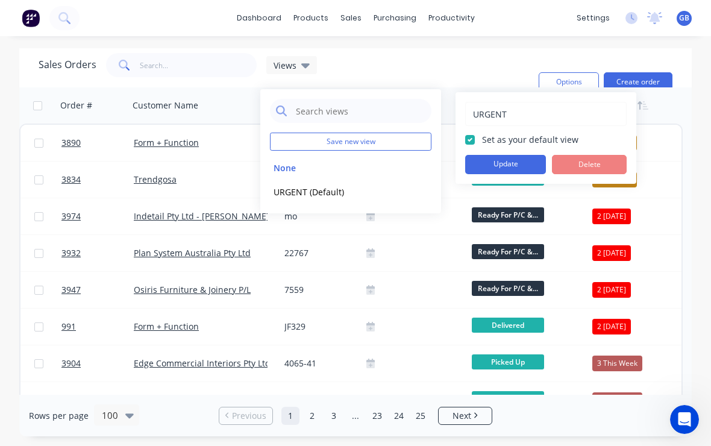
click at [487, 164] on button "Update" at bounding box center [505, 164] width 81 height 19
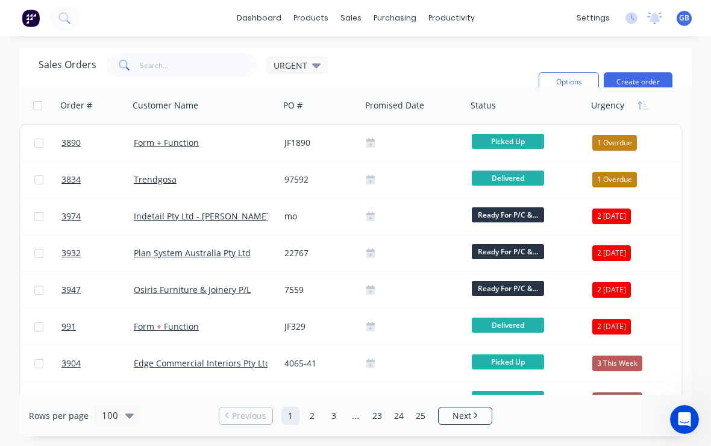
click at [413, 56] on div "Sales Orders URGENT Sorting: Urgency Reset" at bounding box center [284, 82] width 490 height 58
click at [285, 63] on span "URGENT" at bounding box center [291, 65] width 34 height 13
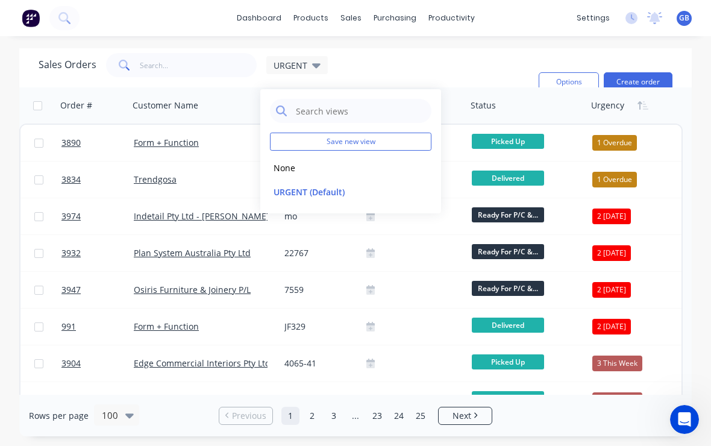
click at [294, 174] on button "None" at bounding box center [338, 168] width 137 height 14
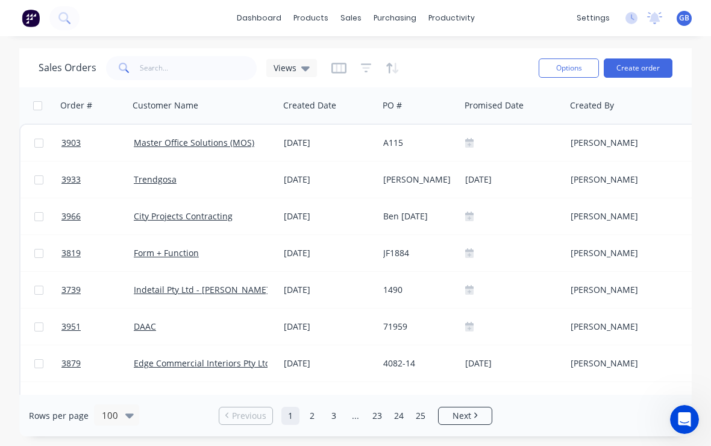
click at [282, 65] on span "Views" at bounding box center [285, 67] width 23 height 13
click at [339, 68] on icon "button" at bounding box center [339, 68] width 6 height 8
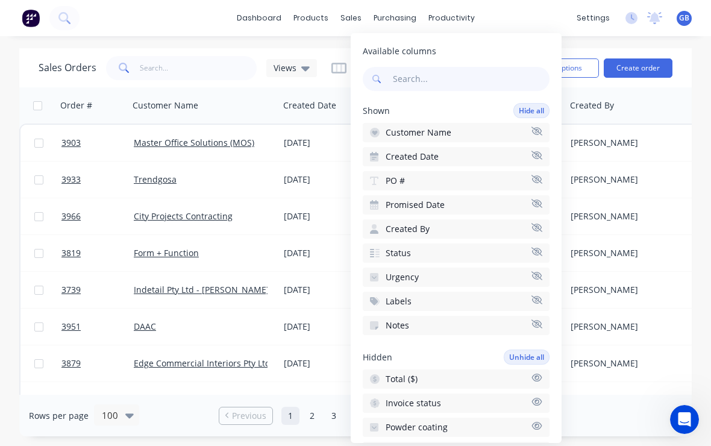
click at [392, 319] on span "Notes" at bounding box center [397, 325] width 23 height 12
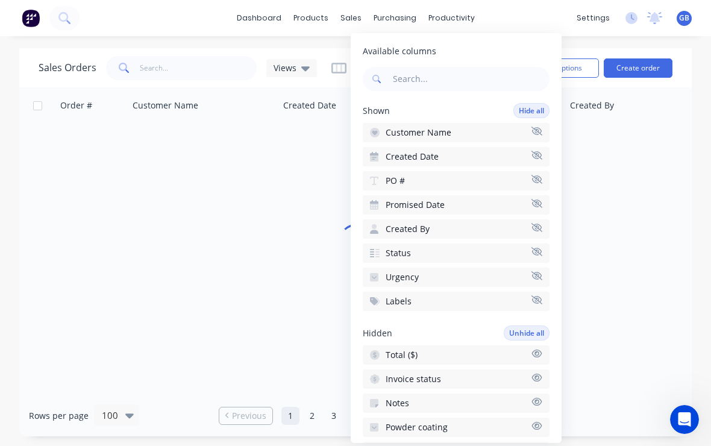
click at [390, 295] on span "Labels" at bounding box center [399, 301] width 26 height 12
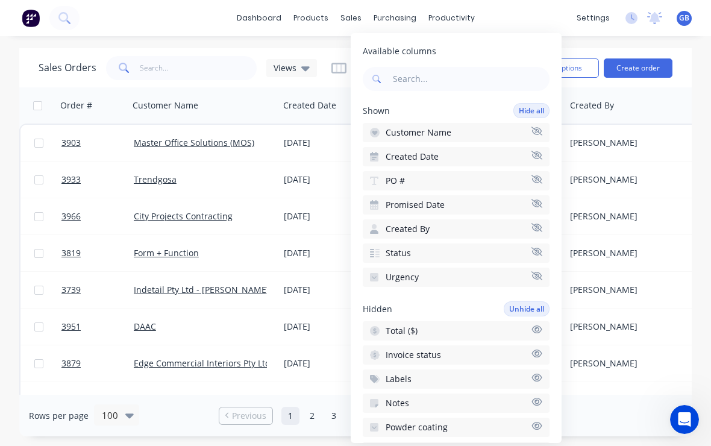
click at [402, 227] on span "Created By" at bounding box center [408, 229] width 44 height 12
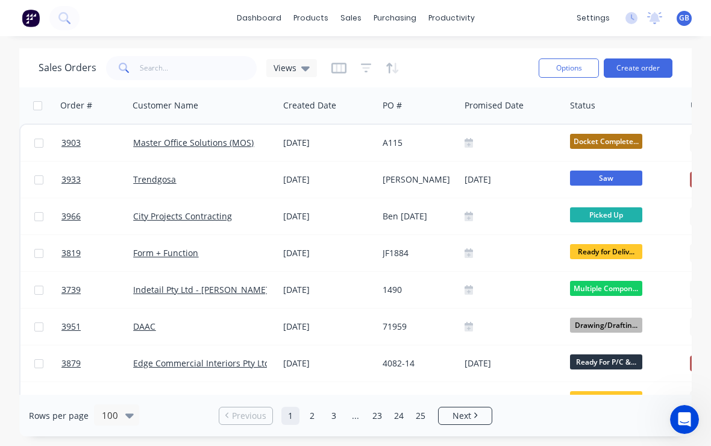
click at [189, 25] on div "dashboard products sales purchasing productivity dashboard products Product Cat…" at bounding box center [355, 18] width 711 height 36
click at [334, 61] on button "button" at bounding box center [338, 67] width 15 height 19
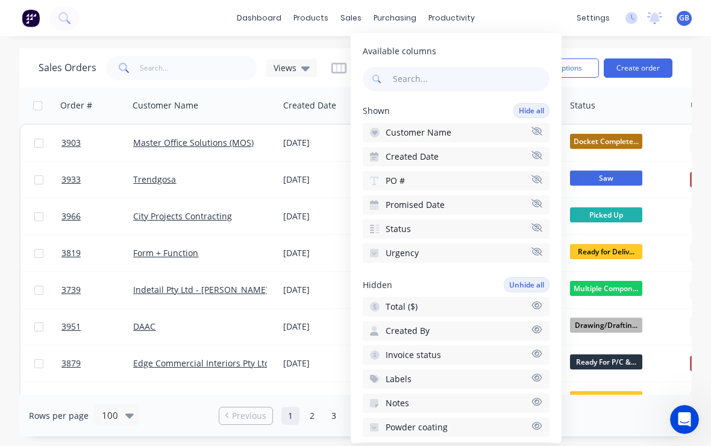
click at [398, 158] on span "Created Date" at bounding box center [412, 157] width 53 height 12
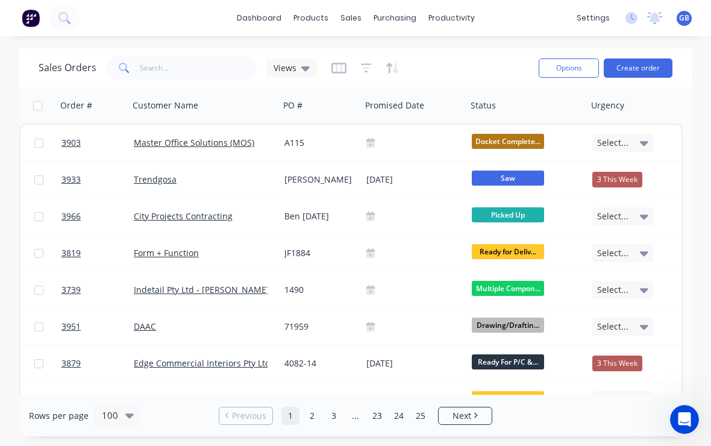
click at [206, 32] on div "dashboard products sales purchasing productivity dashboard products Product Cat…" at bounding box center [355, 18] width 711 height 36
click at [361, 64] on icon "button" at bounding box center [366, 67] width 11 height 9
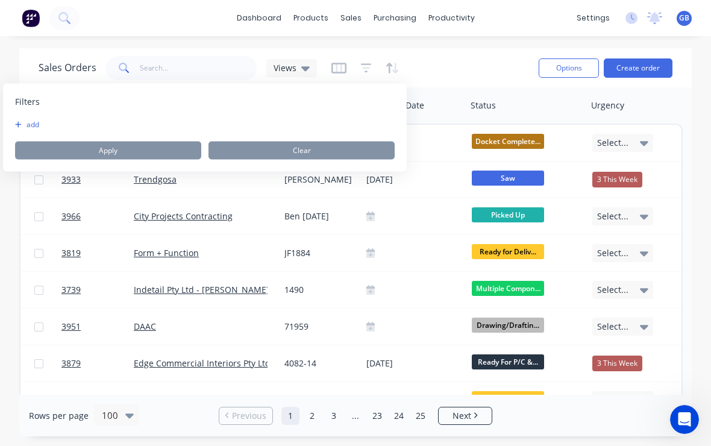
click at [24, 121] on button "add" at bounding box center [30, 125] width 30 height 10
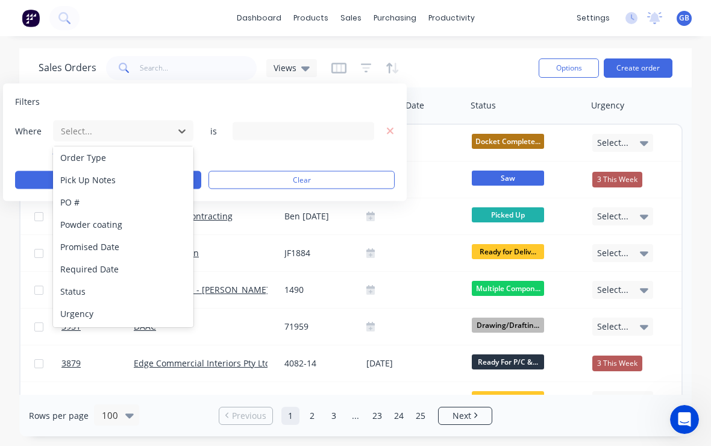
scroll to position [337, 0]
click at [78, 289] on div "Status" at bounding box center [123, 291] width 140 height 22
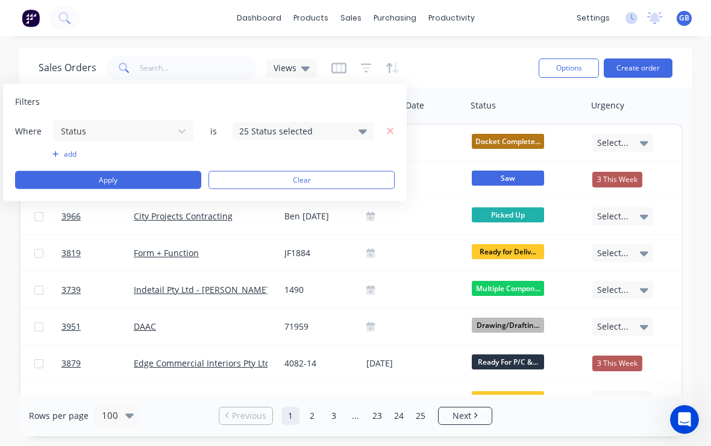
click at [316, 119] on div "Filters Where Status is 25 Status selected add Apply Clear" at bounding box center [205, 142] width 404 height 117
click at [349, 134] on div "25 Status selected" at bounding box center [304, 131] width 142 height 18
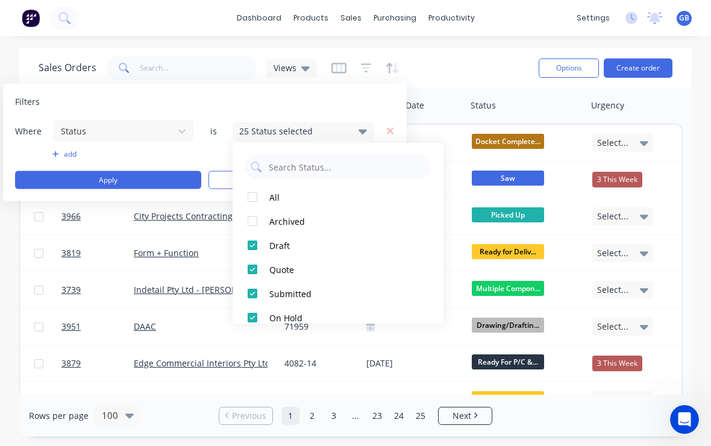
click at [256, 200] on div at bounding box center [252, 197] width 24 height 24
click at [256, 204] on div at bounding box center [252, 197] width 24 height 24
click at [252, 200] on div at bounding box center [252, 197] width 24 height 24
click at [256, 220] on div at bounding box center [252, 221] width 24 height 24
click at [248, 240] on div at bounding box center [252, 245] width 24 height 24
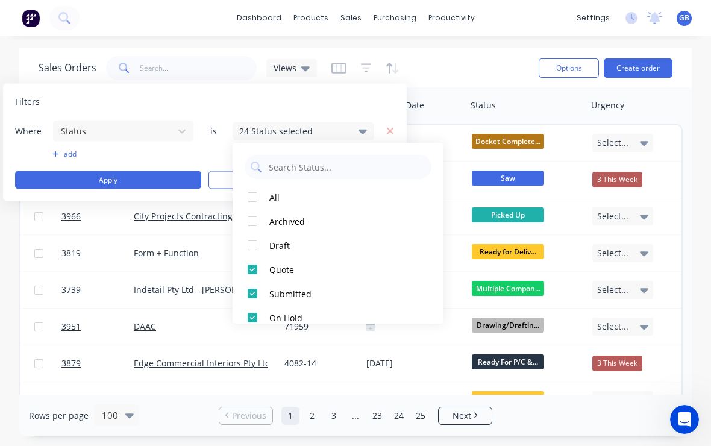
click at [250, 269] on div at bounding box center [252, 269] width 24 height 24
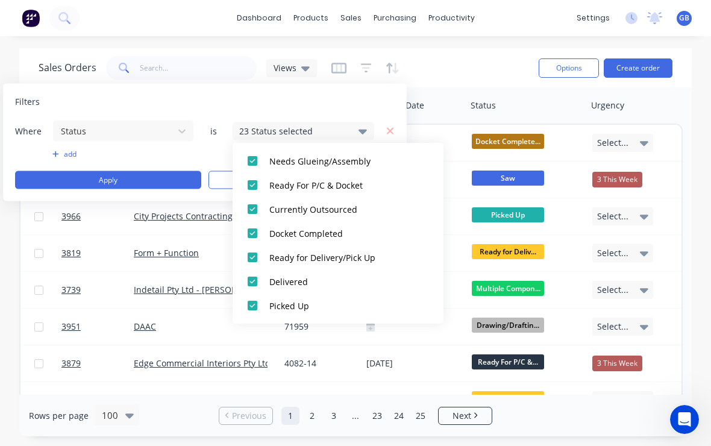
scroll to position [518, 0]
click at [252, 282] on div at bounding box center [252, 281] width 24 height 24
click at [252, 302] on div at bounding box center [252, 305] width 24 height 24
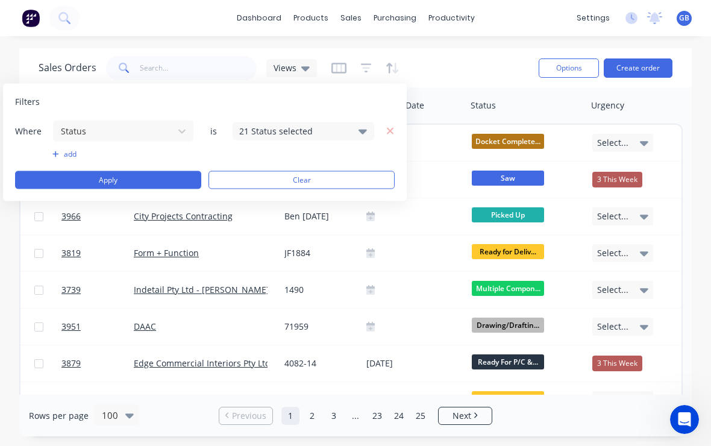
click at [93, 179] on button "Apply" at bounding box center [108, 180] width 186 height 18
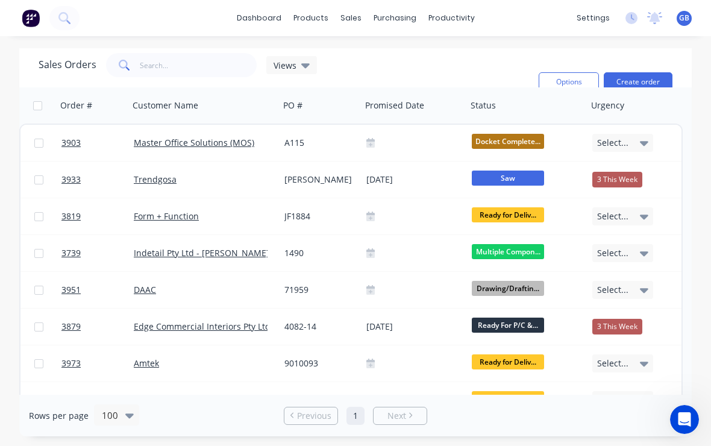
click at [639, 109] on icon "button" at bounding box center [642, 106] width 11 height 10
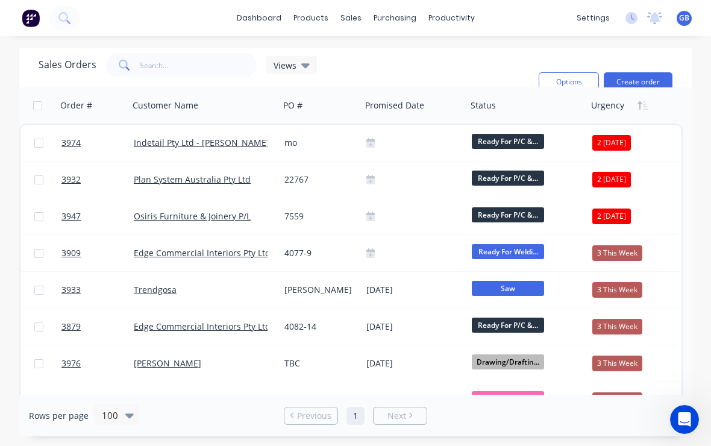
click at [287, 64] on span "Views" at bounding box center [285, 65] width 23 height 13
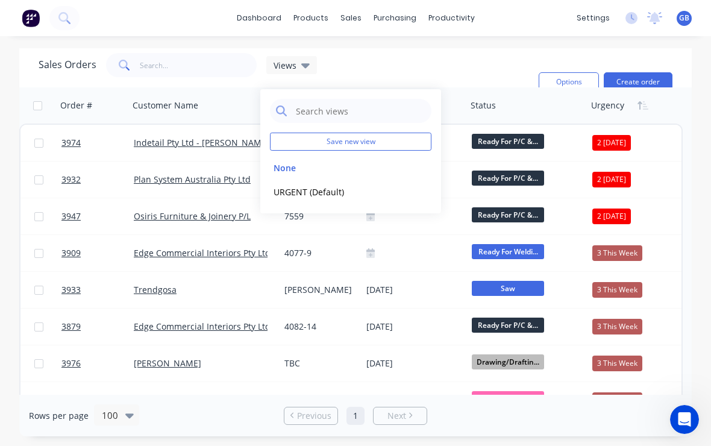
click at [0, 0] on button "edit" at bounding box center [0, 0] width 0 height 0
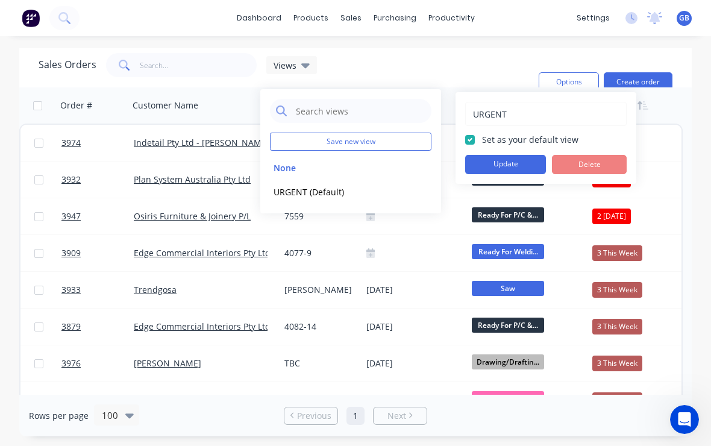
click at [495, 164] on button "Update" at bounding box center [505, 164] width 81 height 19
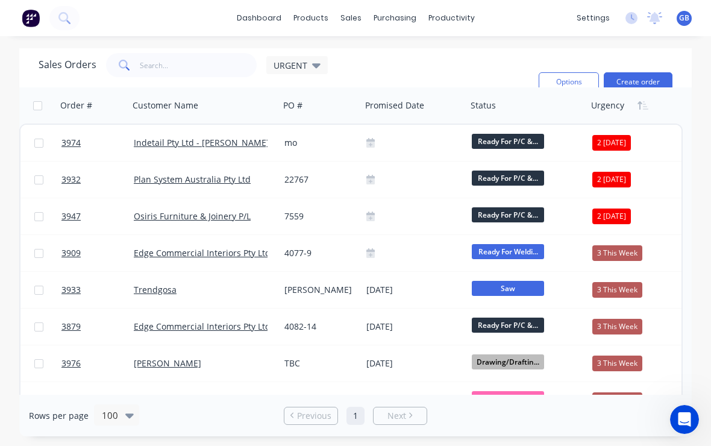
click at [379, 63] on div "Sales Orders URGENT Filters: Status Sorting: Urgency Reset" at bounding box center [284, 82] width 490 height 58
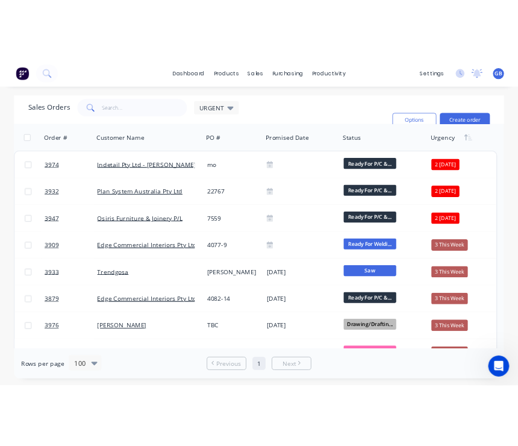
scroll to position [0, 0]
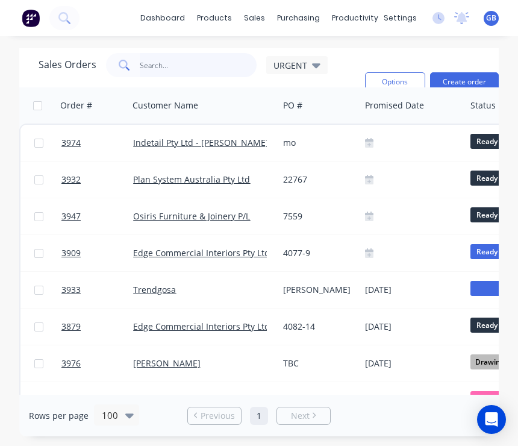
click at [216, 69] on input "text" at bounding box center [198, 65] width 117 height 24
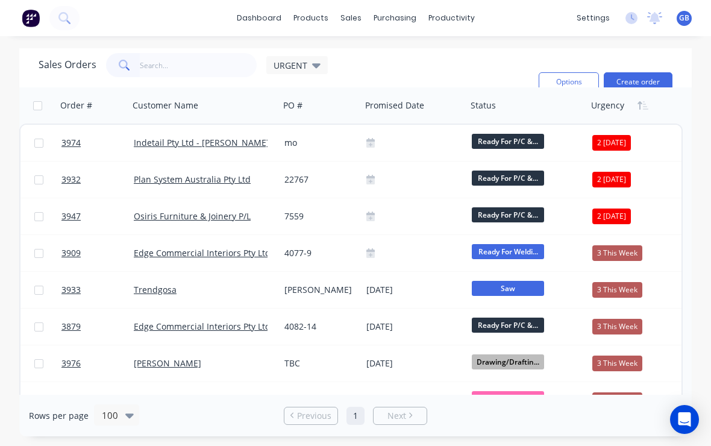
click at [322, 66] on div "URGENT" at bounding box center [296, 65] width 61 height 18
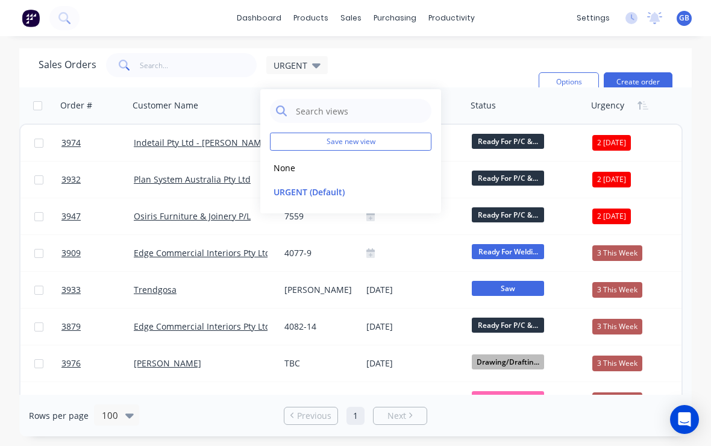
click at [407, 67] on div "Sales Orders URGENT Filters: Status Sorting: Urgency Reset" at bounding box center [284, 82] width 490 height 58
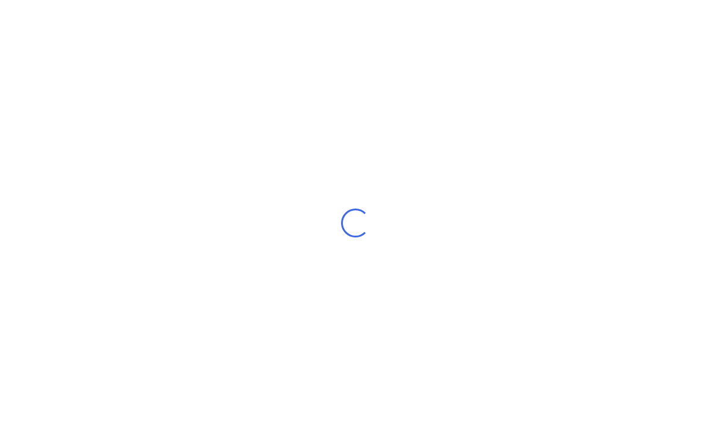
scroll to position [21, 0]
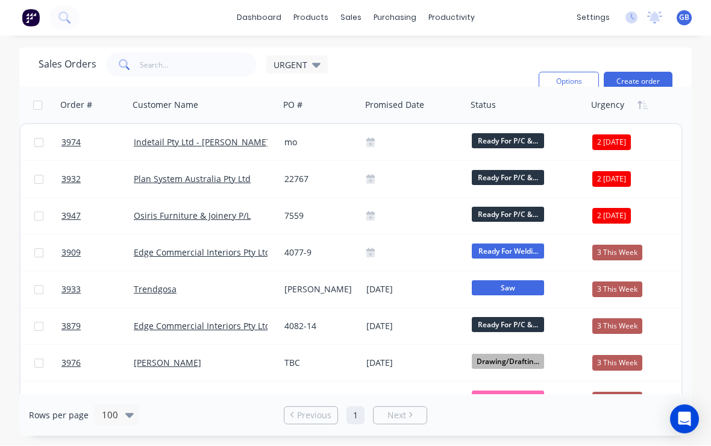
click at [0, 0] on div at bounding box center [0, 0] width 0 height 0
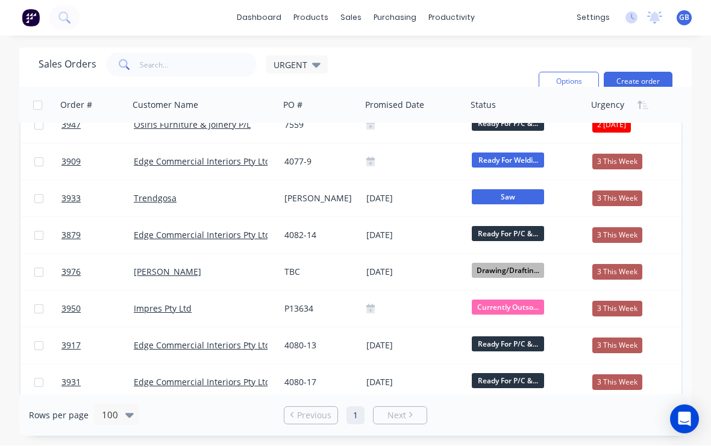
scroll to position [88, 0]
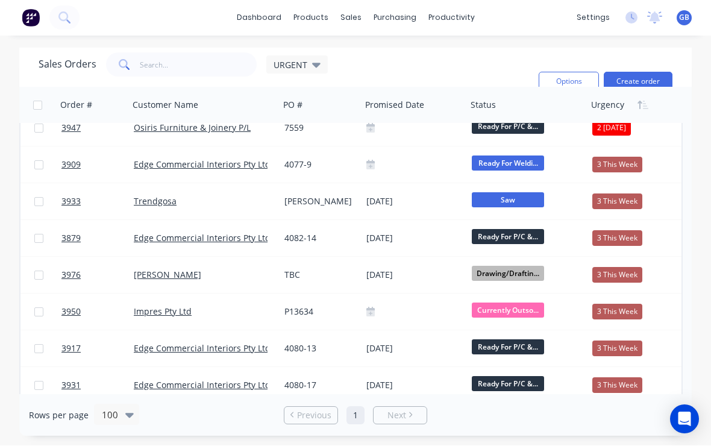
click at [147, 257] on div "[PERSON_NAME]" at bounding box center [204, 275] width 151 height 36
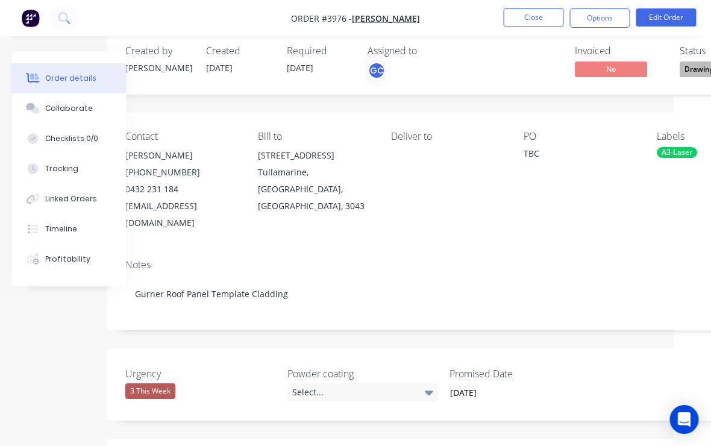
scroll to position [20, 37]
click at [543, 17] on button "Close" at bounding box center [534, 17] width 60 height 18
